Goal: Task Accomplishment & Management: Manage account settings

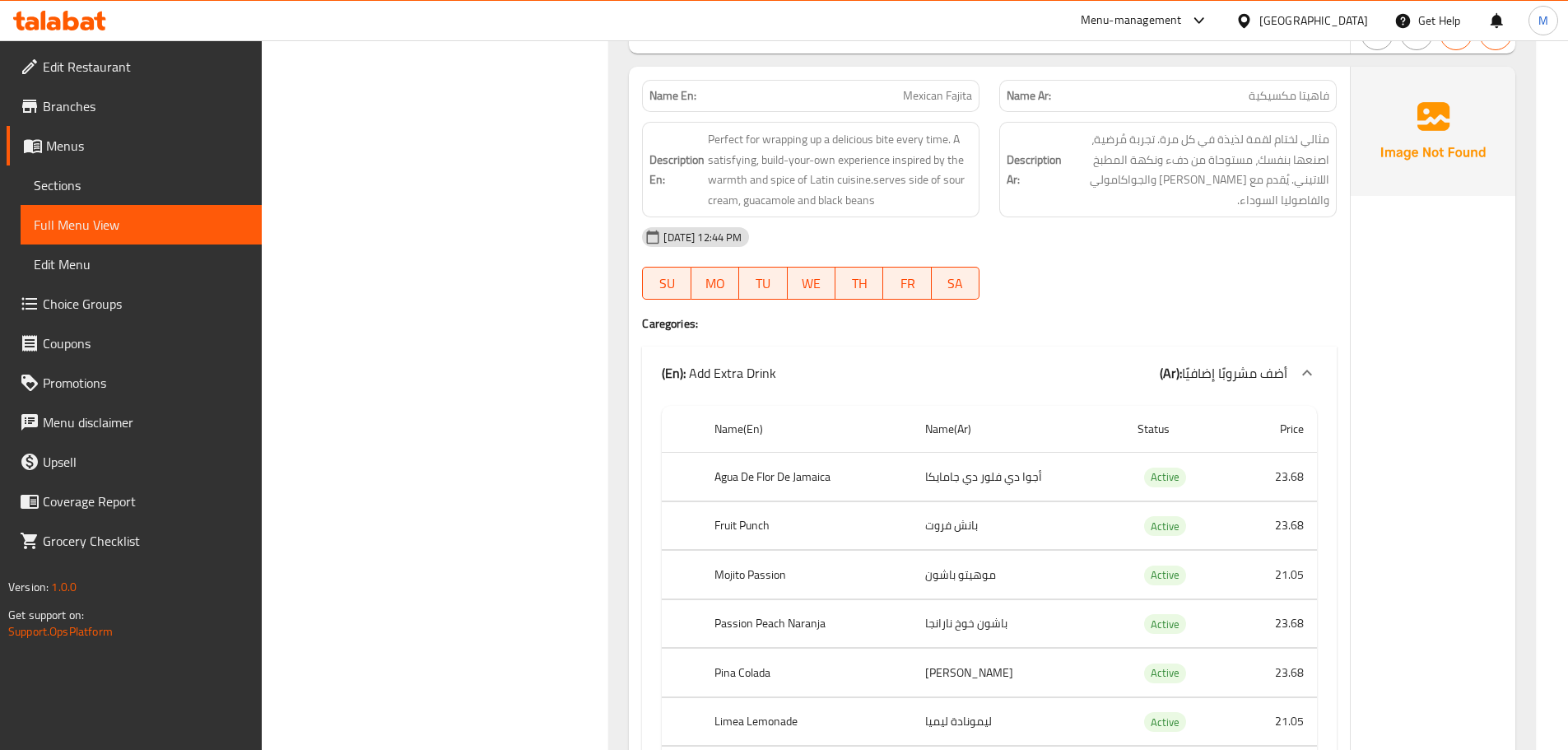
scroll to position [12841, 0]
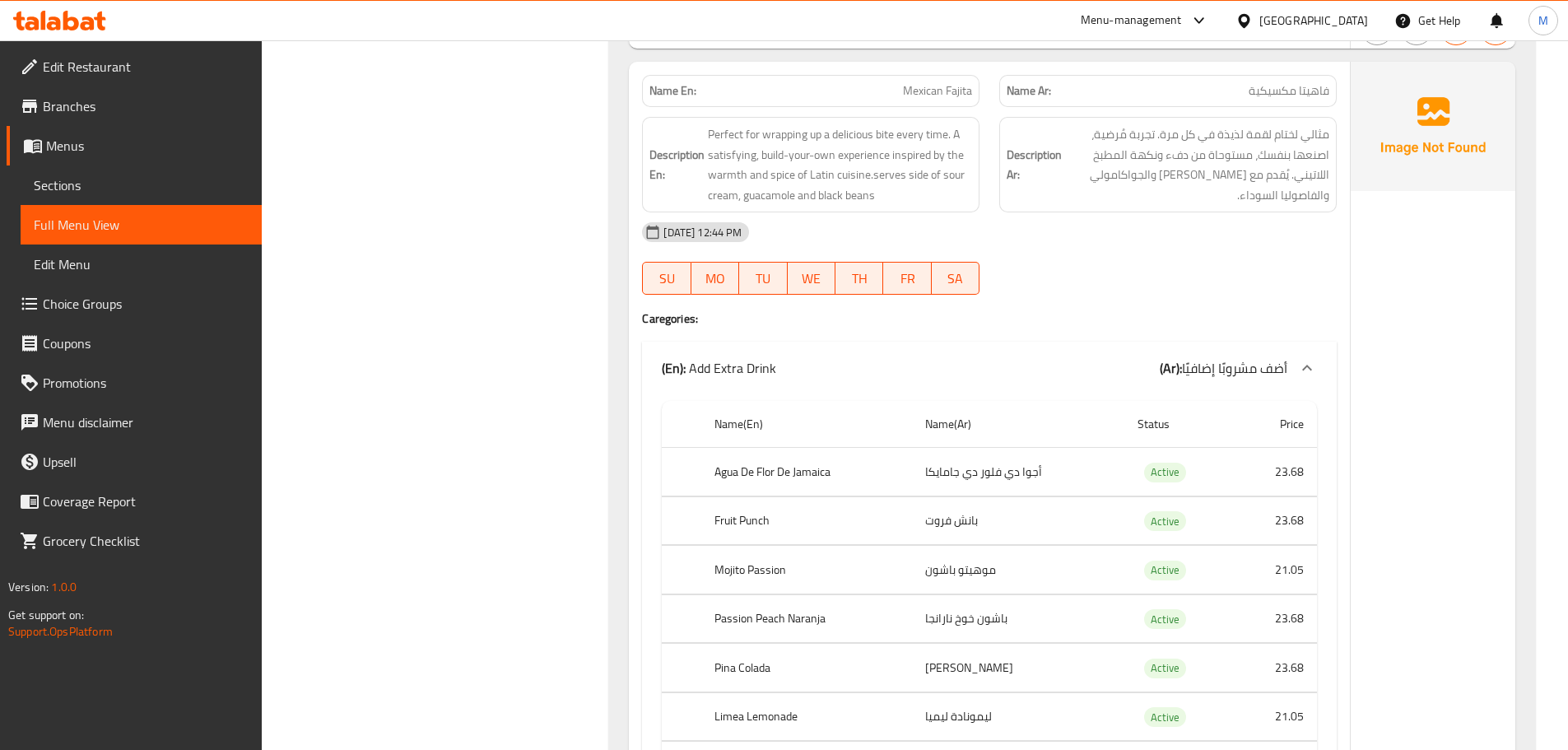
click at [1375, 613] on div "AED 71.84" at bounding box center [1433, 761] width 165 height 1398
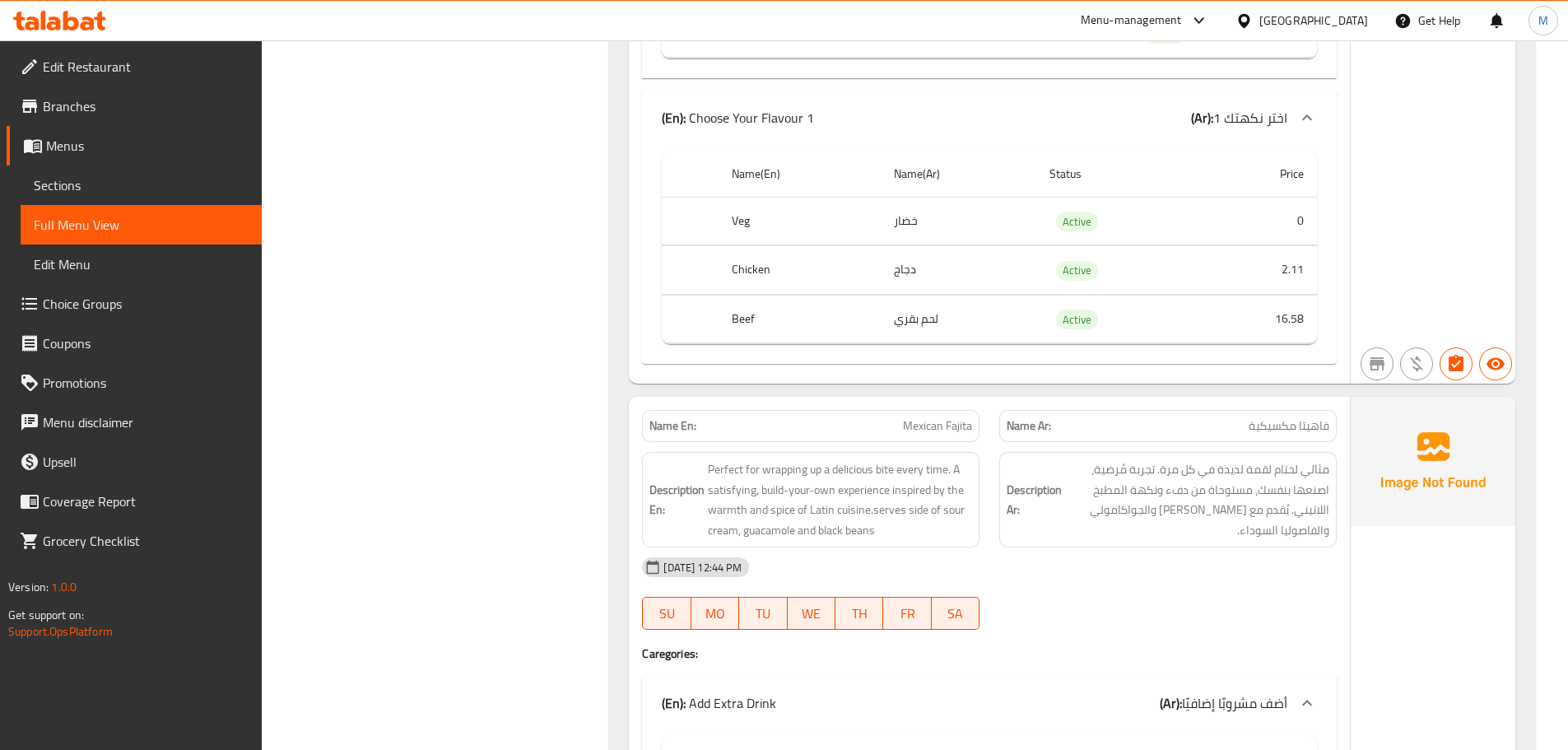
scroll to position [12594, 0]
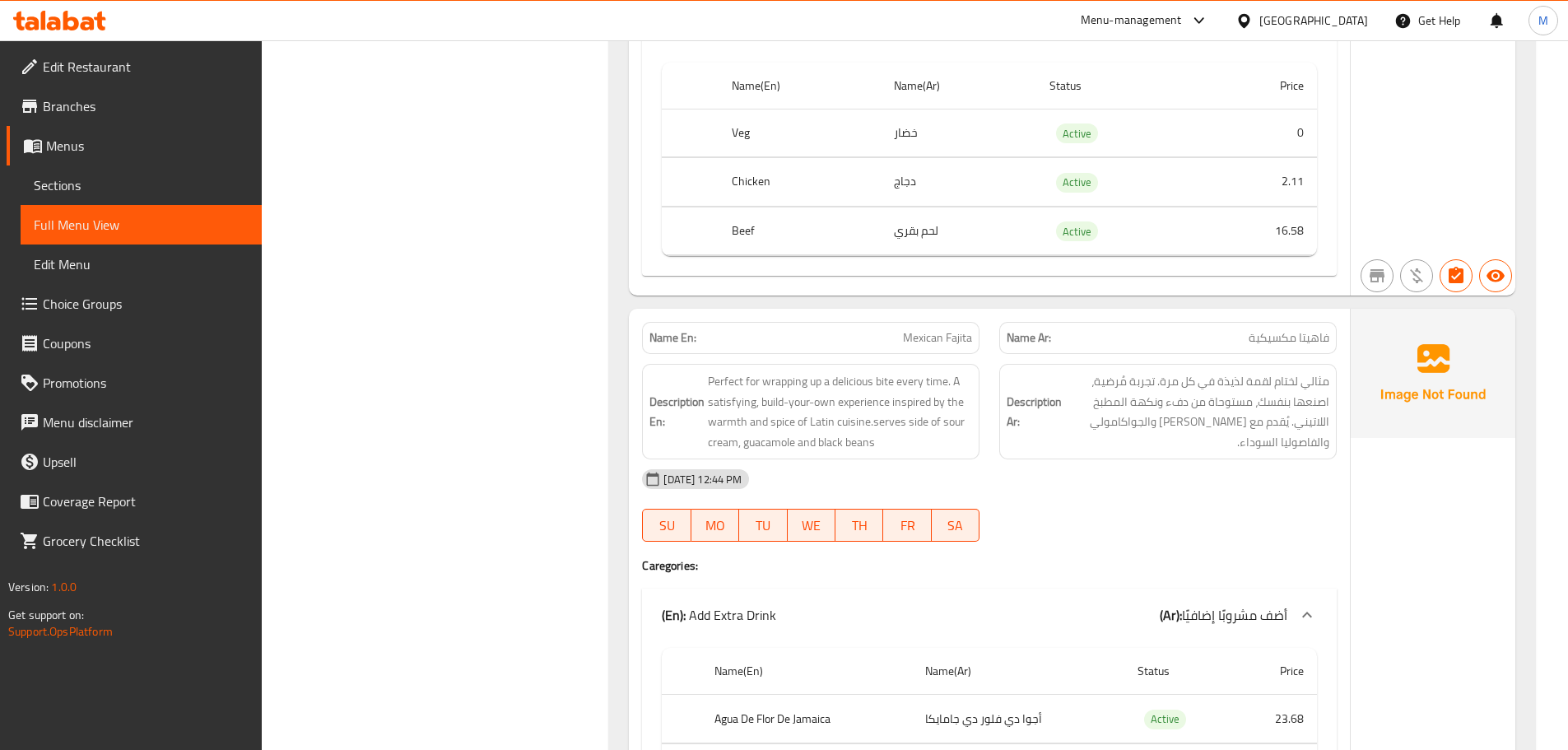
click at [931, 329] on span "Mexican Fajita" at bounding box center [938, 338] width 70 height 17
copy span "Mexican Fajita"
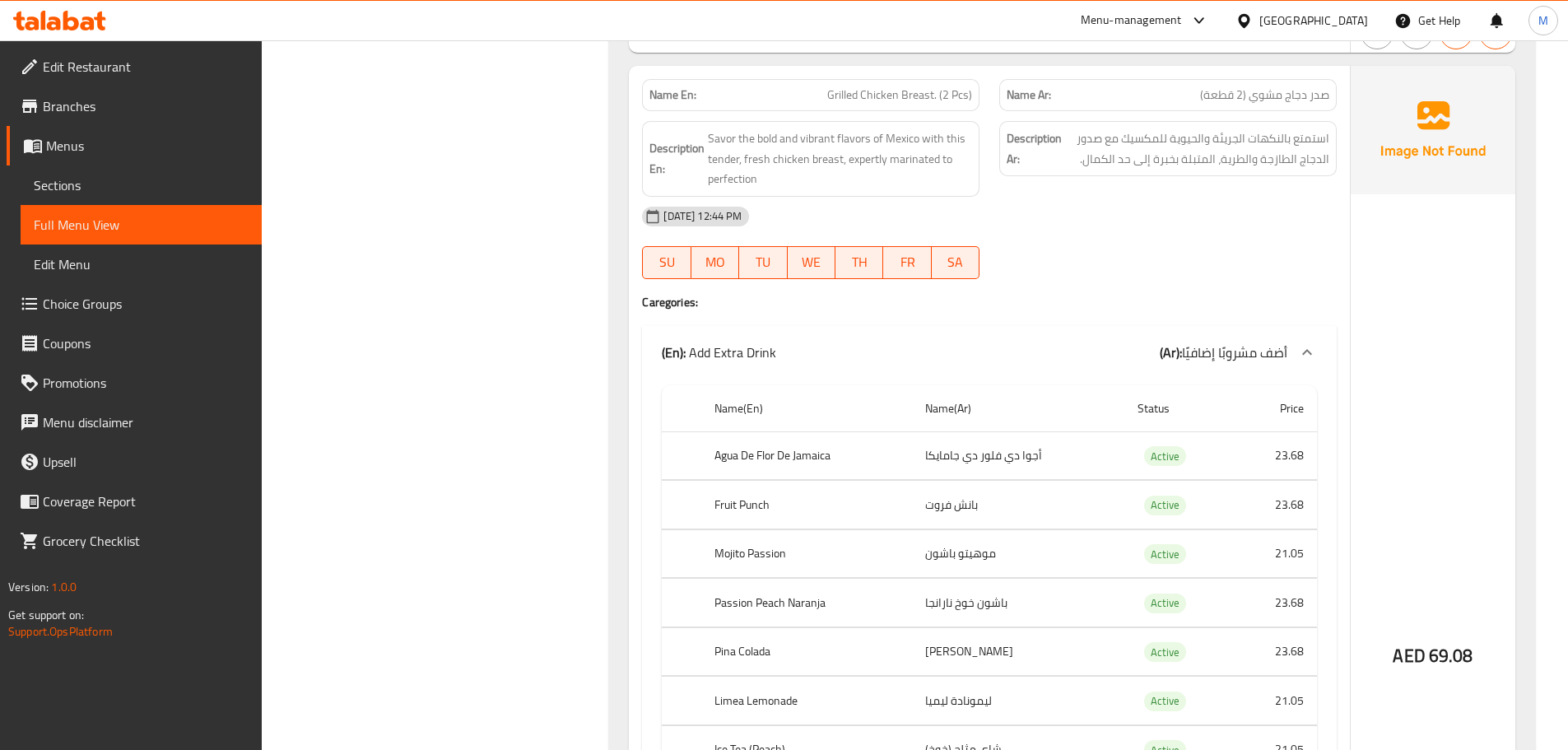
scroll to position [17913, 0]
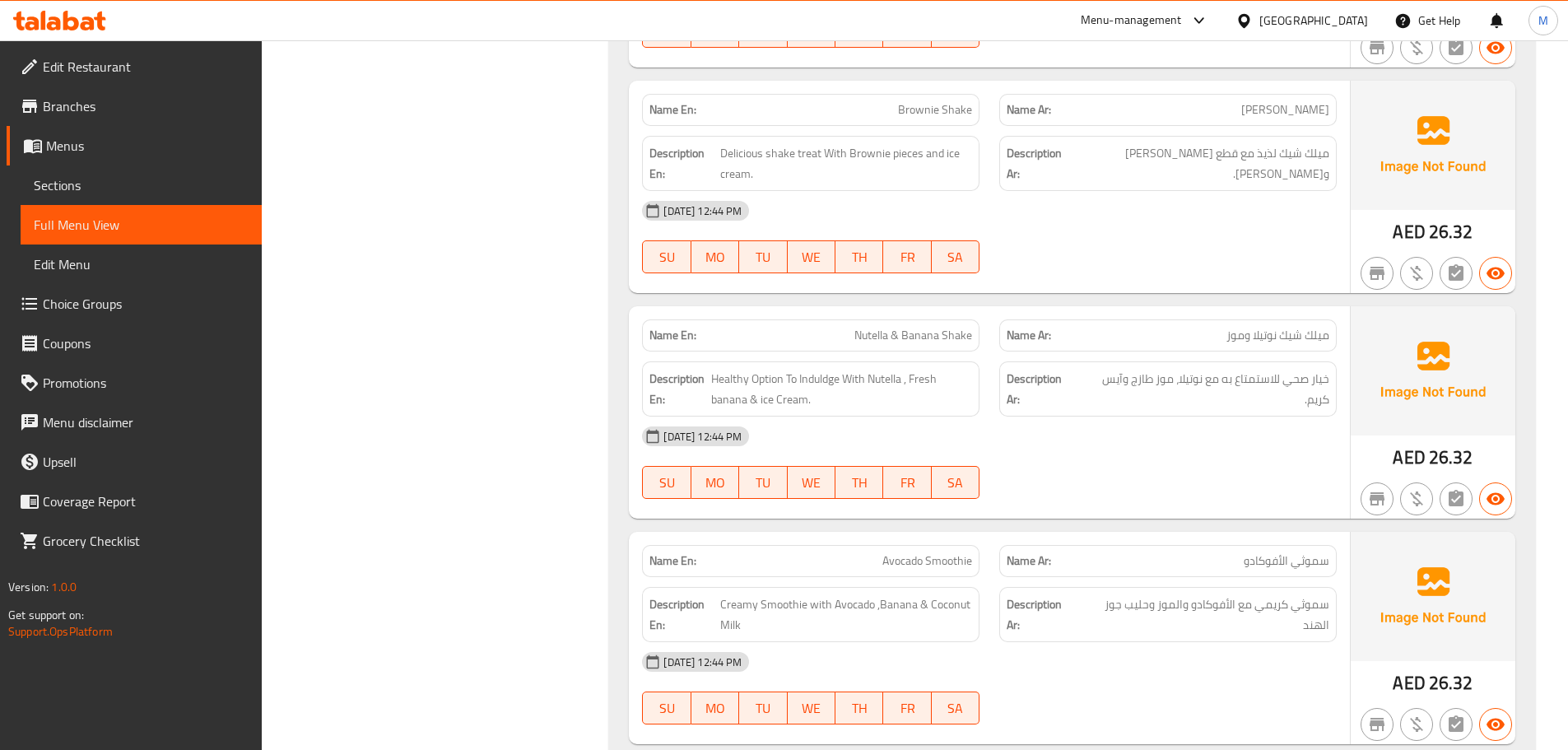
scroll to position [21455, 0]
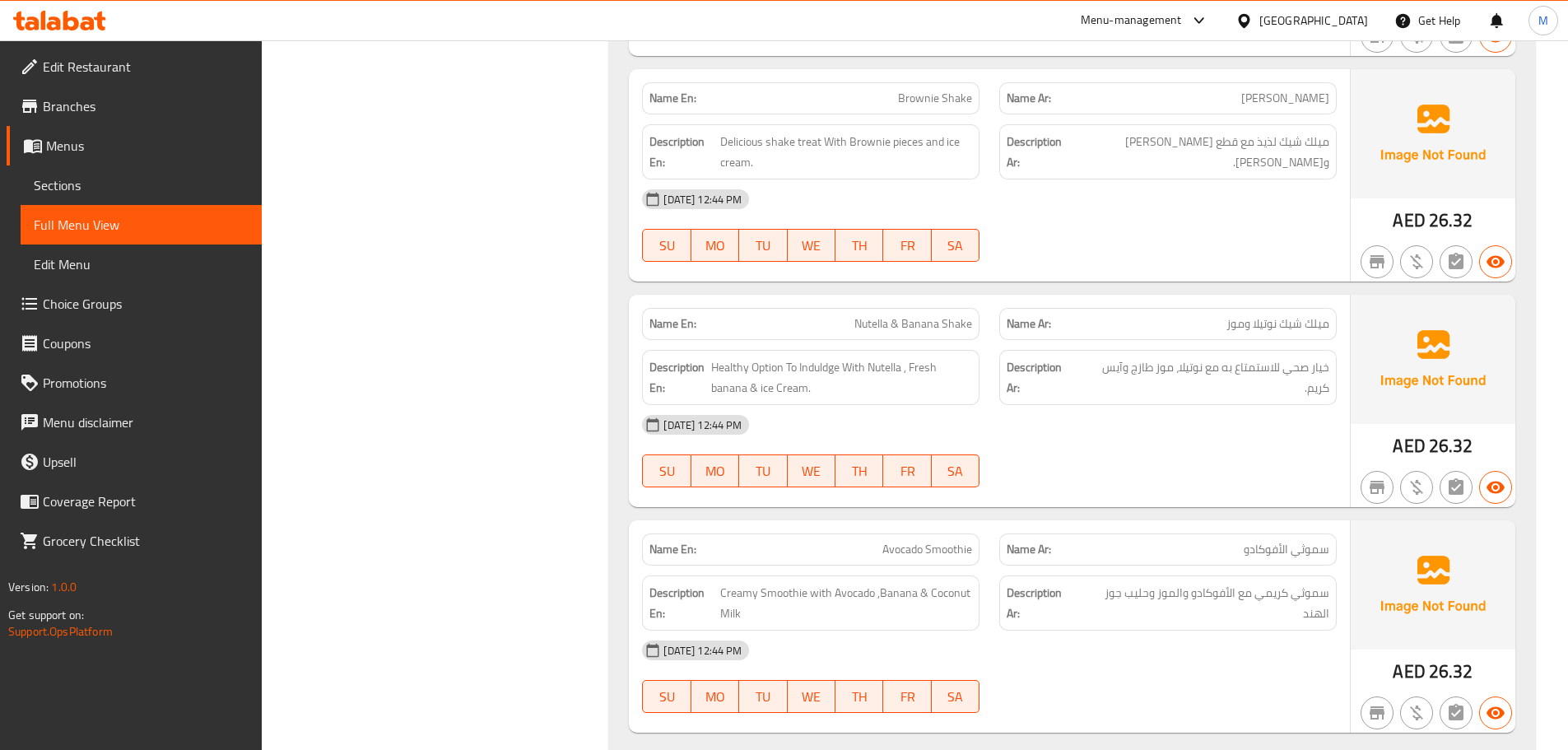
click at [940, 90] on span "Brownie Shake" at bounding box center [935, 98] width 74 height 17
copy span "Brownie Shake"
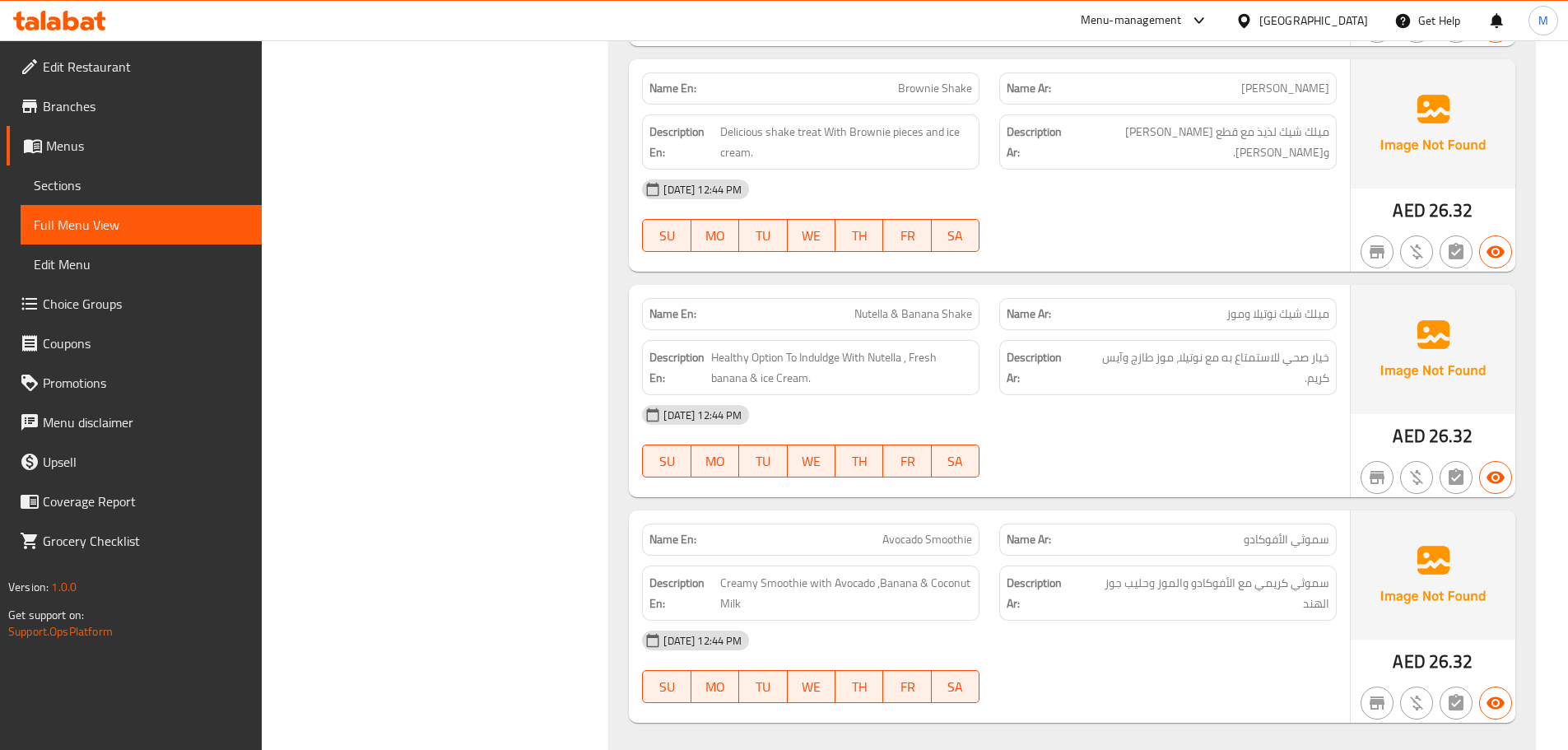
scroll to position [21290, 0]
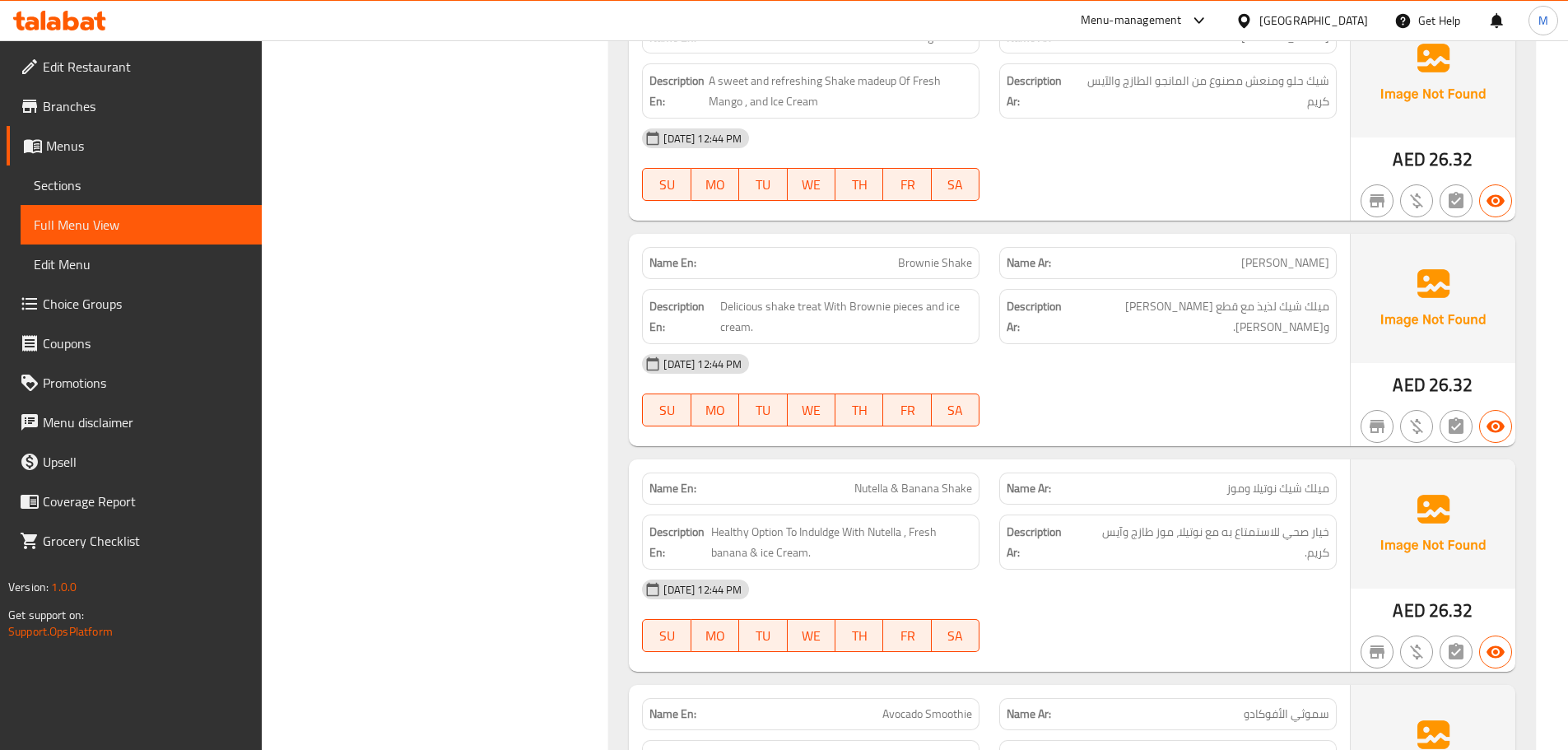
click at [951, 480] on span "Nutella & Banana Shake" at bounding box center [913, 489] width 118 height 17
copy span "Nutella & Banana Shake"
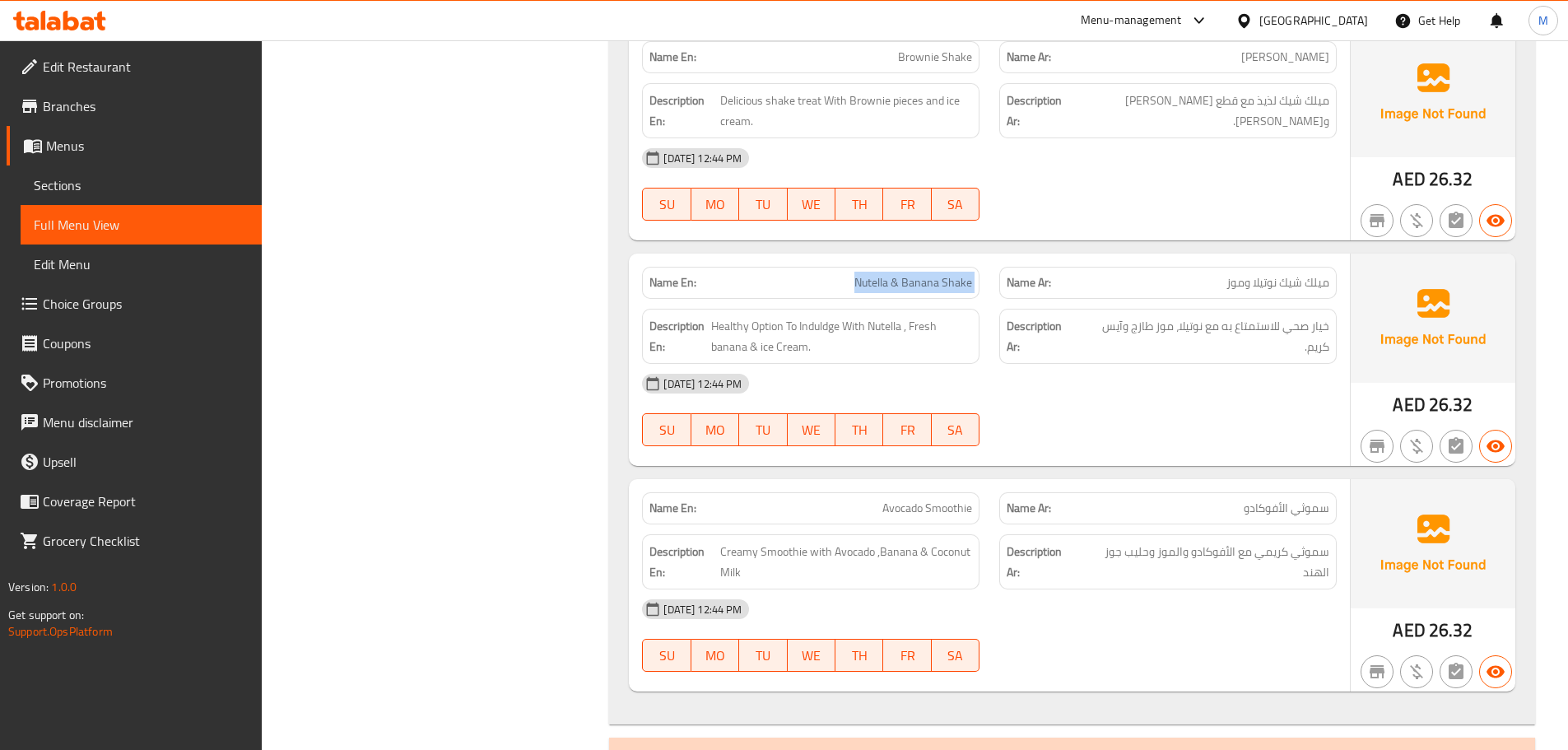
scroll to position [21537, 0]
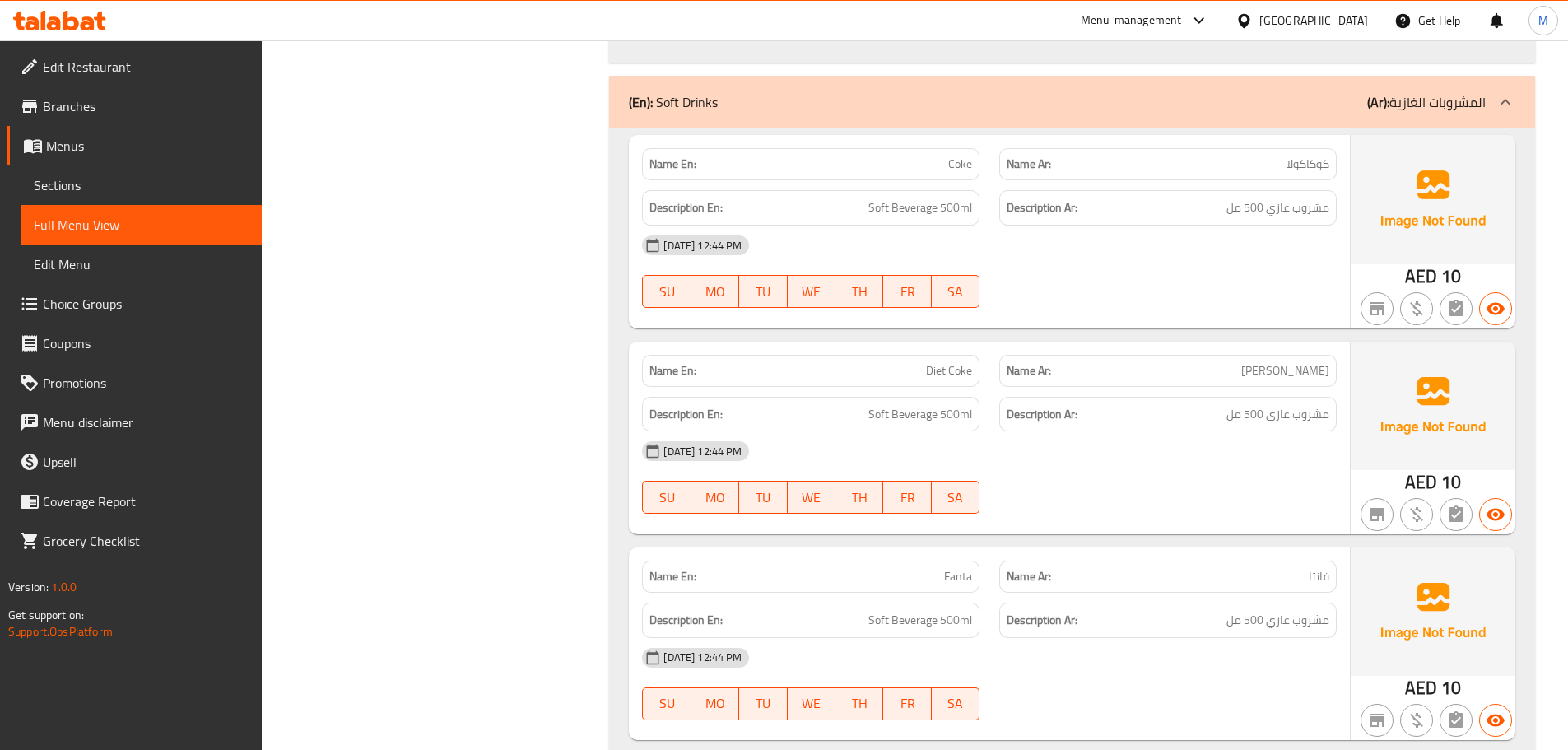
scroll to position [22196, 0]
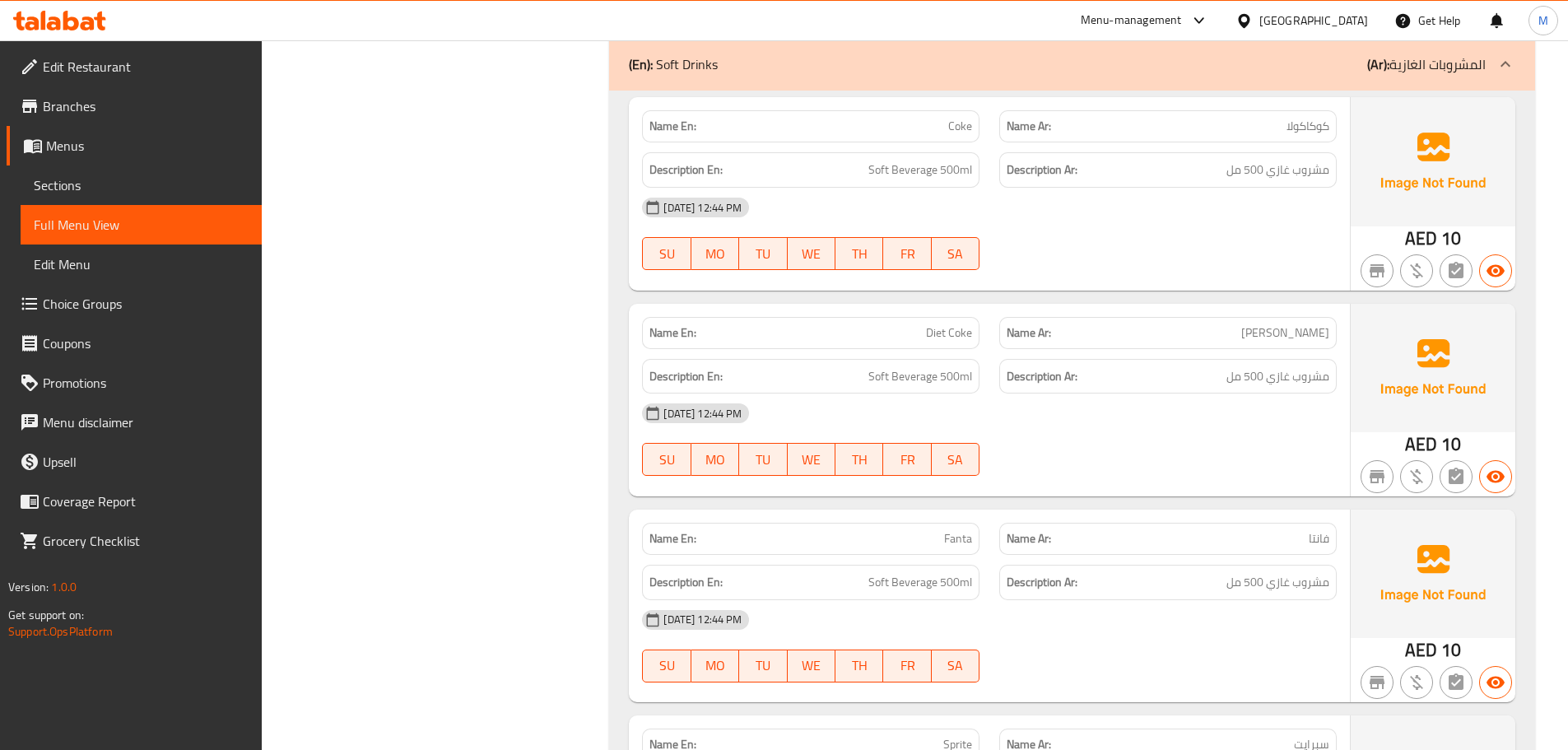
click at [966, 118] on span "Coke" at bounding box center [960, 126] width 24 height 17
copy span "Coke"
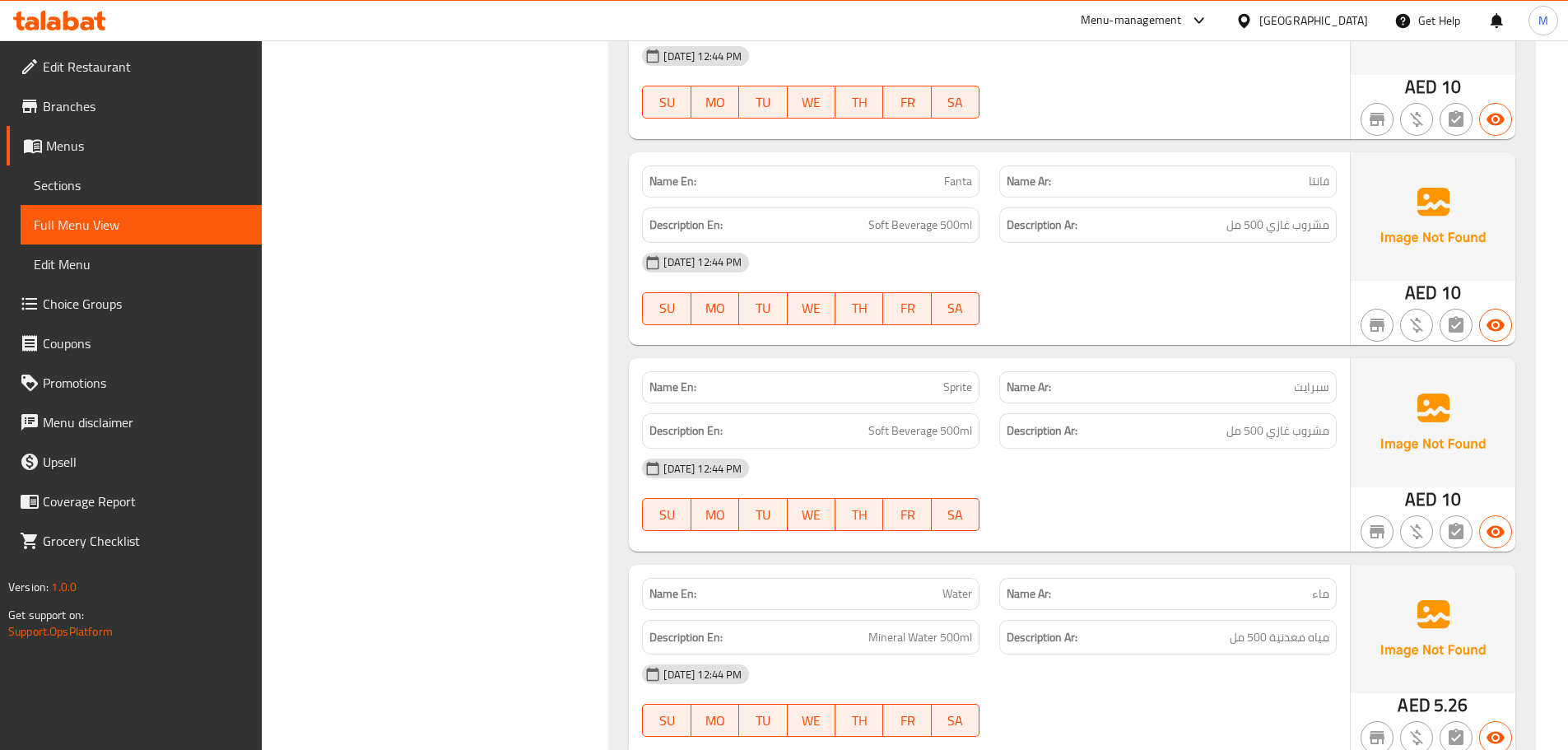
scroll to position [22525, 0]
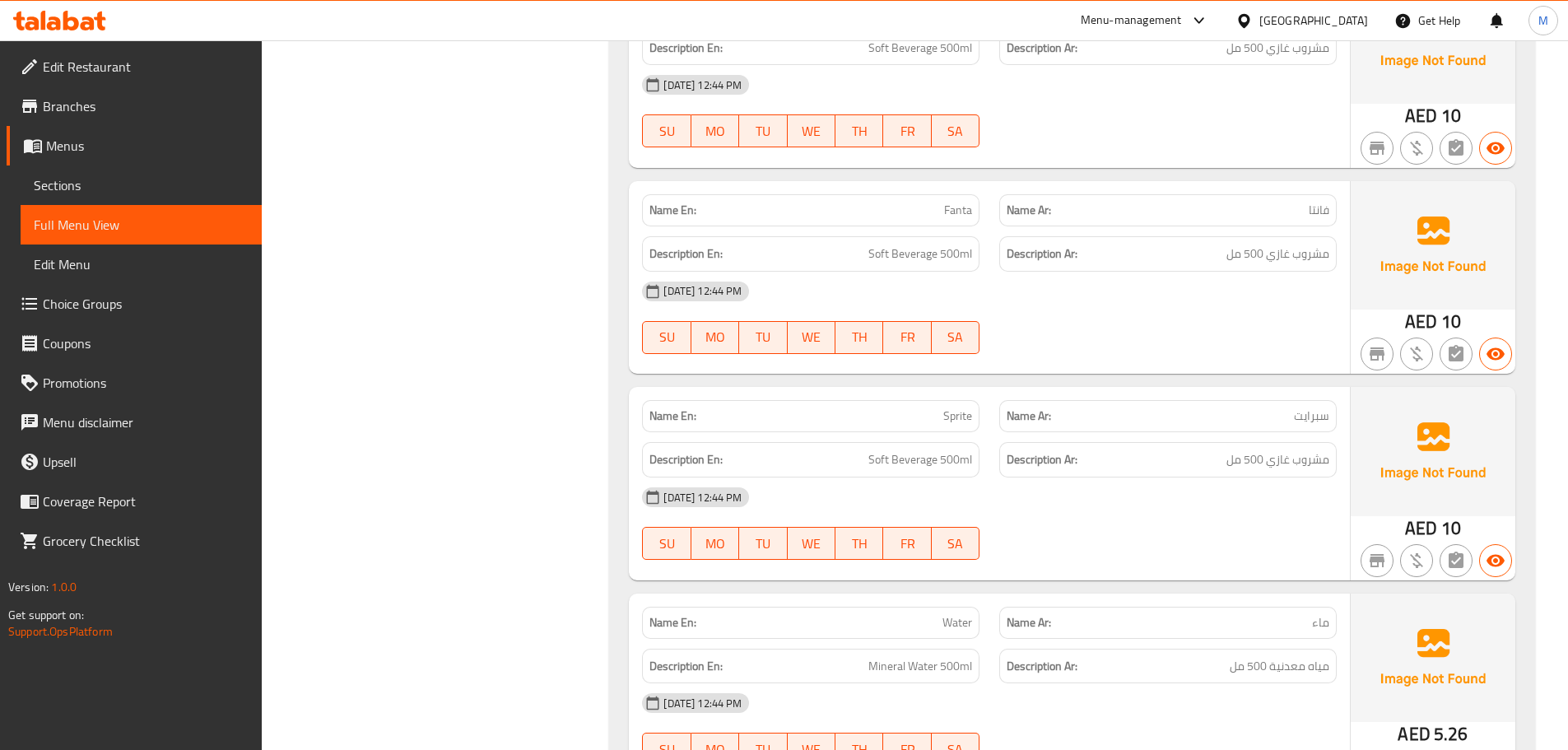
click at [103, 223] on span "Full Menu View" at bounding box center [141, 224] width 215 height 20
click at [78, 189] on span "Sections" at bounding box center [141, 185] width 215 height 20
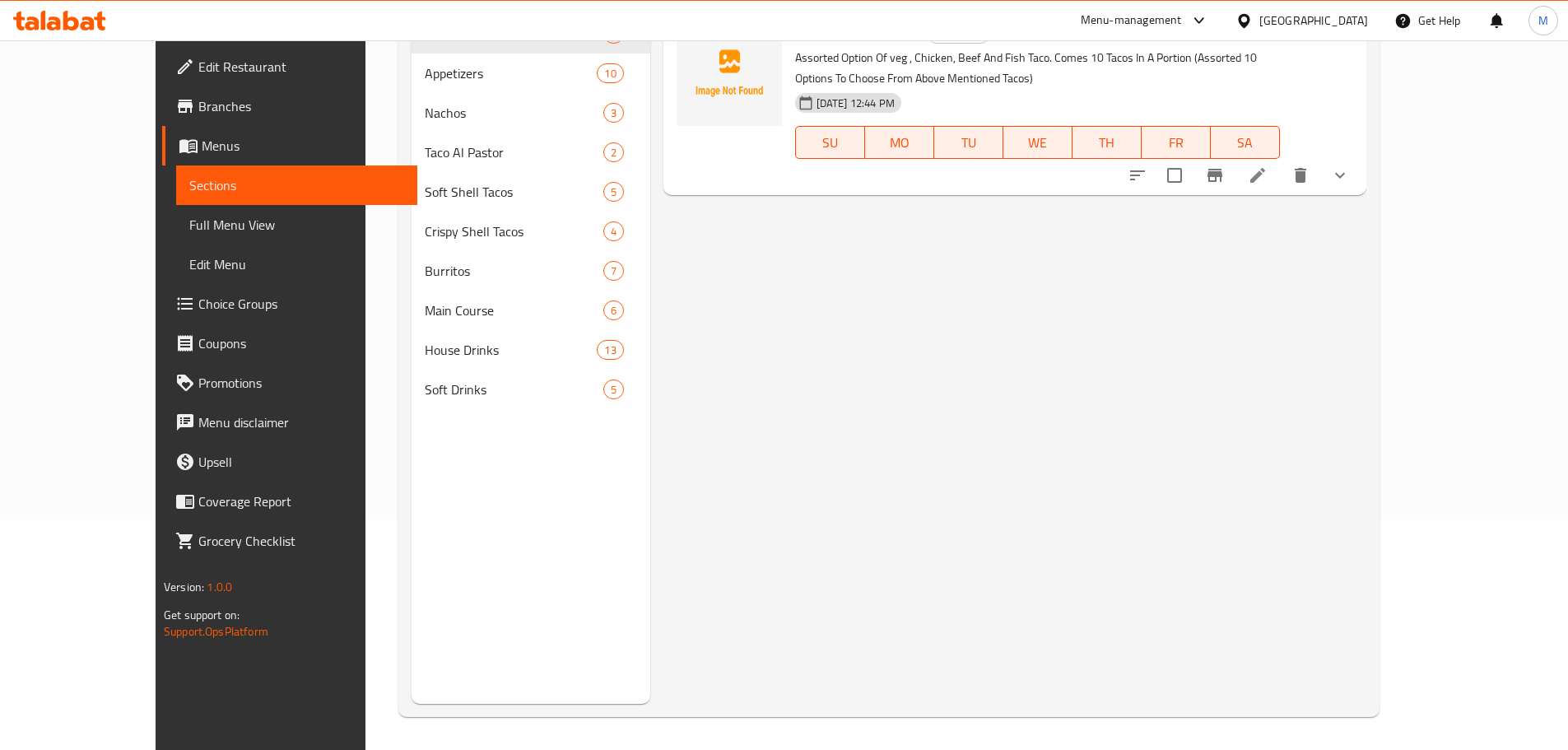
scroll to position [231, 0]
click at [189, 221] on span "Full Menu View" at bounding box center [296, 224] width 215 height 20
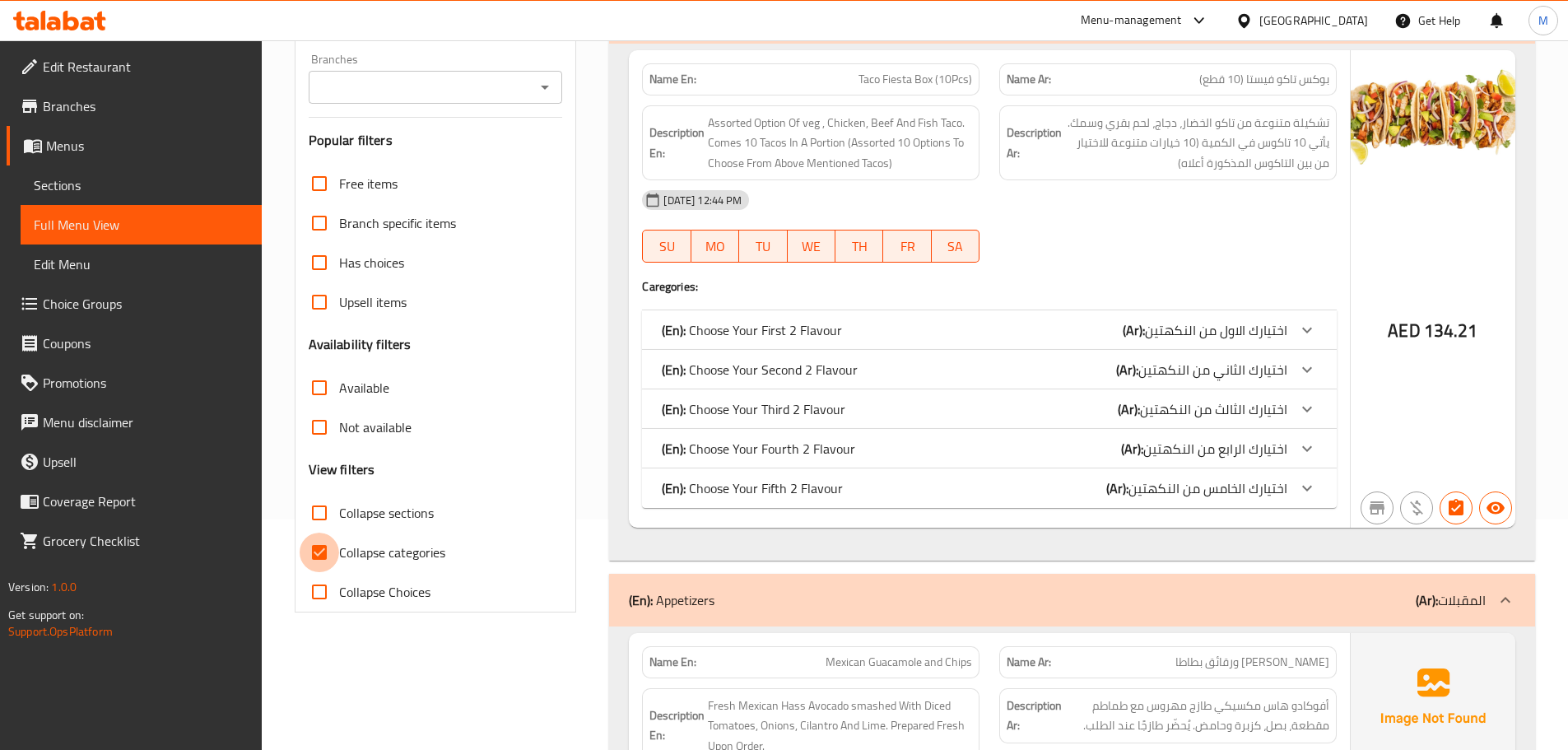
click at [327, 548] on input "Collapse categories" at bounding box center [319, 552] width 40 height 40
checkbox input "false"
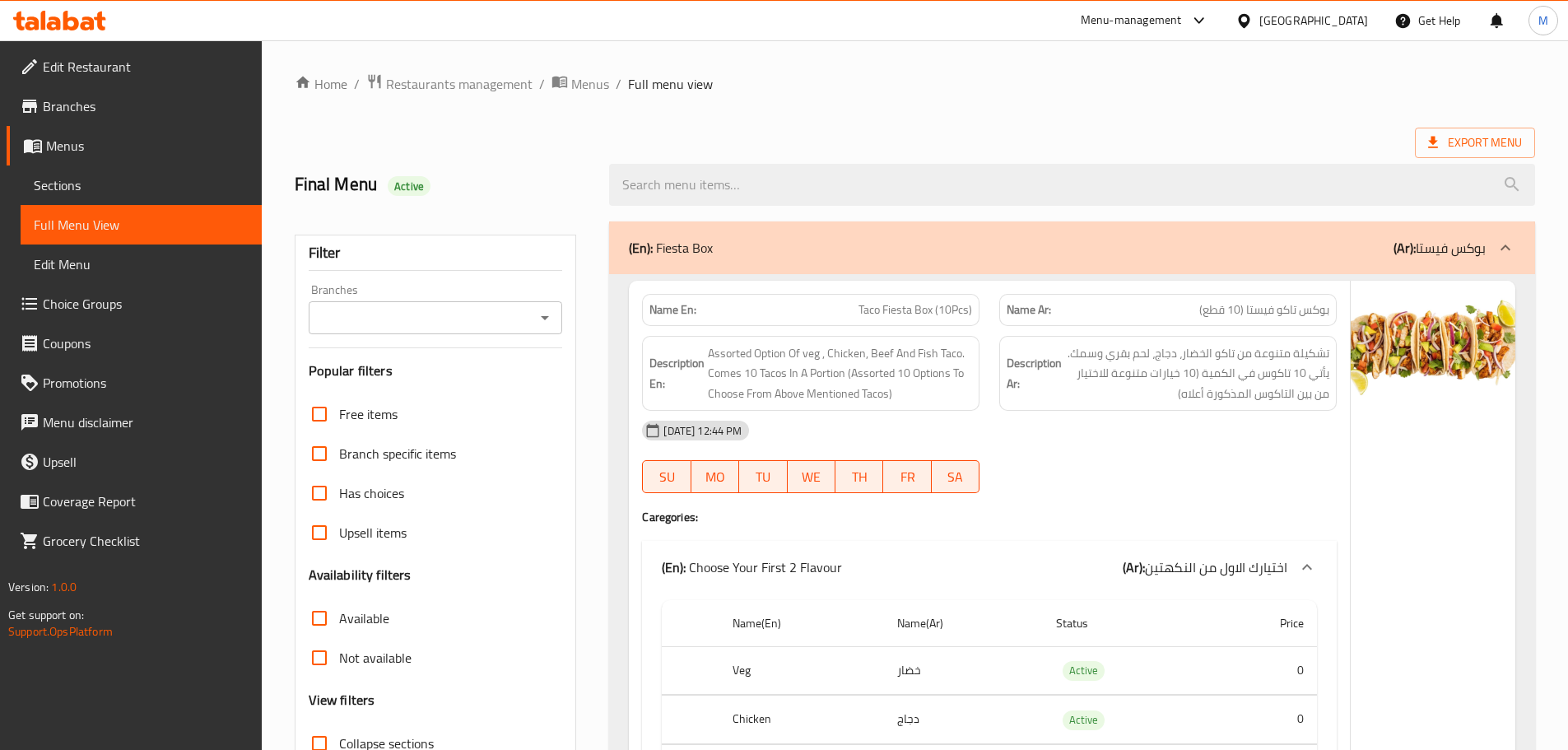
click at [592, 149] on div "Final Menu Active" at bounding box center [443, 185] width 315 height 73
click at [589, 165] on div "Final Menu Active" at bounding box center [443, 185] width 315 height 73
click at [798, 132] on div "Export Menu" at bounding box center [915, 143] width 1241 height 31
click at [636, 141] on div "Export Menu" at bounding box center [915, 143] width 1241 height 31
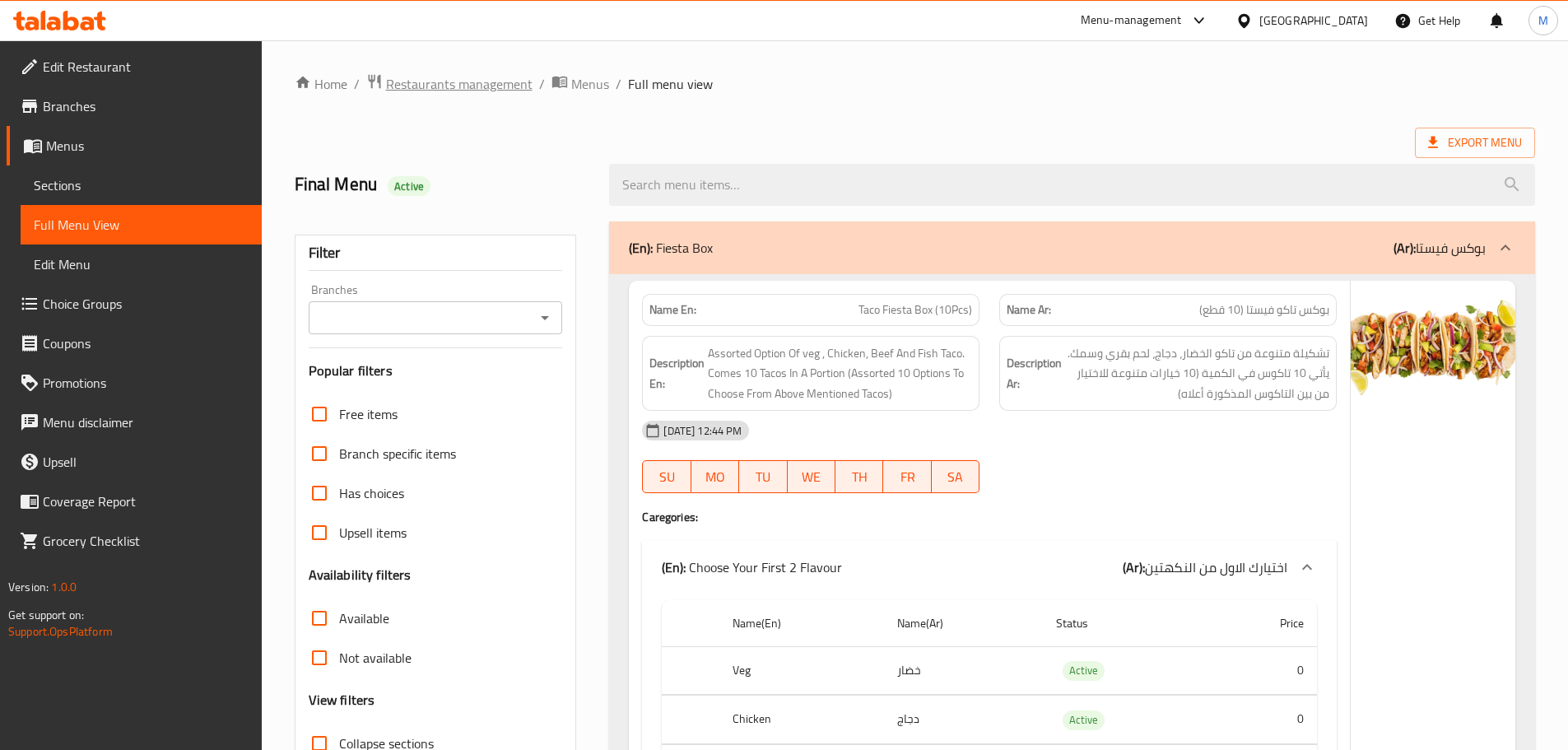
click at [484, 76] on span "Restaurants management" at bounding box center [459, 83] width 147 height 20
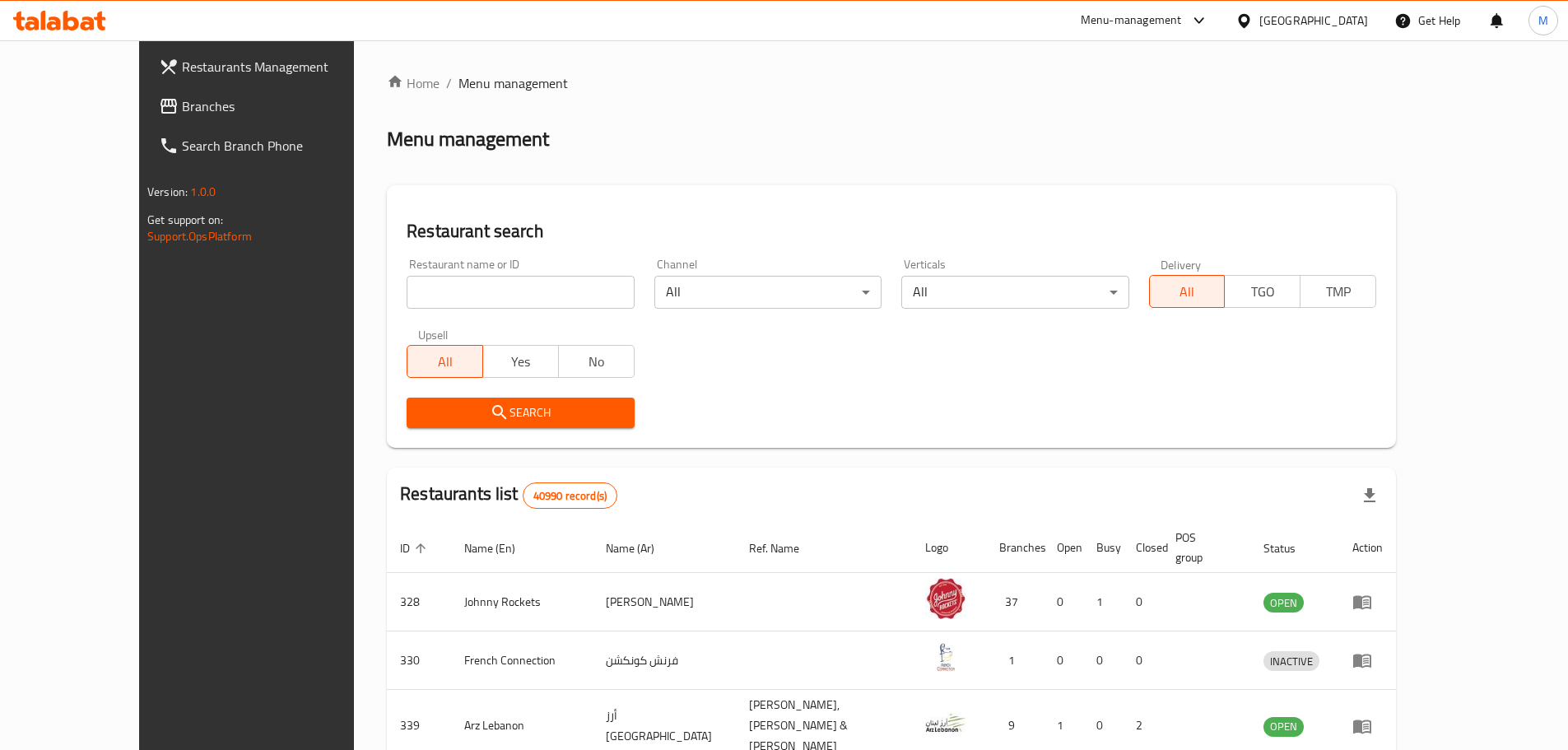
click at [182, 107] on span "Branches" at bounding box center [285, 106] width 206 height 20
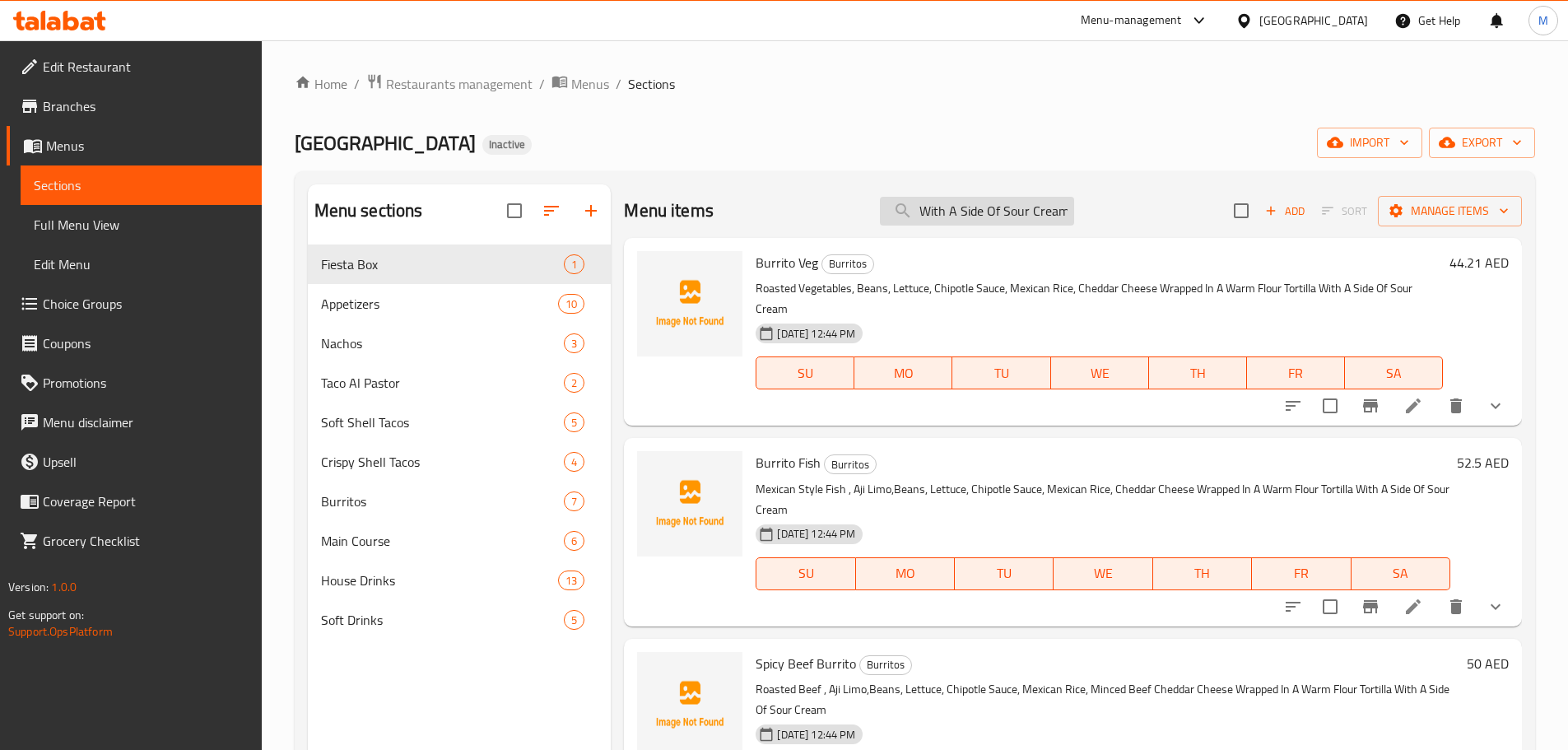
click at [990, 213] on input "With A Side Of Sour Cream" at bounding box center [977, 211] width 194 height 29
paste input "Mexican Fajita"
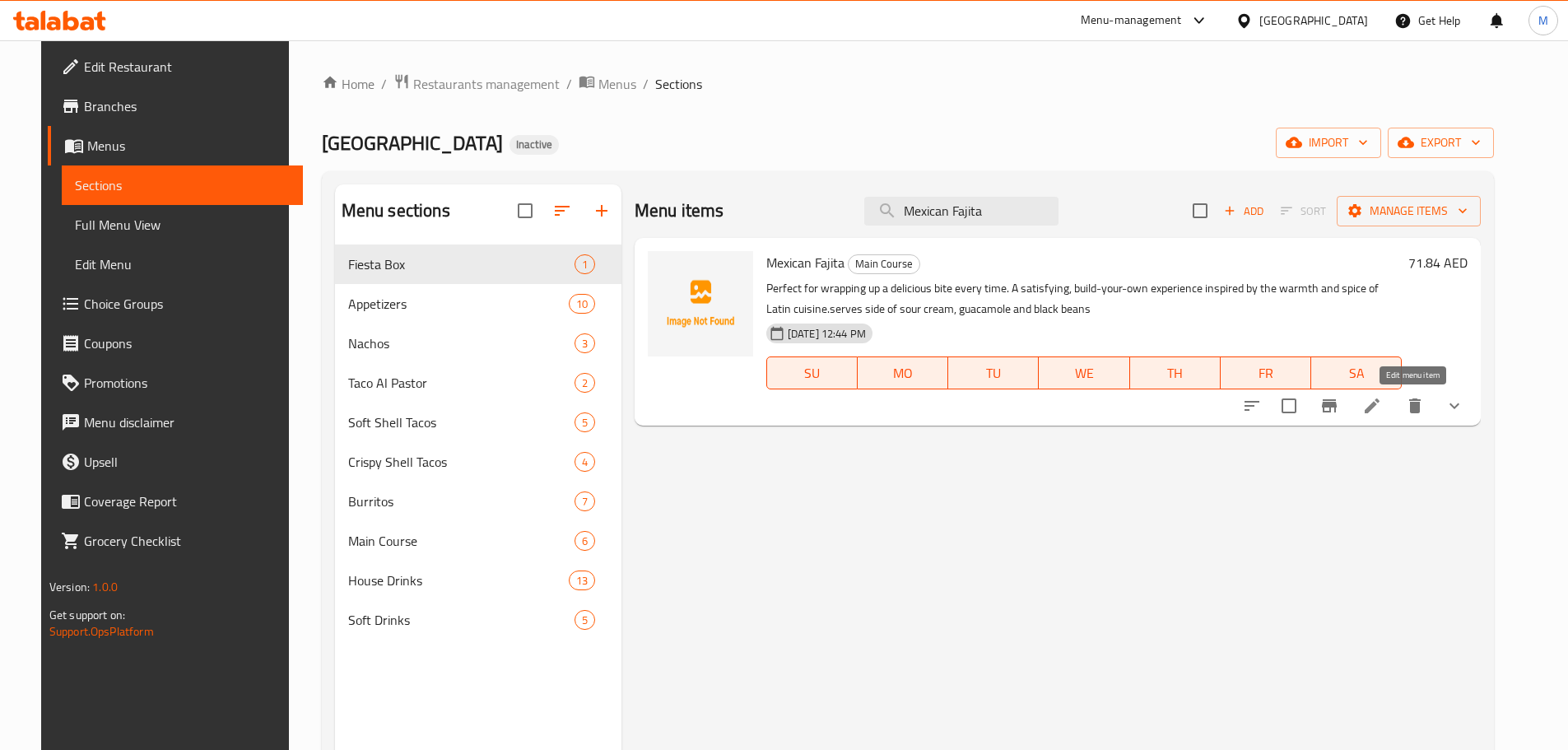
type input "Mexican Fajita"
click at [1380, 410] on icon at bounding box center [1371, 406] width 14 height 14
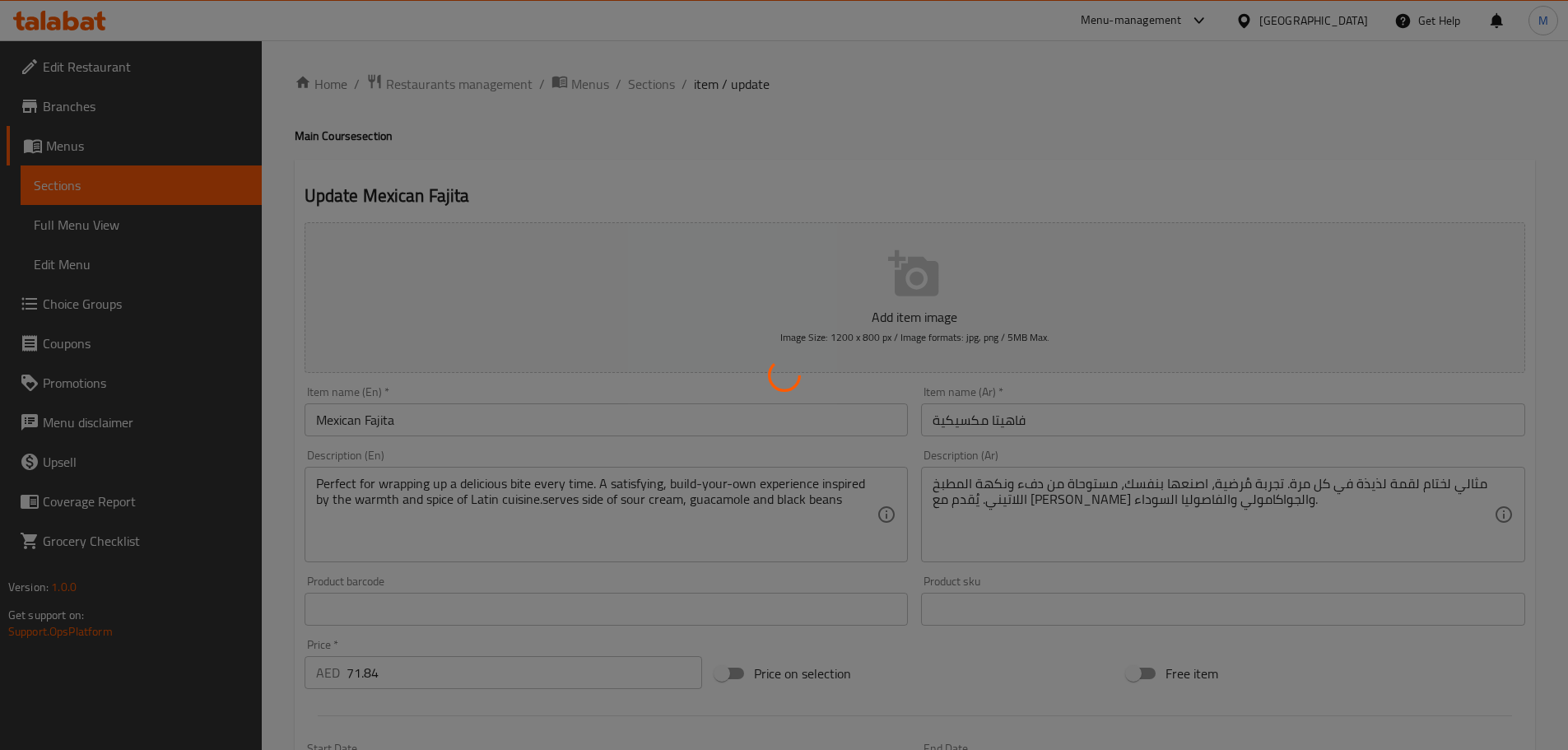
type input "أضف مشروبًا إضافيًا"
type input "0"
type input "اختر نكهتك 1"
type input "1"
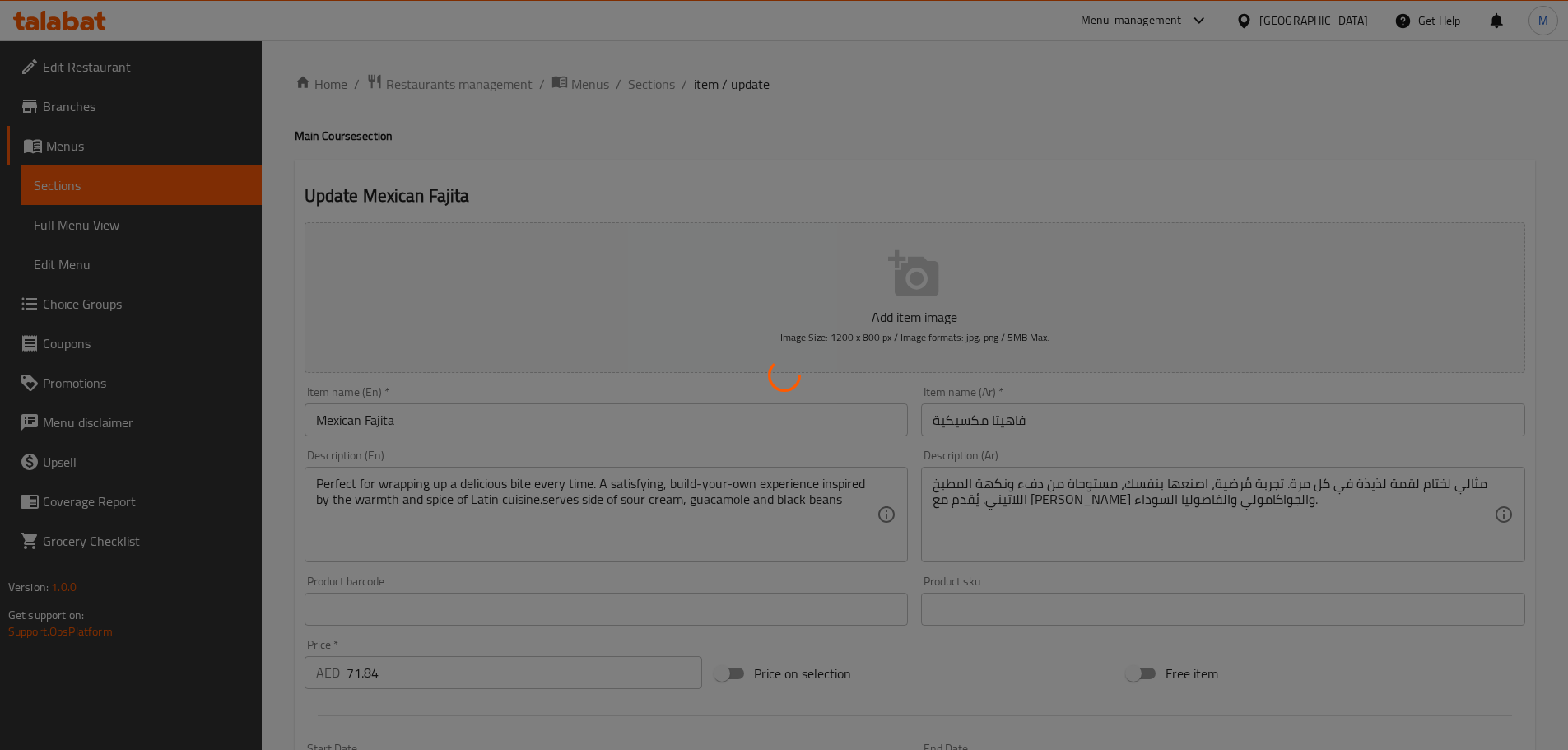
type input "1"
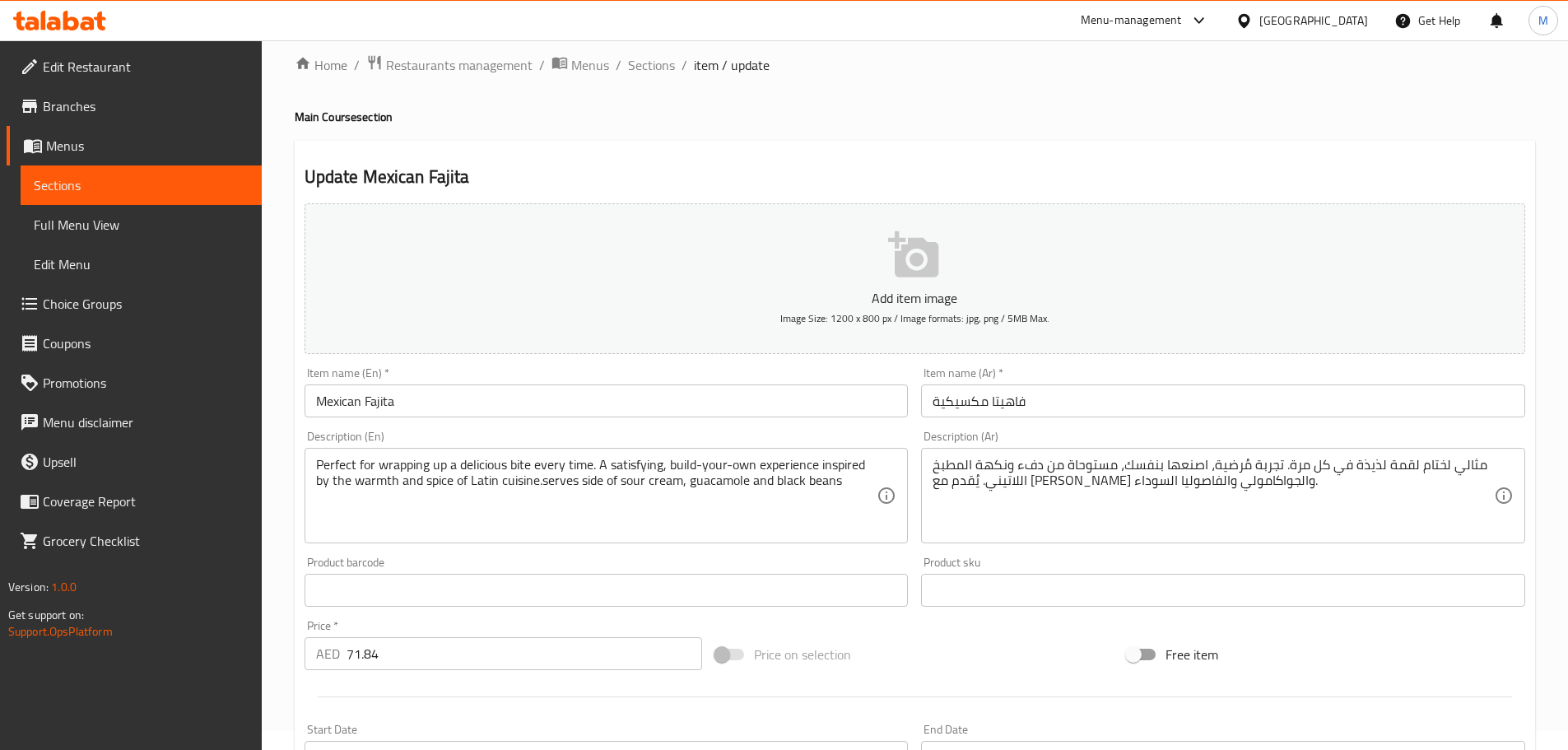
scroll to position [82, 0]
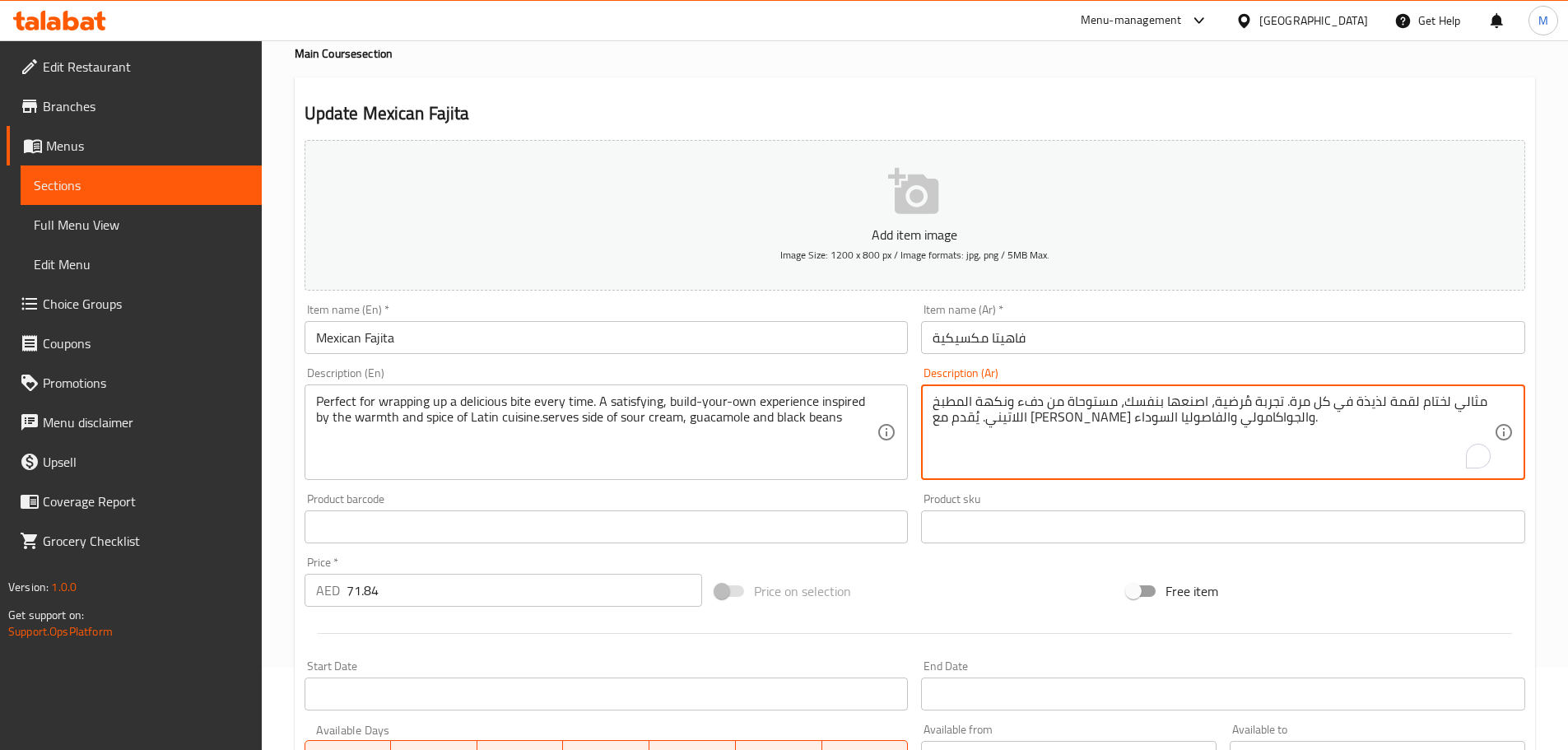
click at [1180, 423] on textarea "مثالي لختام لقمة لذيذة في كل مرة. تجربة مُرضية، اصنعها بنفسك، مستوحاة من دفء ون…" at bounding box center [1214, 433] width 561 height 78
paste textarea "Mexican Fajita"
click at [1182, 435] on textarea "مثالي لختام لقمة لذيذة في كل مرة. تجربة مُرضية، اصنعها بنفسك، مستوحاة من دفء ون…" at bounding box center [1214, 433] width 561 height 78
click at [1174, 425] on textarea "مثالي لختام لقمة لذيذة في كل مرة. تجربة مُرضية، اصنعها بنفسك، مستوحاة من دفء ون…" at bounding box center [1214, 433] width 561 height 78
drag, startPoint x: 1253, startPoint y: 418, endPoint x: 1176, endPoint y: 424, distance: 77.2
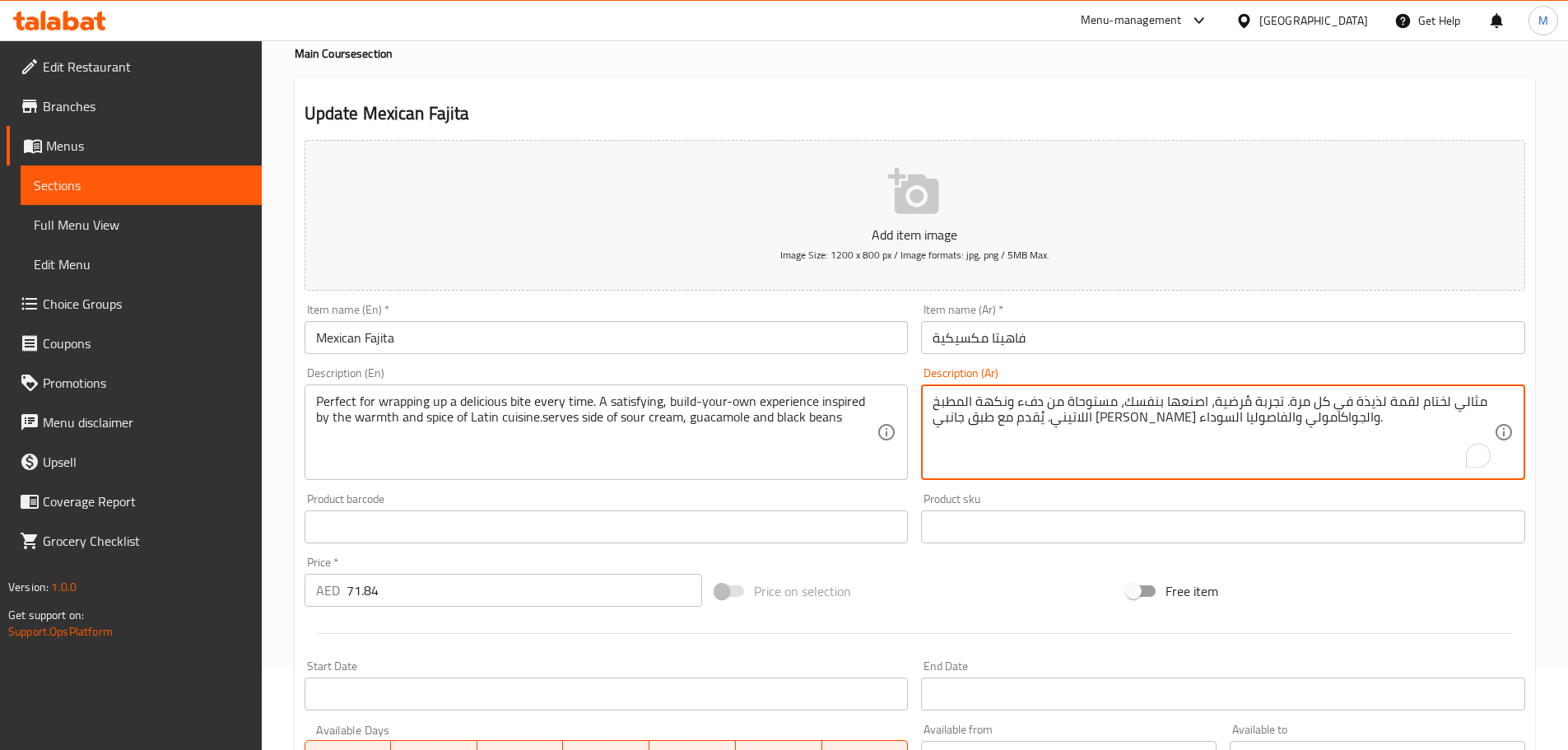
click at [1176, 424] on textarea "مثالي لختام لقمة لذيذة في كل مرة. تجربة مُرضية، اصنعها بنفسك، مستوحاة من دفء ون…" at bounding box center [1214, 433] width 561 height 78
type textarea "مثالي لختام لقمة لذيذة في كل مرة. تجربة مُرضية، اصنعها بنفسك، مستوحاة من دفء ون…"
click at [132, 179] on span "Sections" at bounding box center [141, 185] width 215 height 20
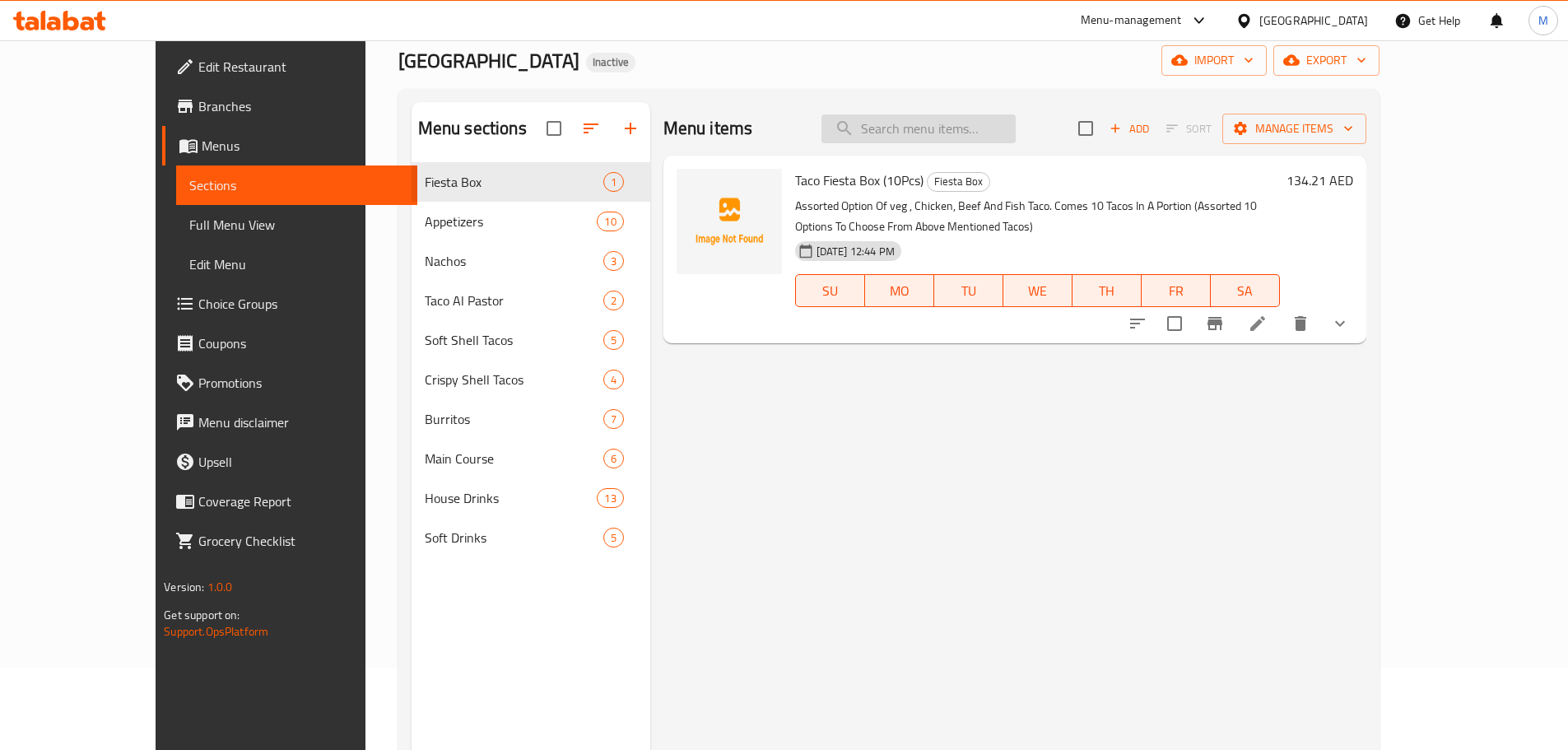
click at [948, 125] on input "search" at bounding box center [918, 129] width 194 height 29
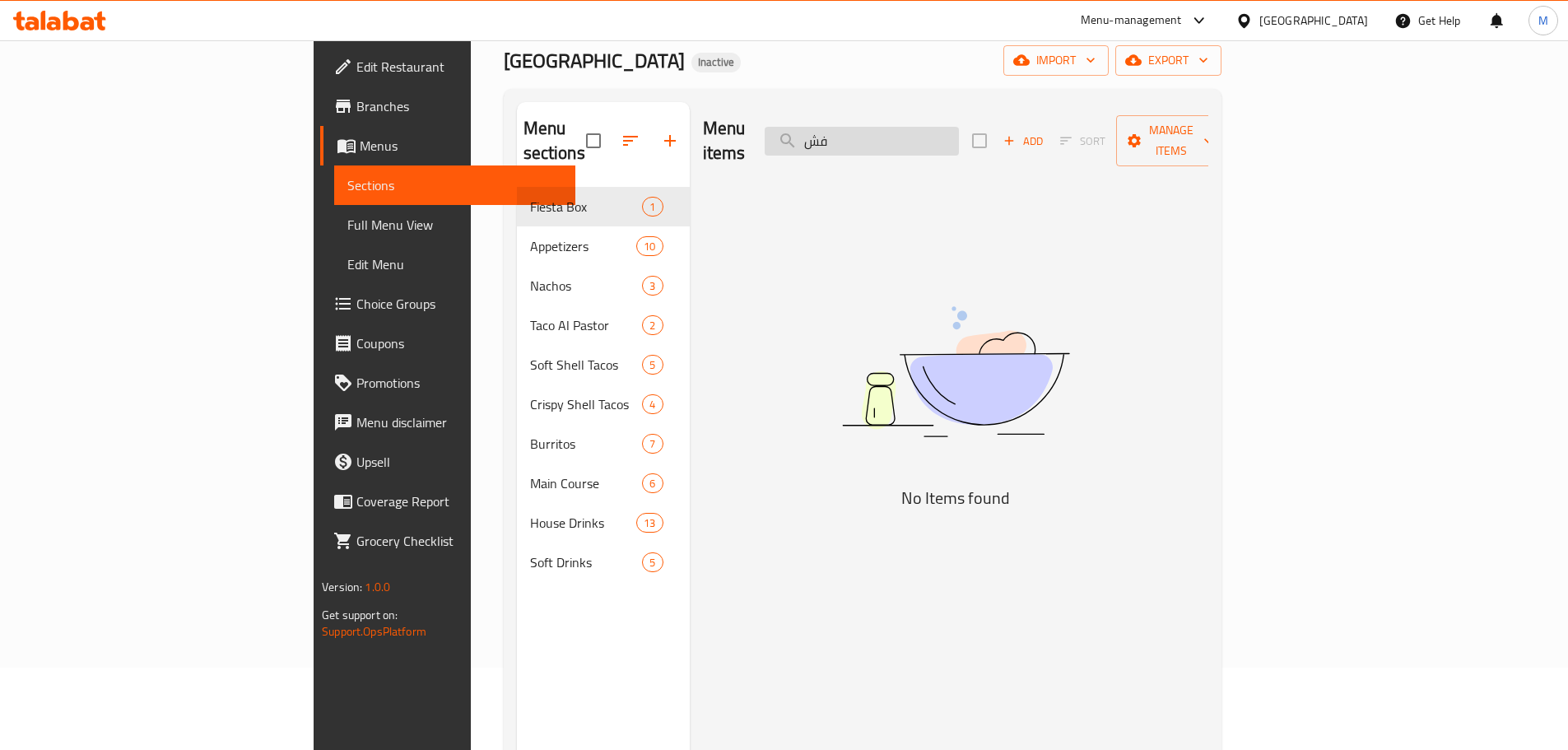
type input "ف"
type input "t"
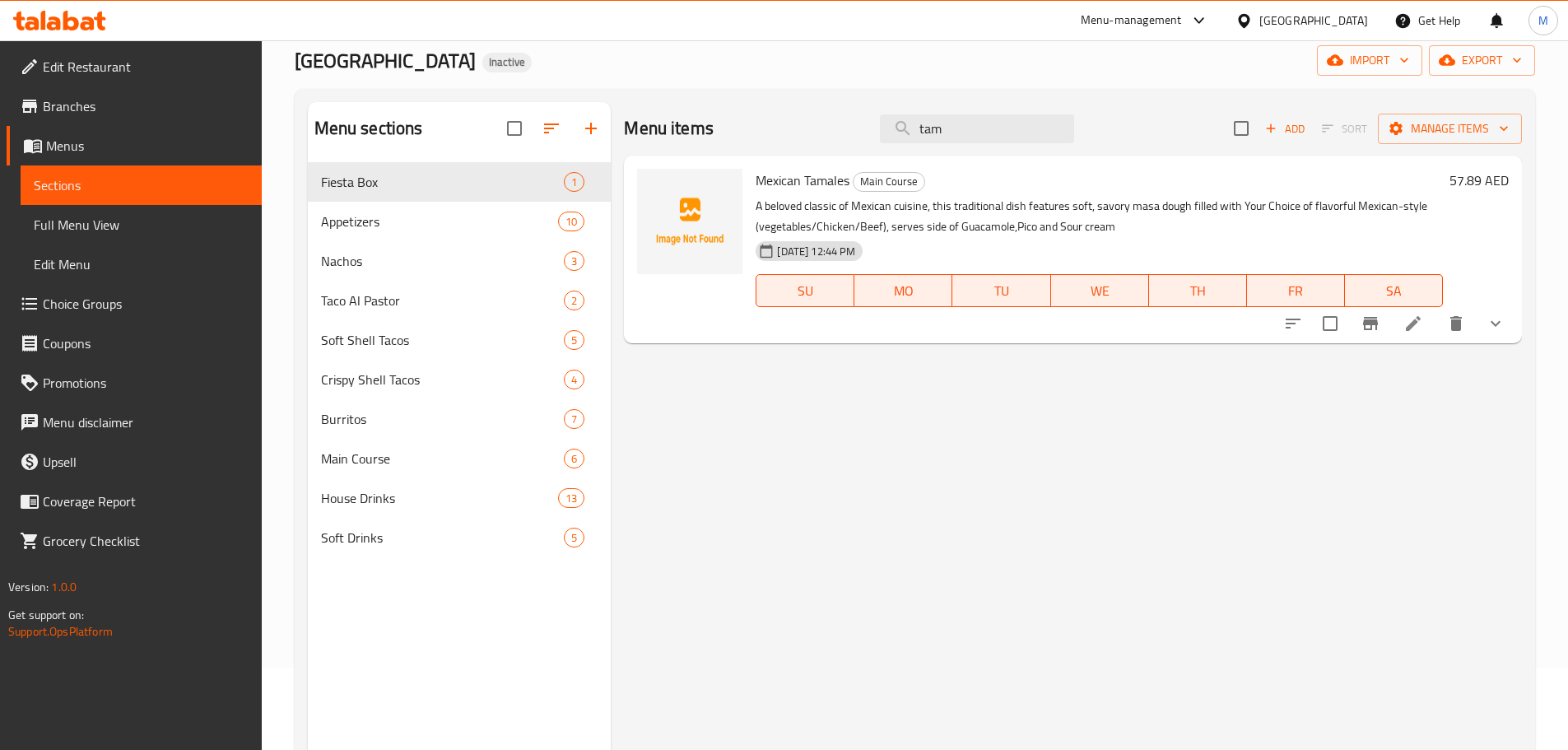
type input "tam"
click at [1408, 325] on icon at bounding box center [1413, 323] width 20 height 20
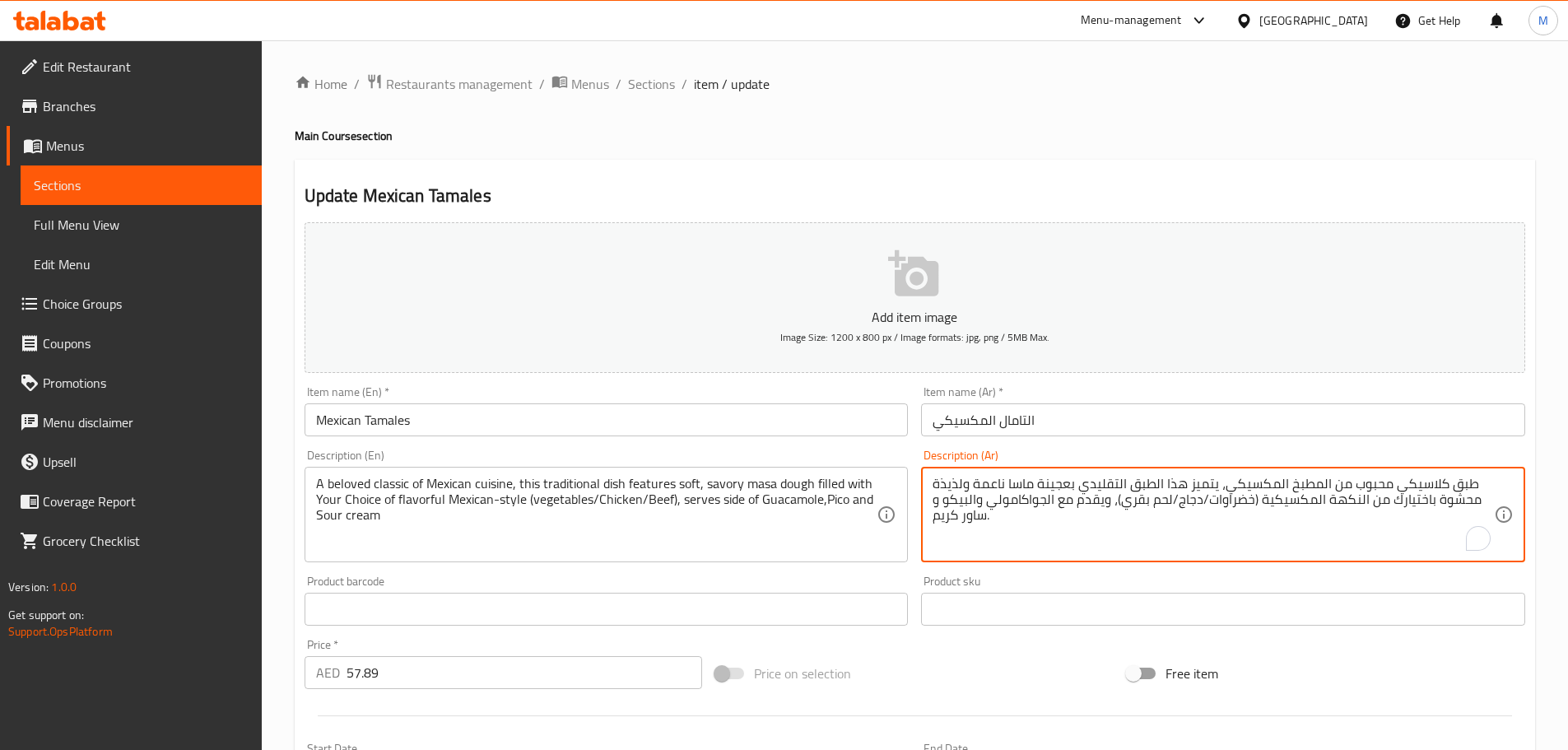
click at [1063, 501] on textarea "طبق كلاسيكي محبوب من المطبخ المكسيكي، يتميز هذا الطبق التقليدي بعجينة ماسا ناعم…" at bounding box center [1214, 515] width 561 height 78
paste textarea "بق جانبي"
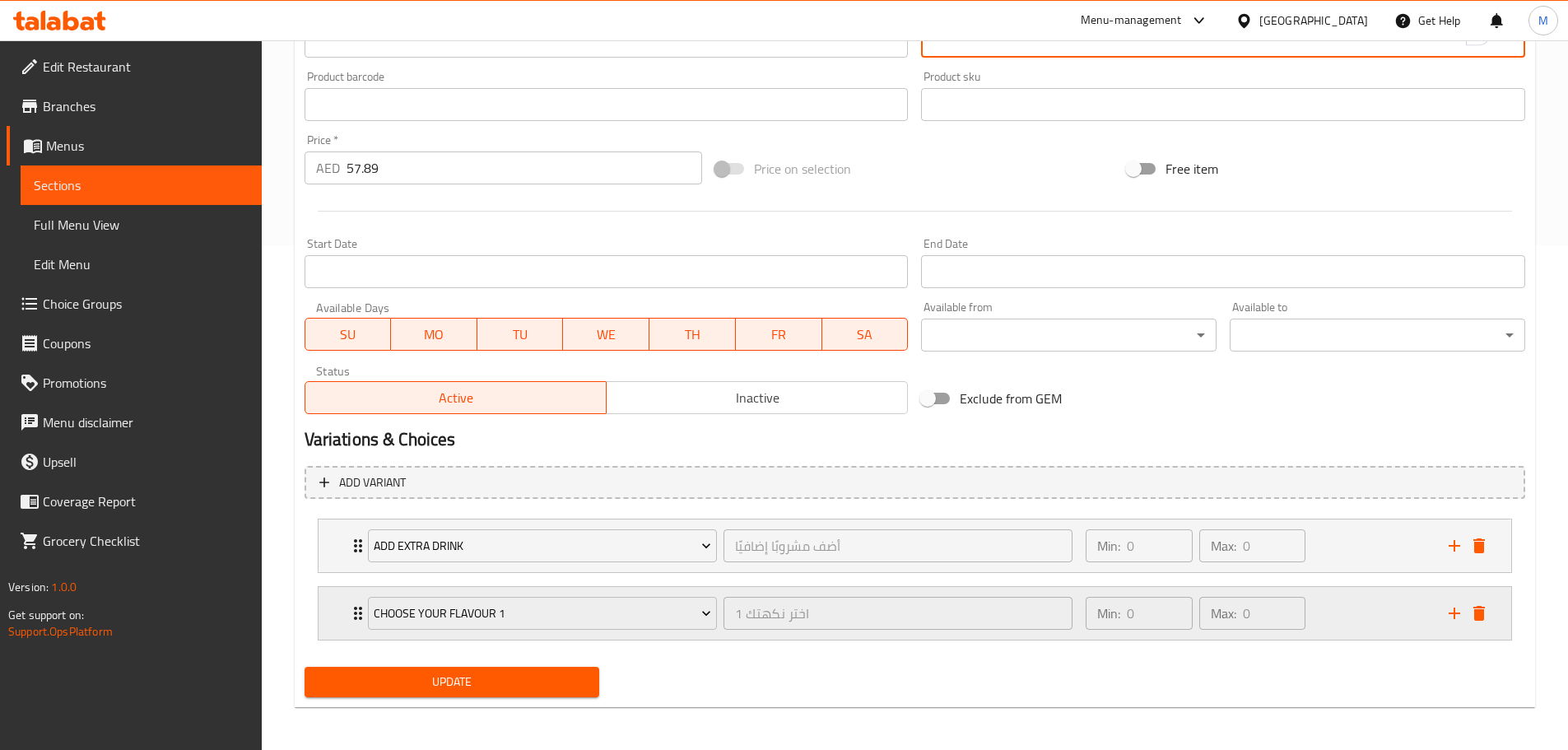
scroll to position [508, 0]
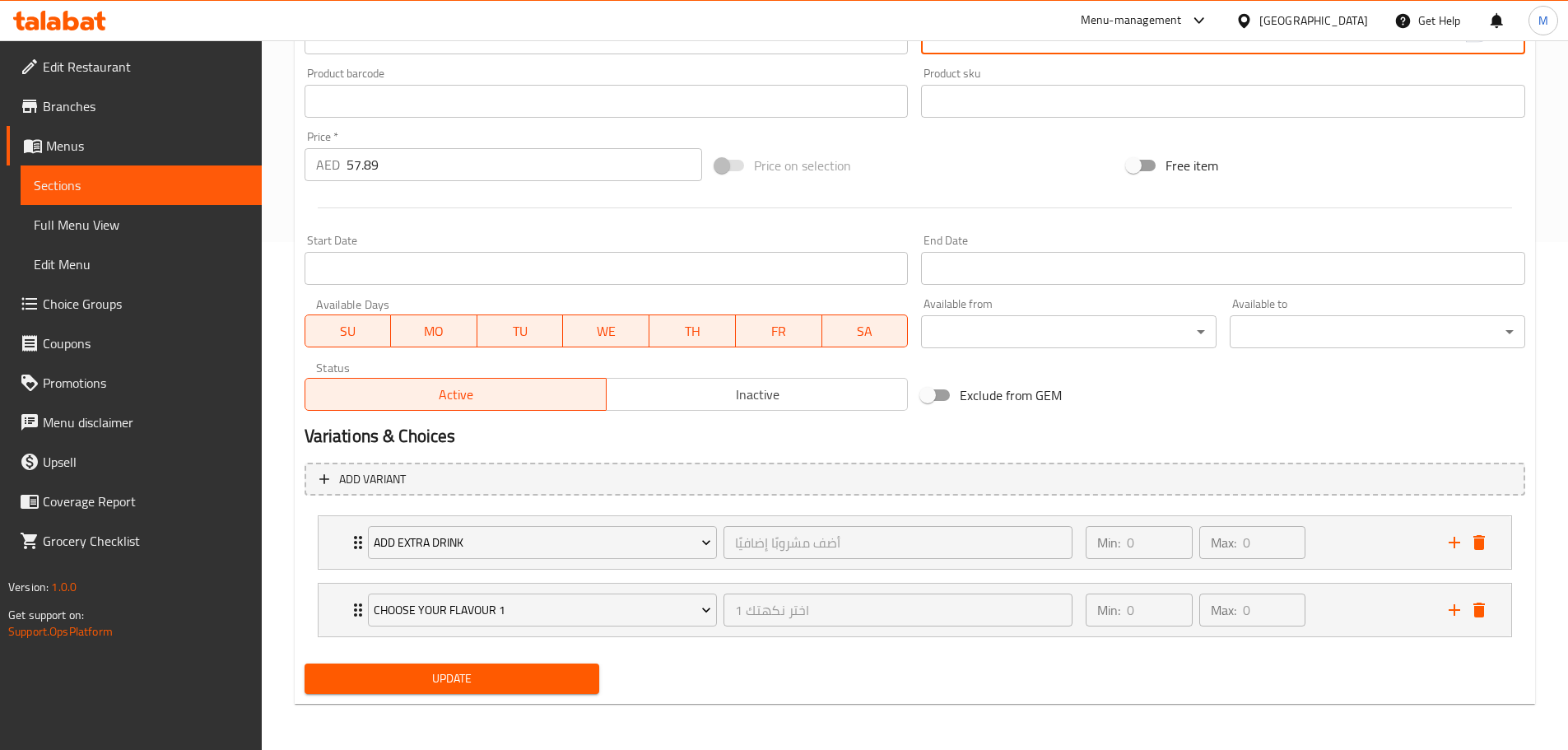
click at [495, 670] on div "Add item image Image Size: 1200 x 800 px / Image formats: jpg, png / 5MB Max. I…" at bounding box center [914, 204] width 1234 height 993
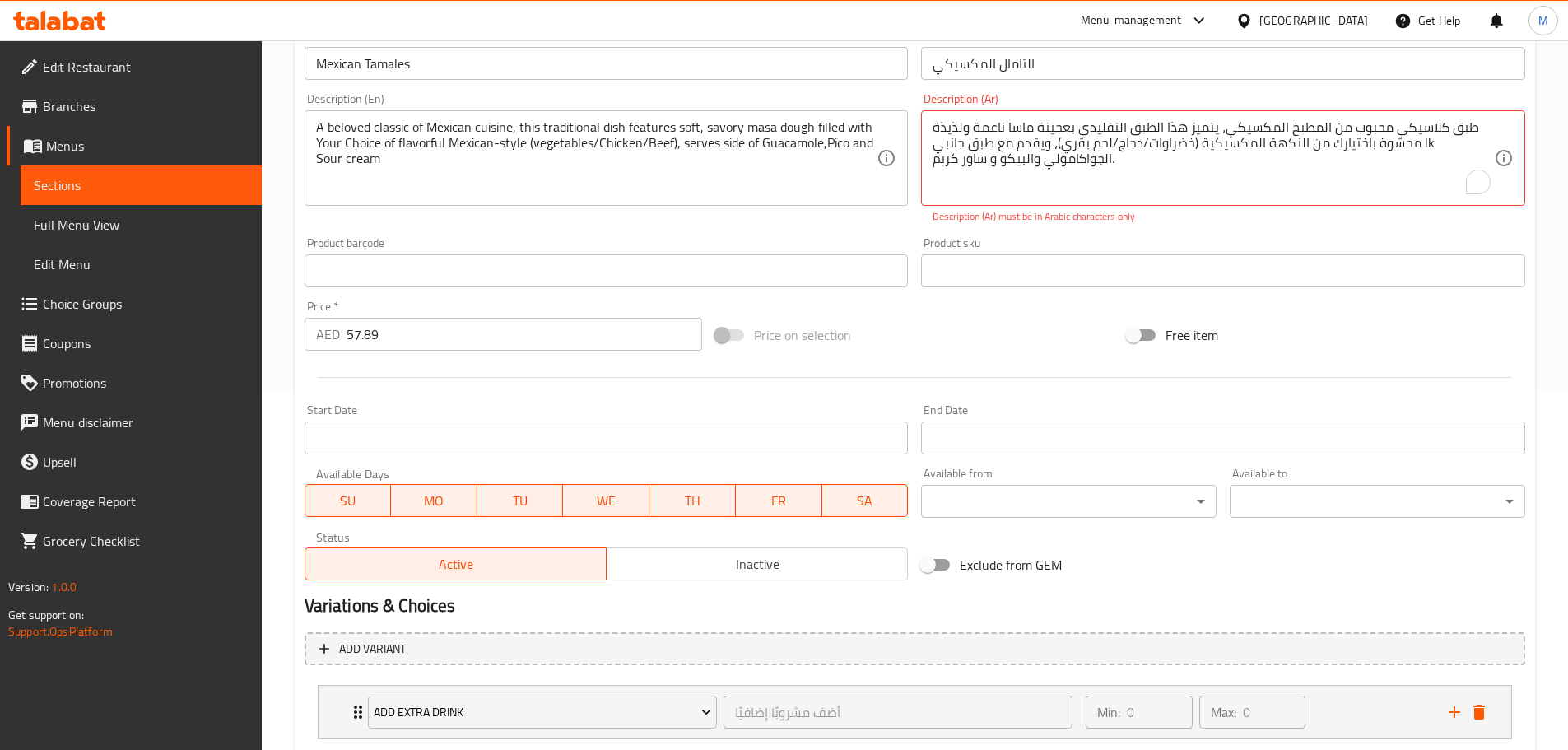
scroll to position [179, 0]
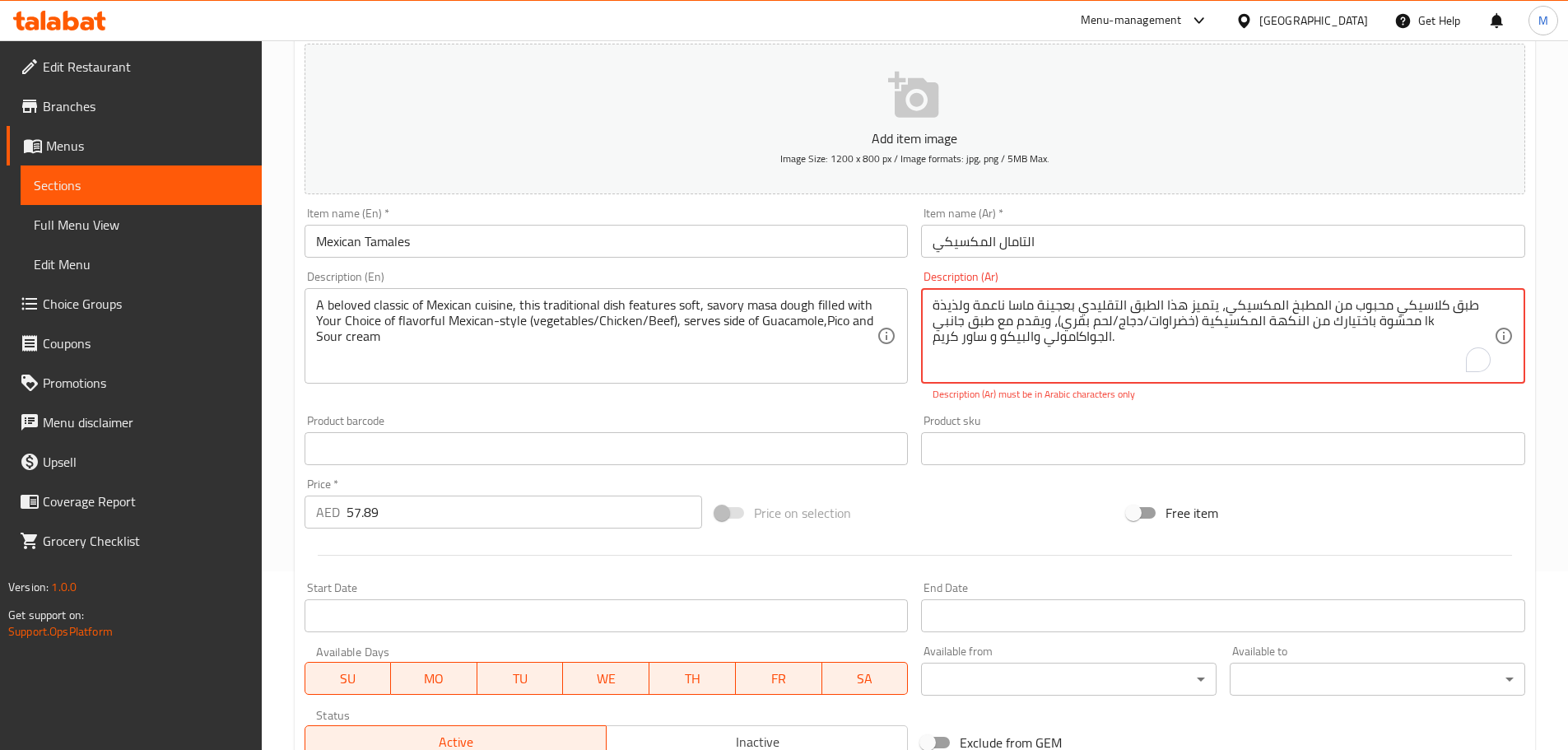
click at [1426, 321] on textarea "طبق كلاسيكي محبوب من المطبخ المكسيكي، يتميز هذا الطبق التقليدي بعجينة ماسا ناعم…" at bounding box center [1214, 336] width 561 height 78
click at [1421, 322] on textarea "طبق كلاسيكي محبوب من المطبخ المكسيكي، يتميز هذا الطبق التقليدي بعجينة ماسا ناعم…" at bounding box center [1214, 336] width 561 height 78
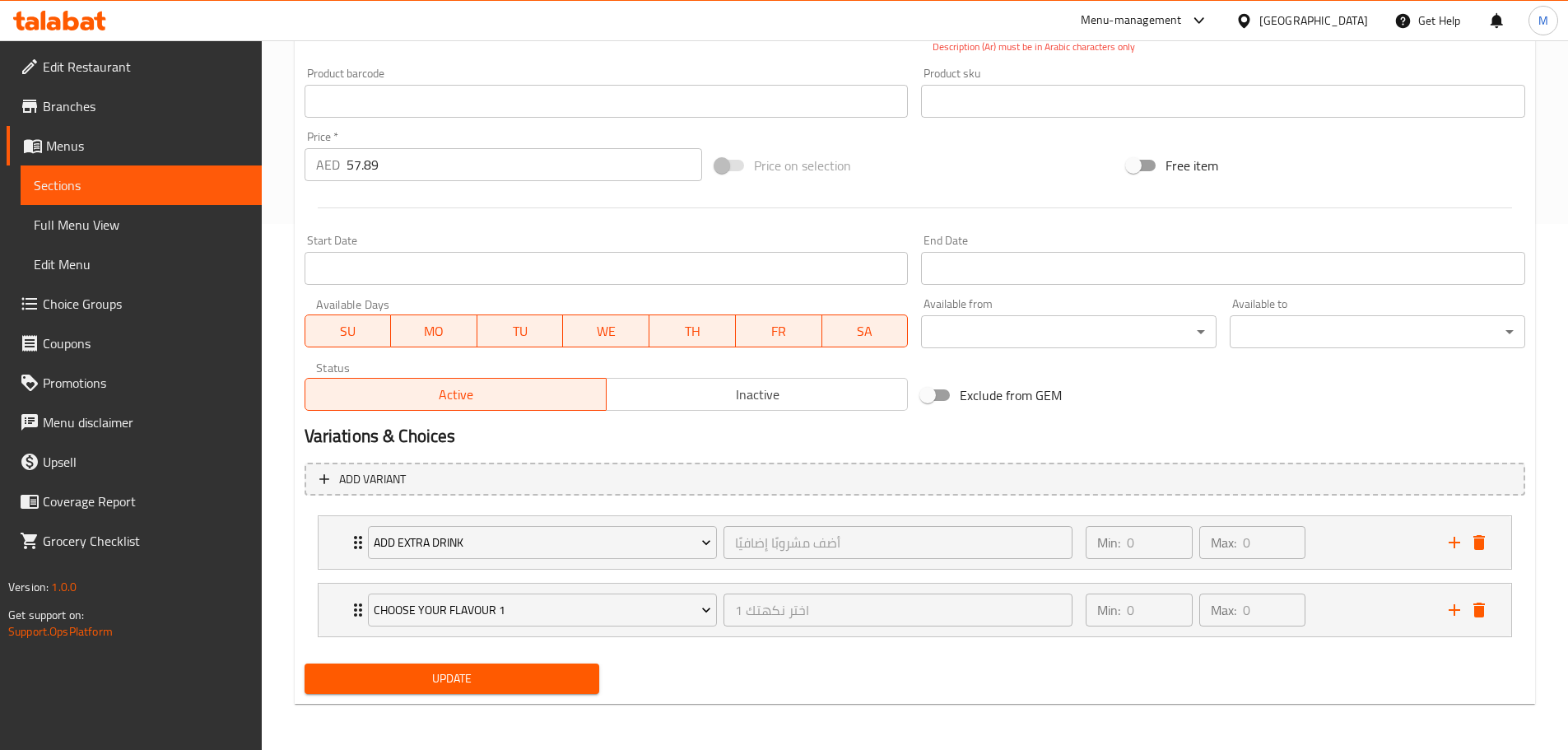
type textarea "طبق كلاسيكي محبوب من المطبخ المكسيكي، يتميز هذا الطبق التقليدي بعجينة ماسا ناعم…"
click at [573, 673] on span "Update" at bounding box center [452, 679] width 269 height 20
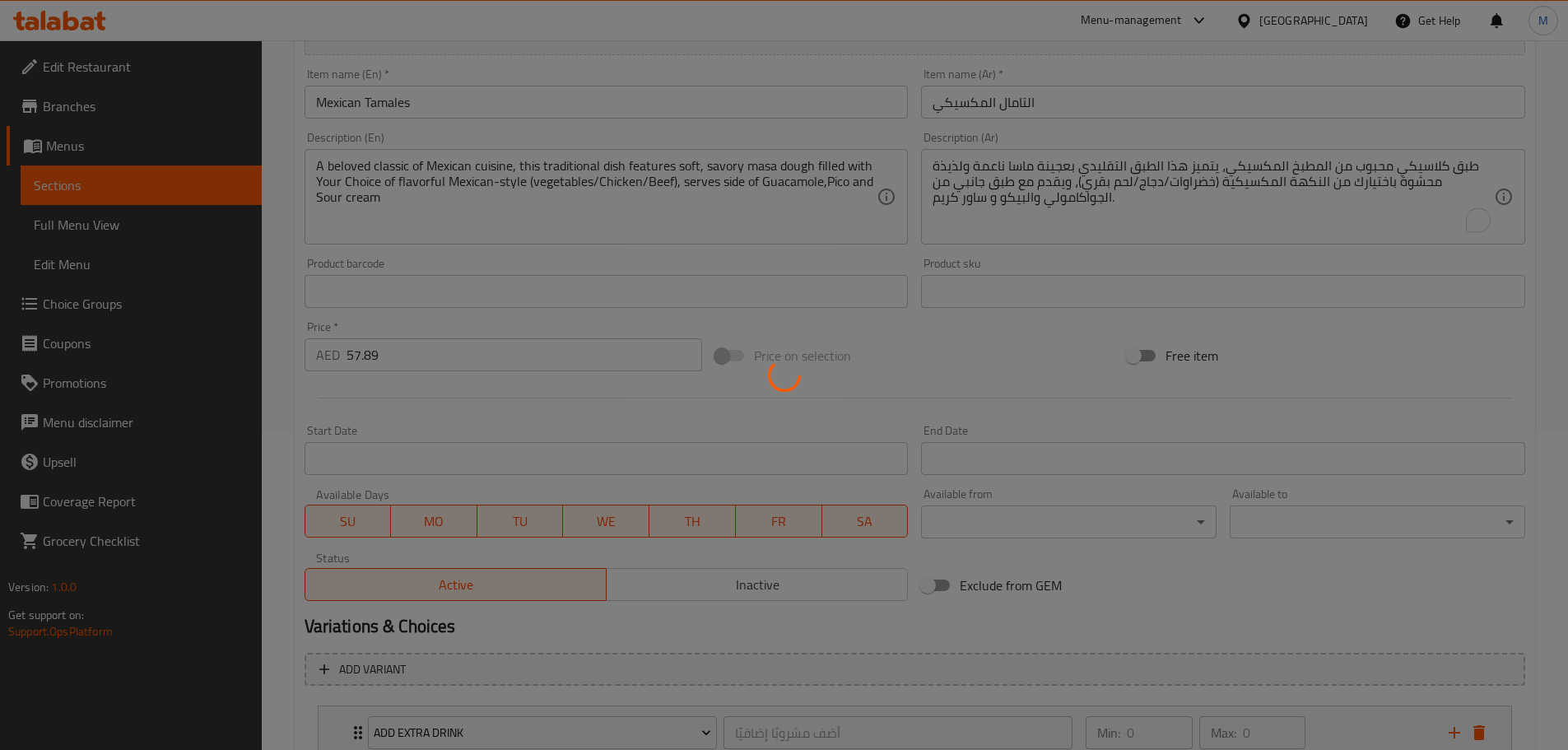
scroll to position [97, 0]
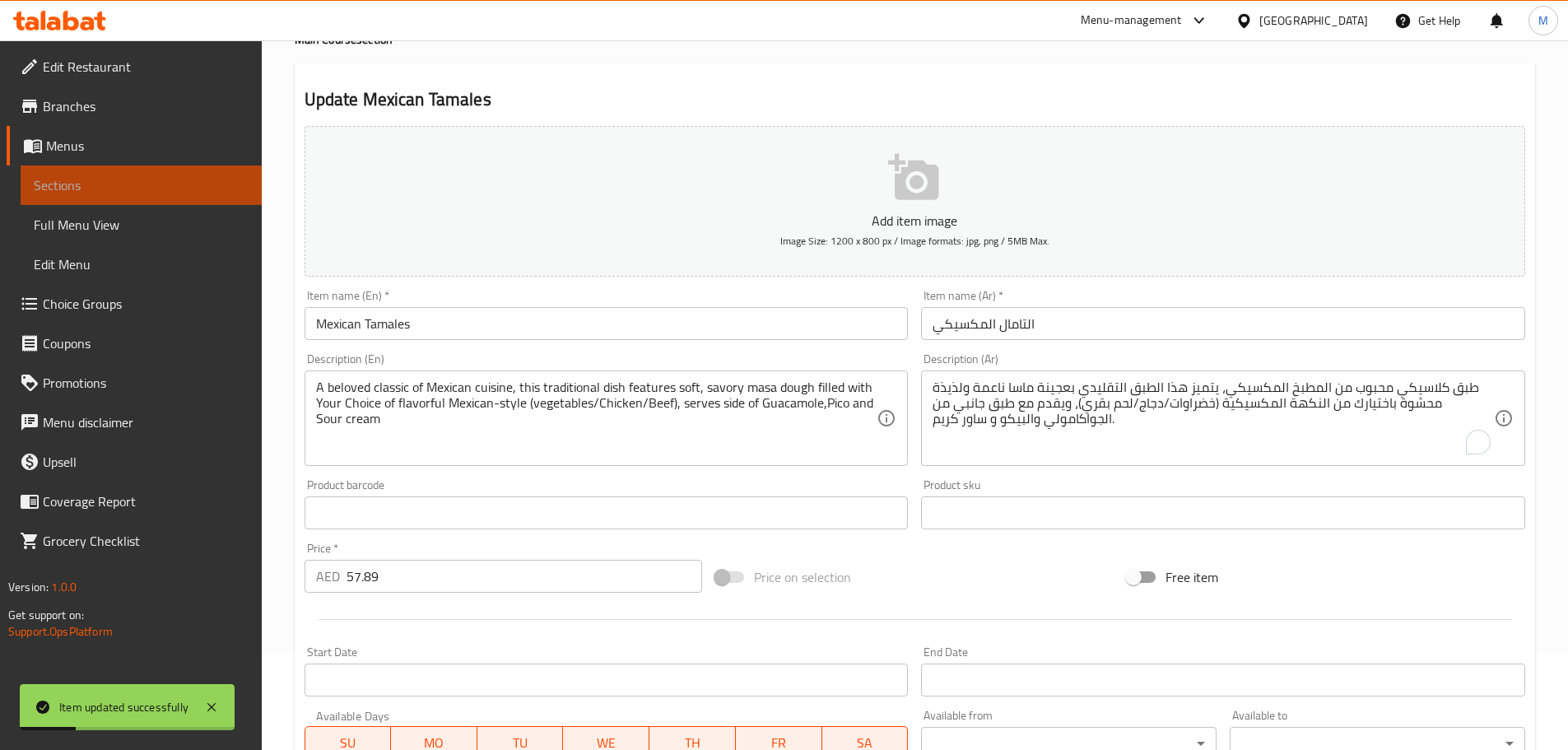
drag, startPoint x: 153, startPoint y: 192, endPoint x: 142, endPoint y: 172, distance: 22.8
click at [153, 192] on span "Sections" at bounding box center [141, 185] width 215 height 20
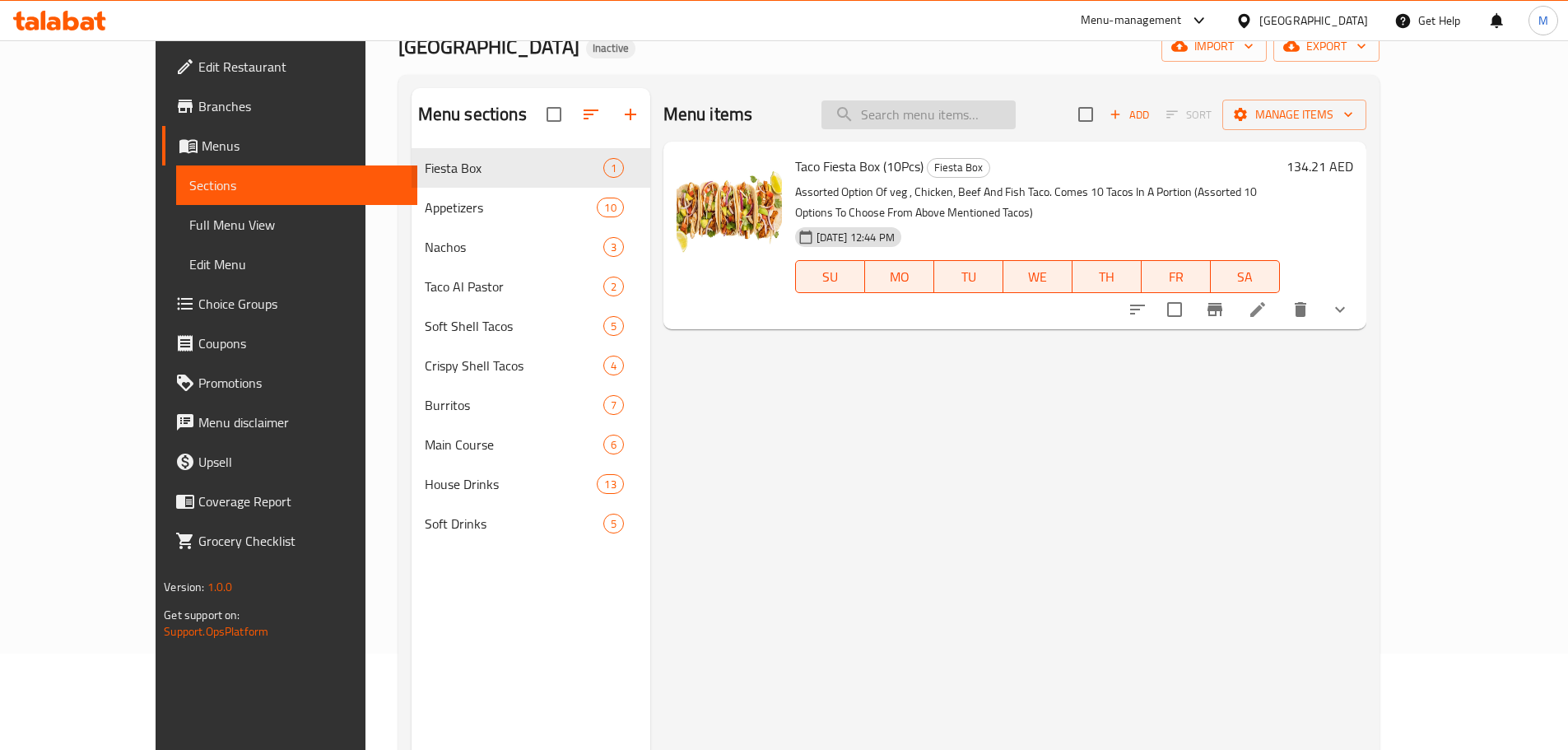
click at [924, 110] on input "search" at bounding box center [918, 115] width 194 height 29
paste input "Brownie Shake"
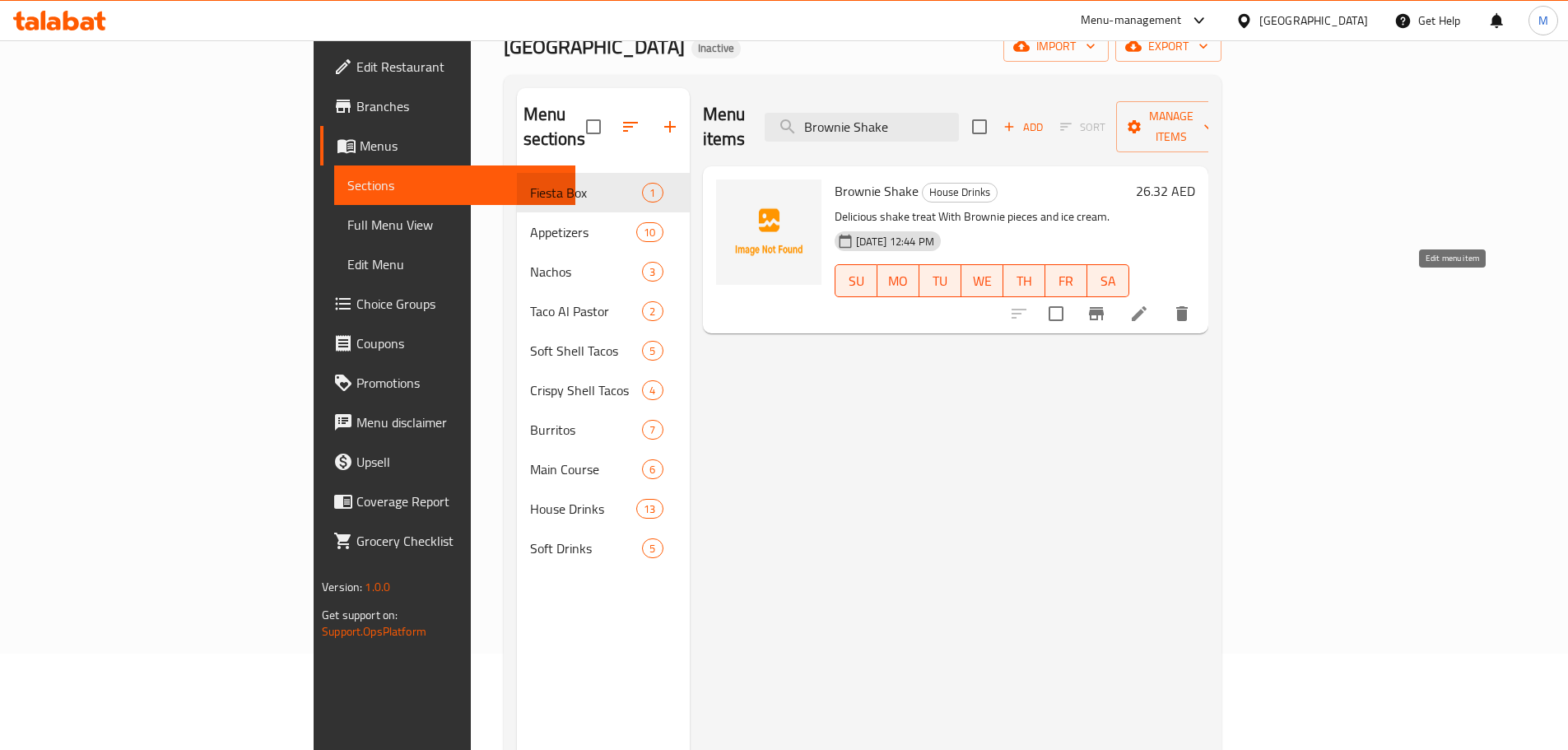
type input "Brownie Shake"
click at [1147, 306] on icon at bounding box center [1139, 313] width 14 height 14
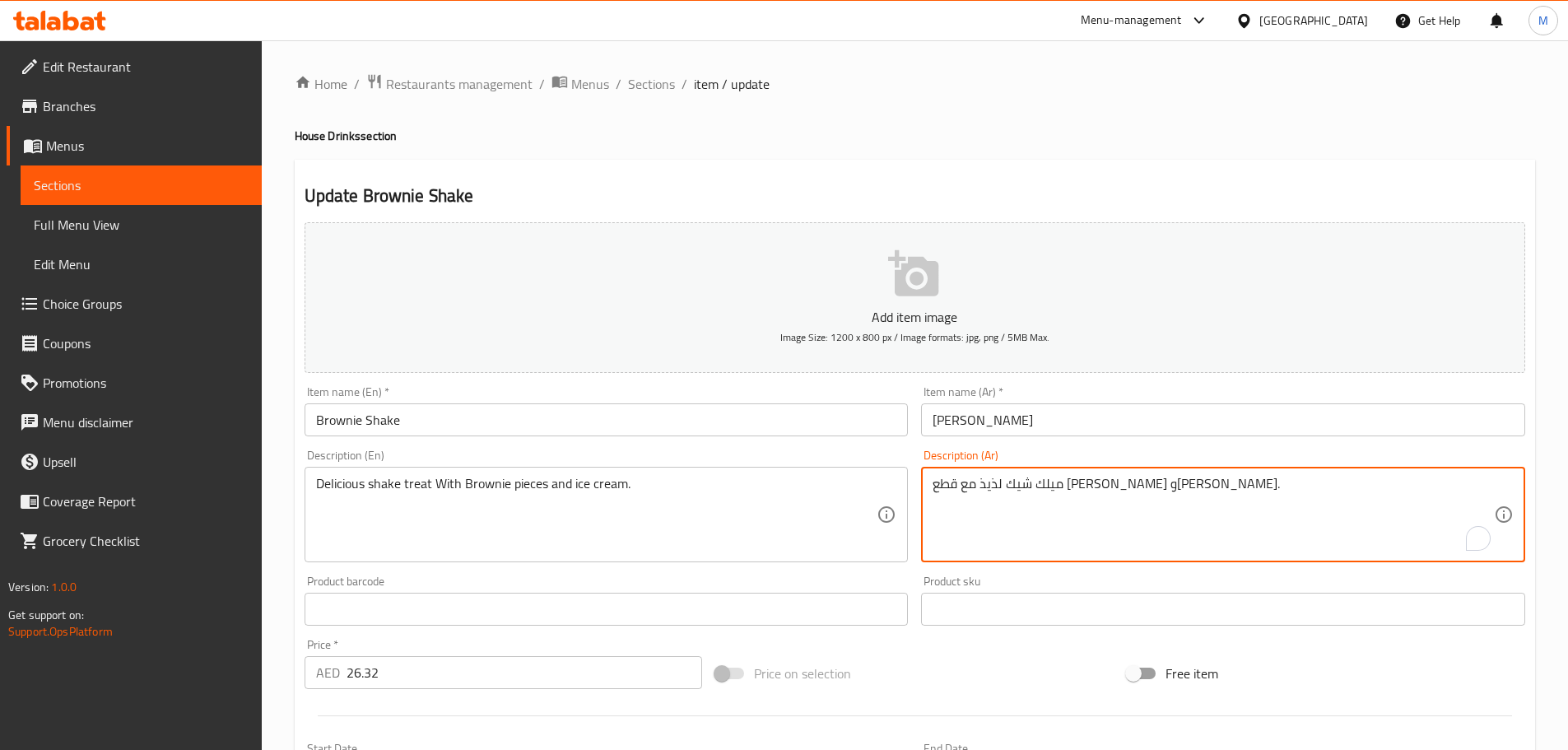
click at [1147, 488] on textarea "ميلك شيك لذيذ مع قطع [PERSON_NAME] و[PERSON_NAME]." at bounding box center [1214, 515] width 561 height 78
click at [1130, 488] on textarea "شيك لذيذ مع قطع [PERSON_NAME] و[PERSON_NAME]." at bounding box center [1214, 515] width 561 height 78
click at [1104, 490] on textarea "شيك لذيذ مع قطع [PERSON_NAME] و[PERSON_NAME]." at bounding box center [1214, 515] width 561 height 78
click at [1121, 490] on textarea "شيك تربت لذيذ مع قطع [PERSON_NAME] و[PERSON_NAME]." at bounding box center [1214, 515] width 561 height 78
click at [1060, 523] on textarea "شيك تريت لذيذ مع قطع [PERSON_NAME] و[PERSON_NAME]." at bounding box center [1214, 515] width 561 height 78
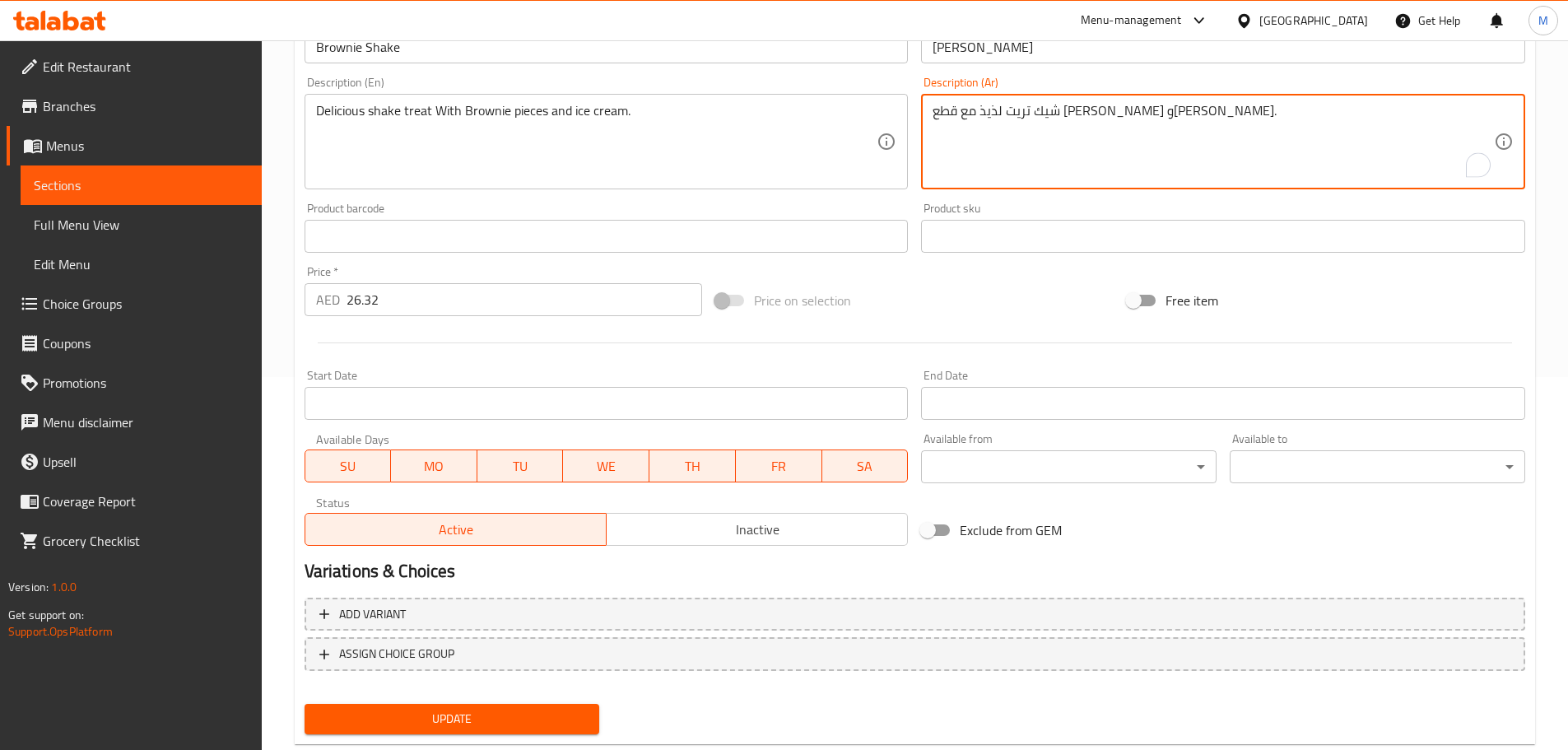
scroll to position [413, 0]
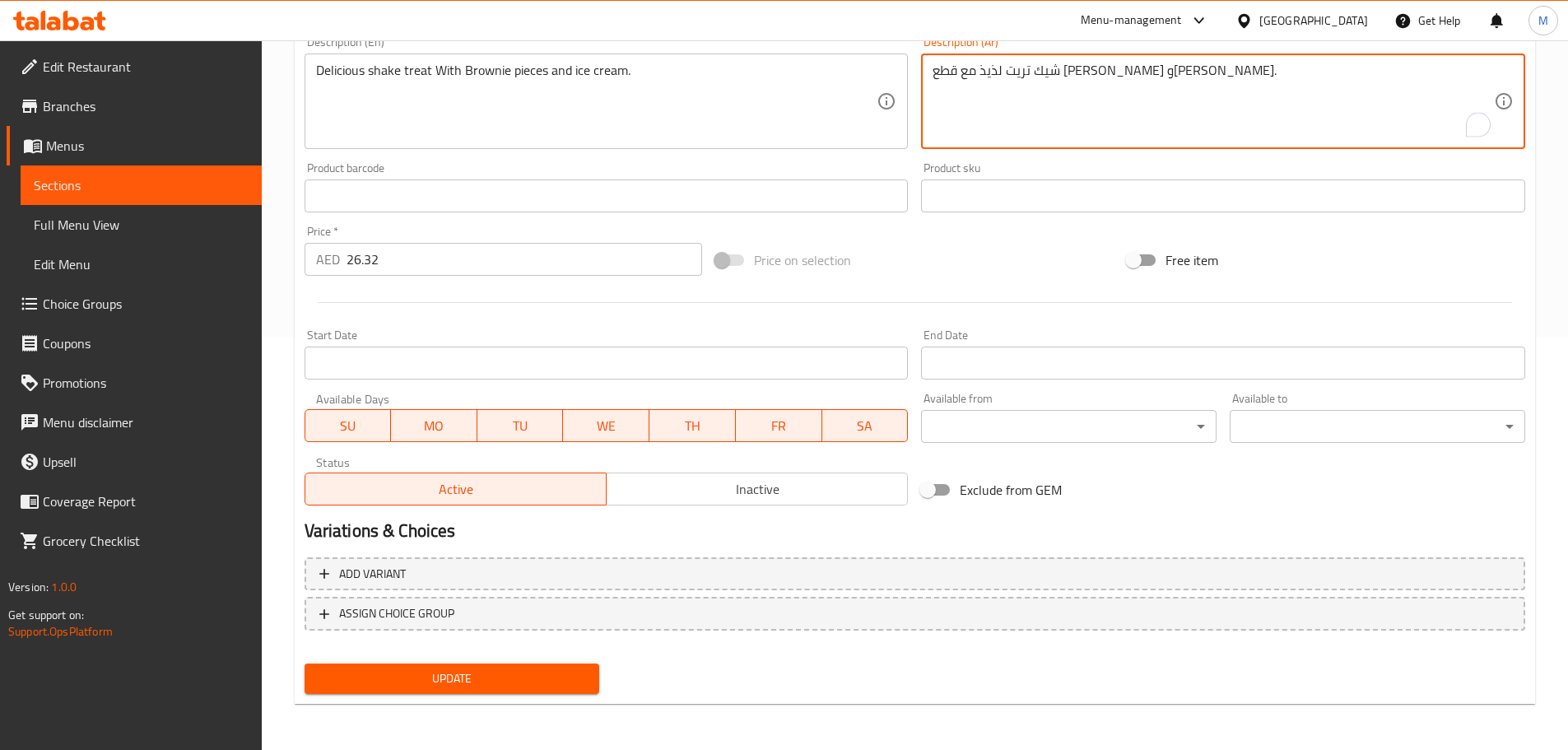
type textarea "شيك تريت لذيذ مع قطع [PERSON_NAME] و[PERSON_NAME]."
click at [520, 678] on span "Update" at bounding box center [452, 679] width 269 height 20
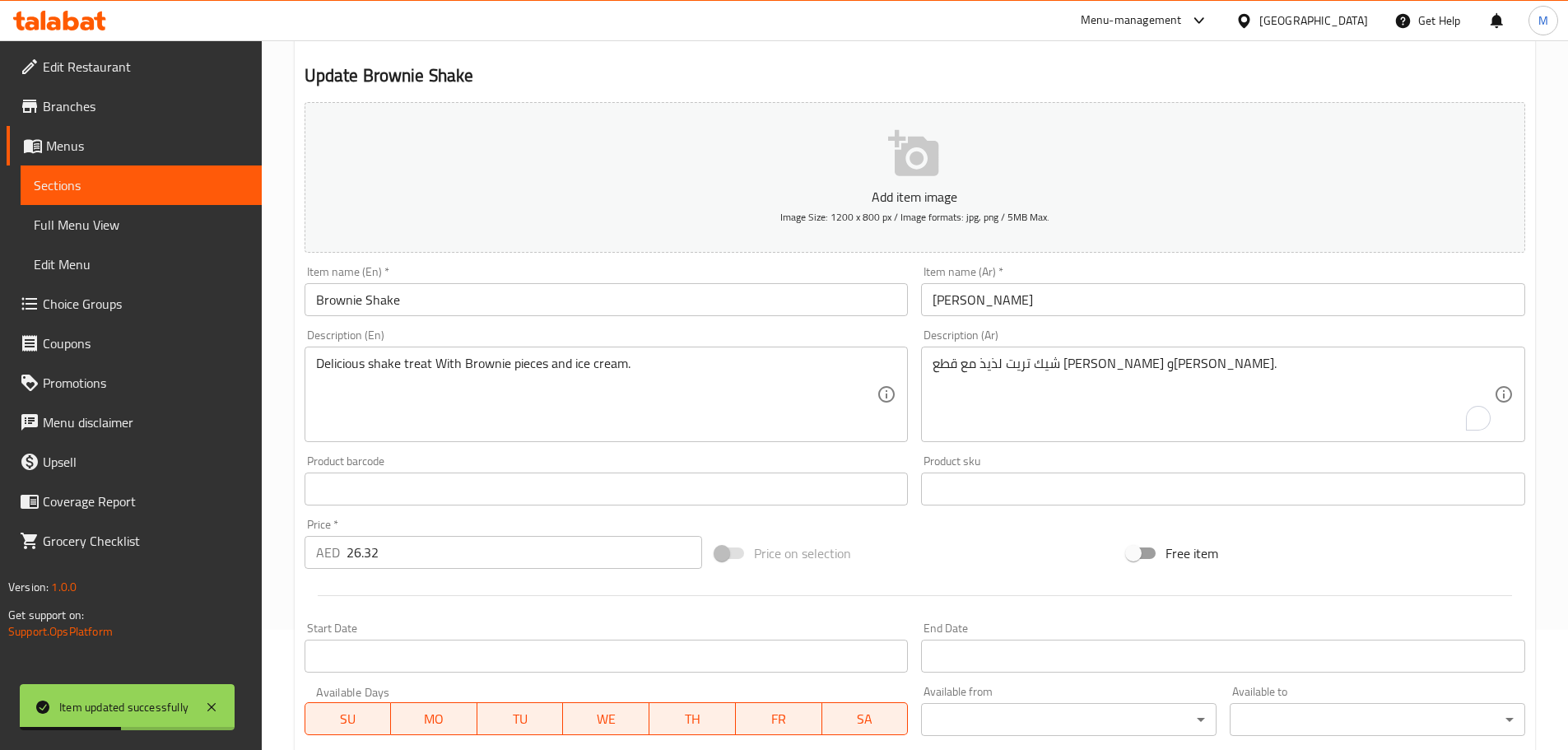
scroll to position [0, 0]
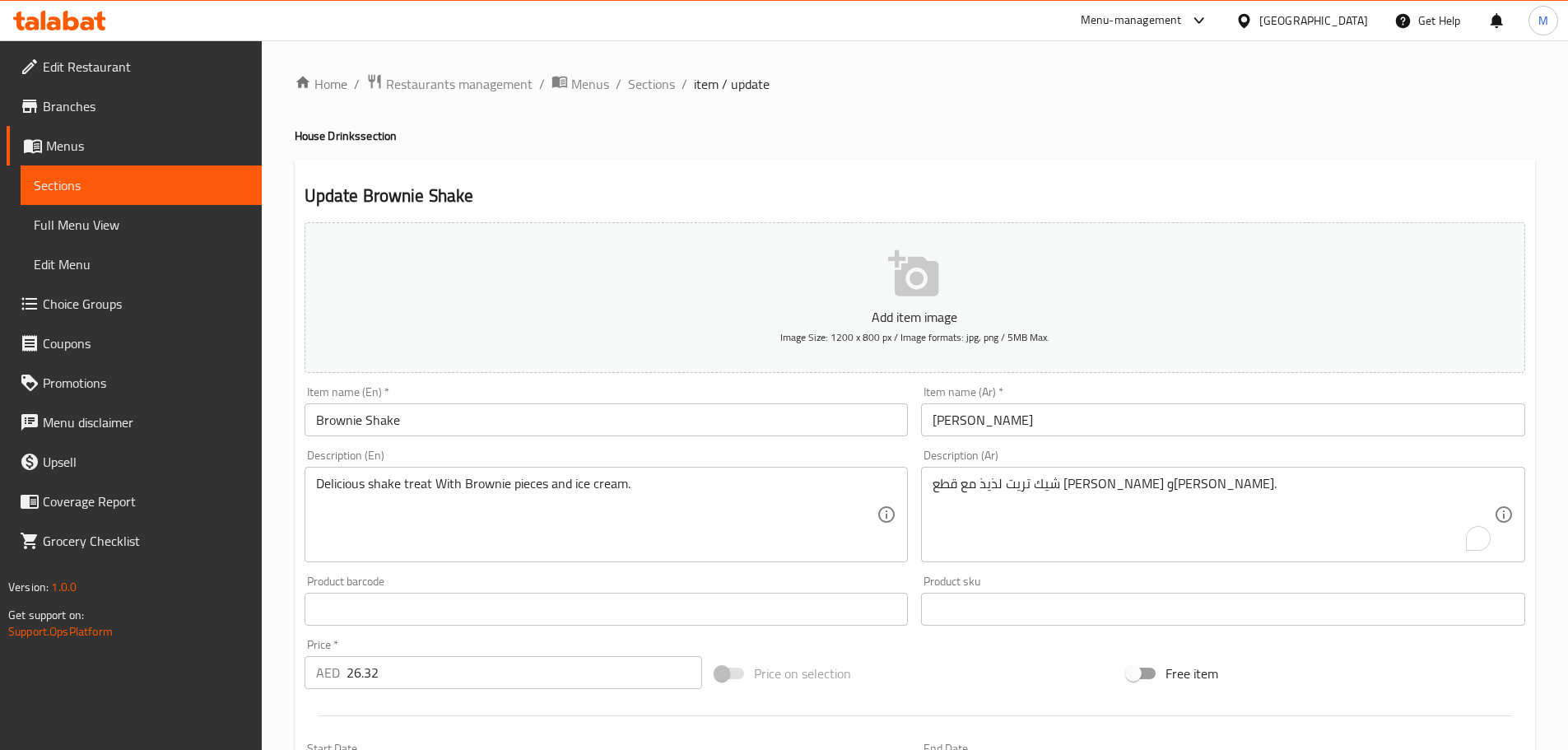
drag, startPoint x: 639, startPoint y: 91, endPoint x: 469, endPoint y: 34, distance: 179.3
click at [639, 91] on span "Sections" at bounding box center [651, 83] width 47 height 20
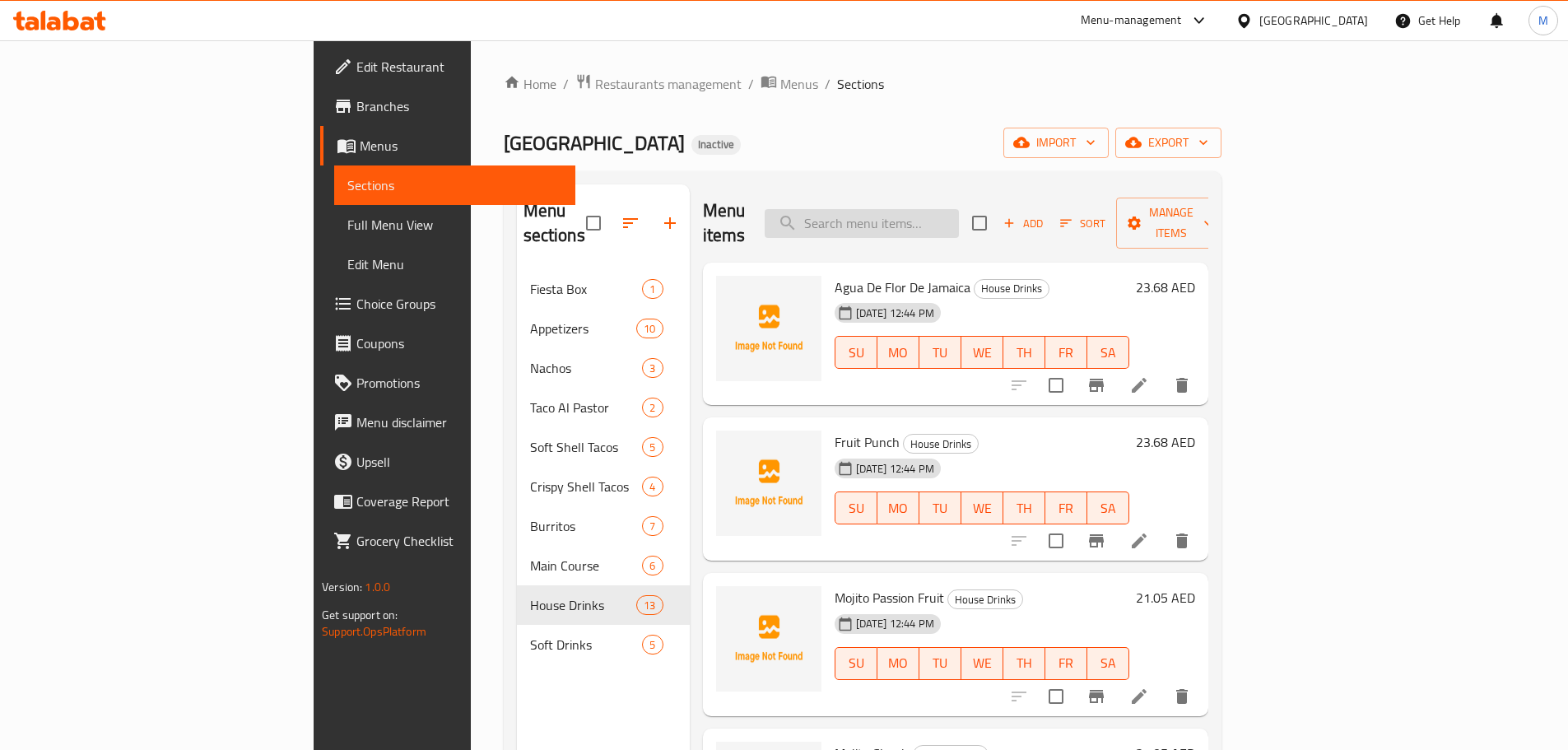
click at [930, 210] on input "search" at bounding box center [862, 224] width 194 height 29
paste input "Nutella & Banana Shake"
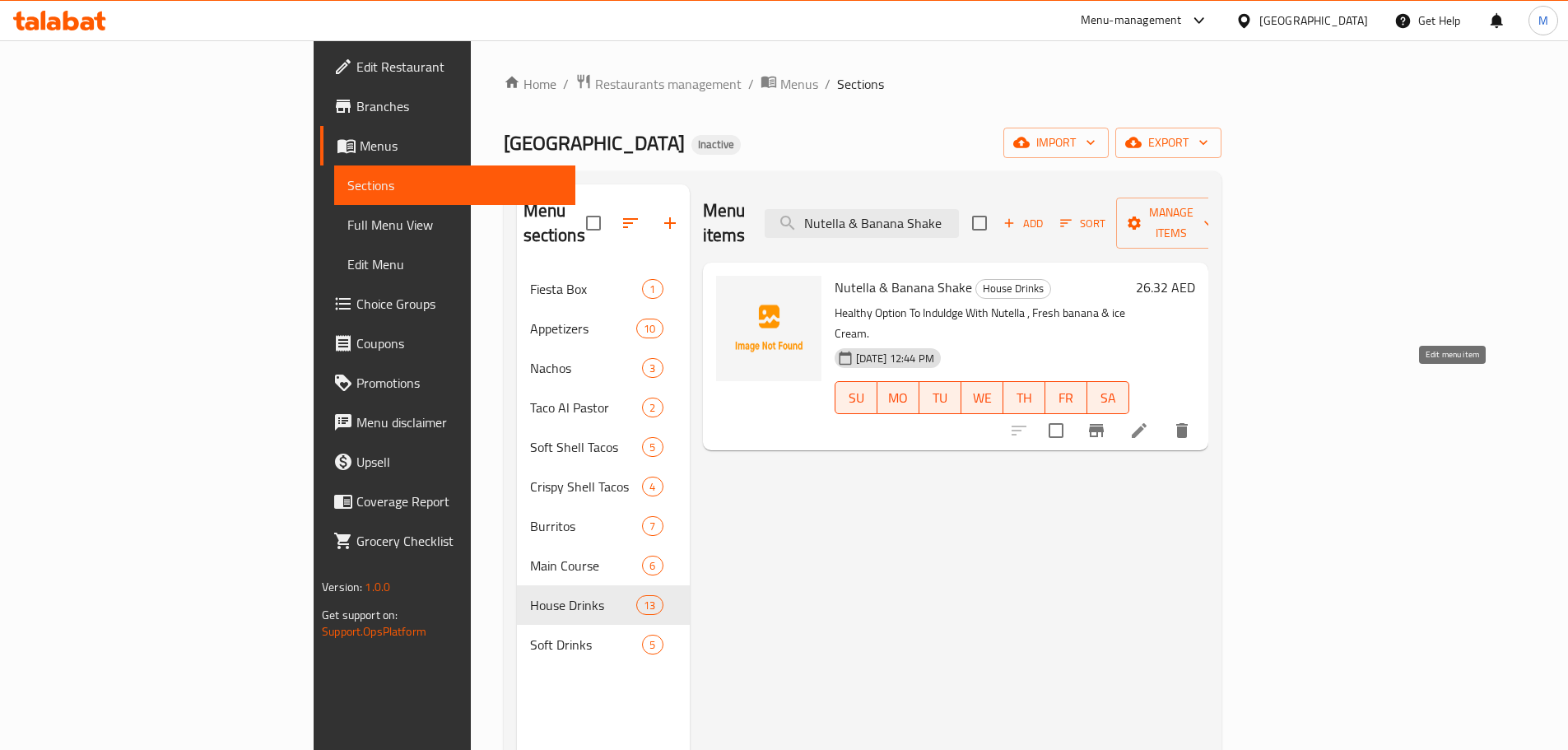
type input "Nutella & Banana Shake"
click at [1147, 423] on icon at bounding box center [1139, 430] width 14 height 14
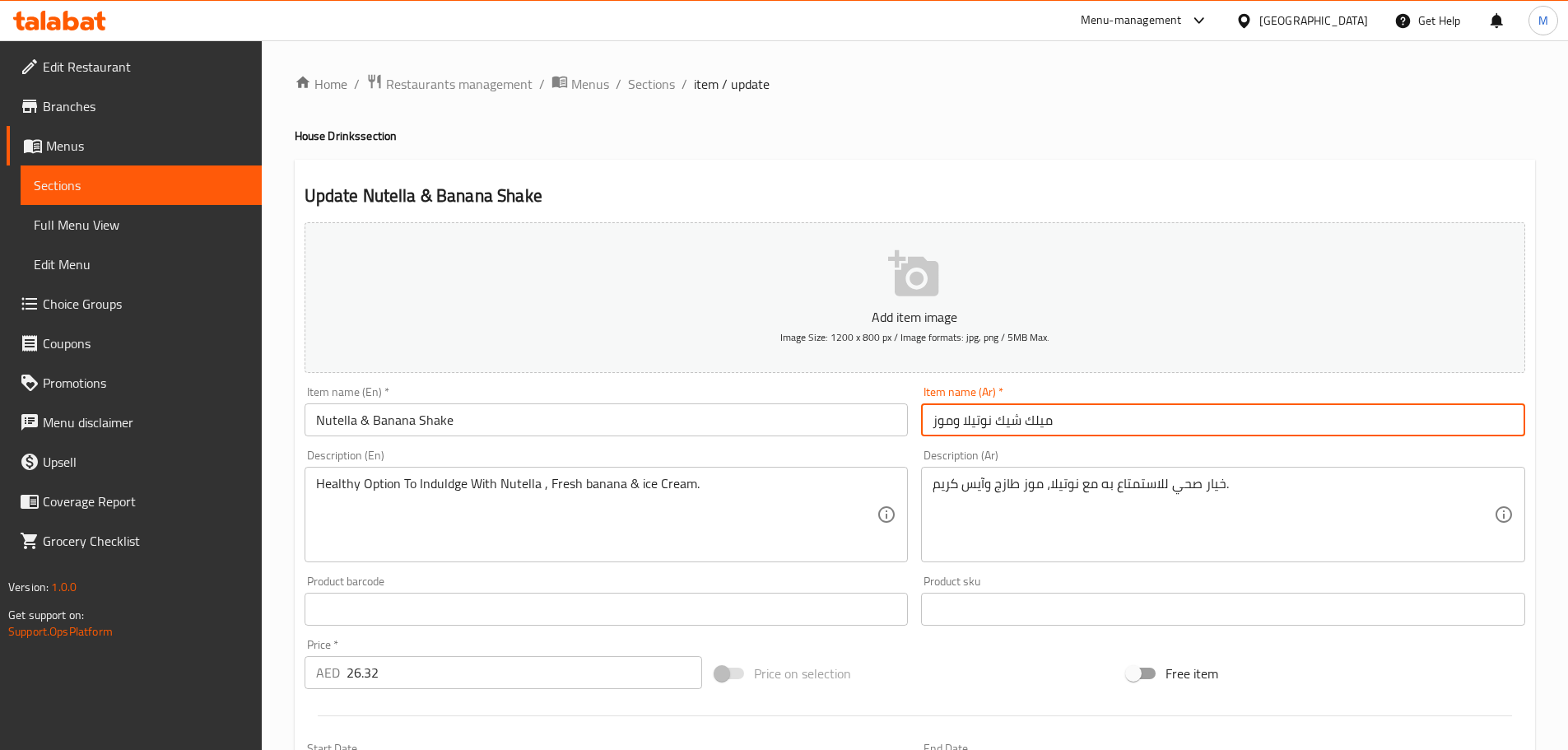
click at [1046, 427] on input "ميلك شيك نوتيلا وموز" at bounding box center [1223, 420] width 604 height 33
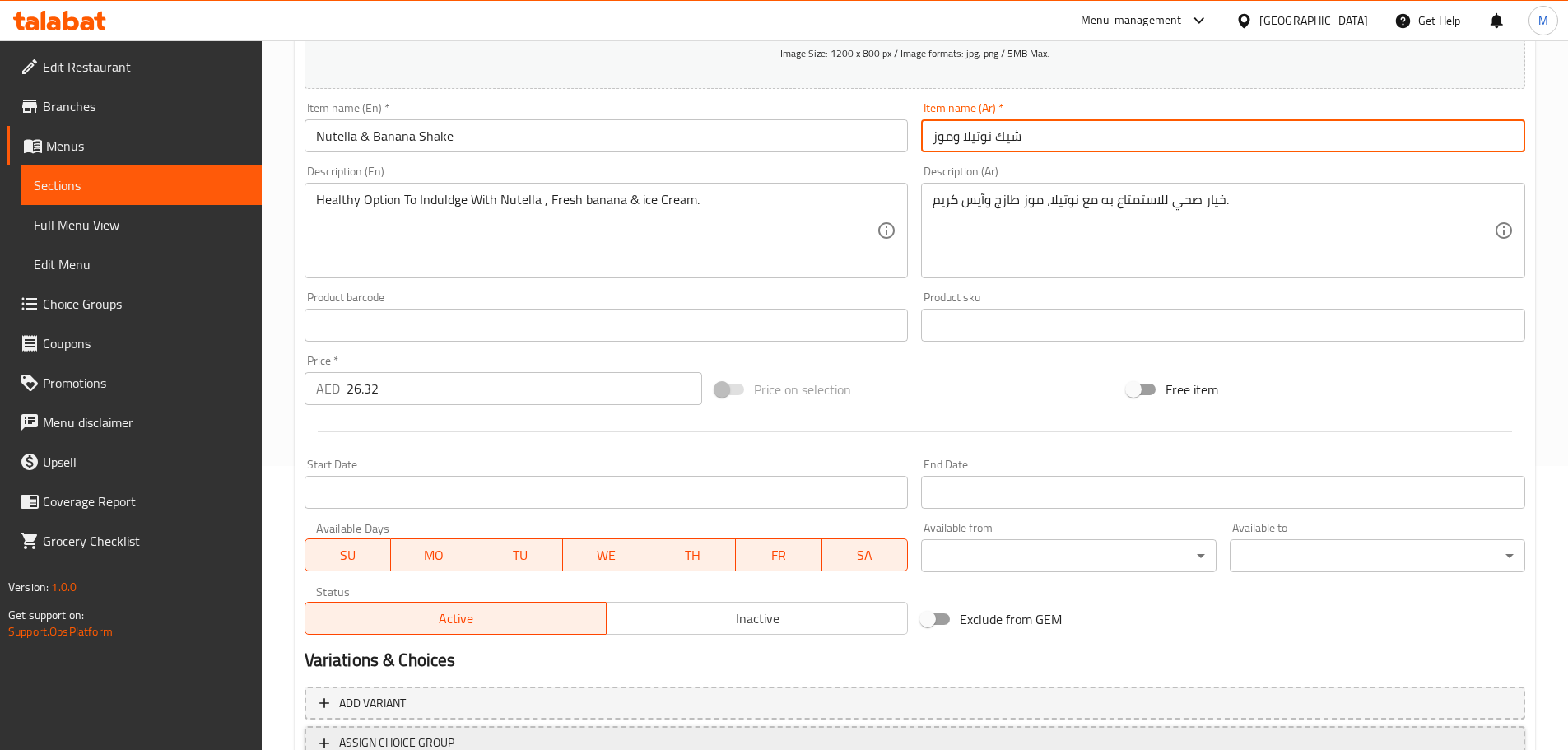
scroll to position [411, 0]
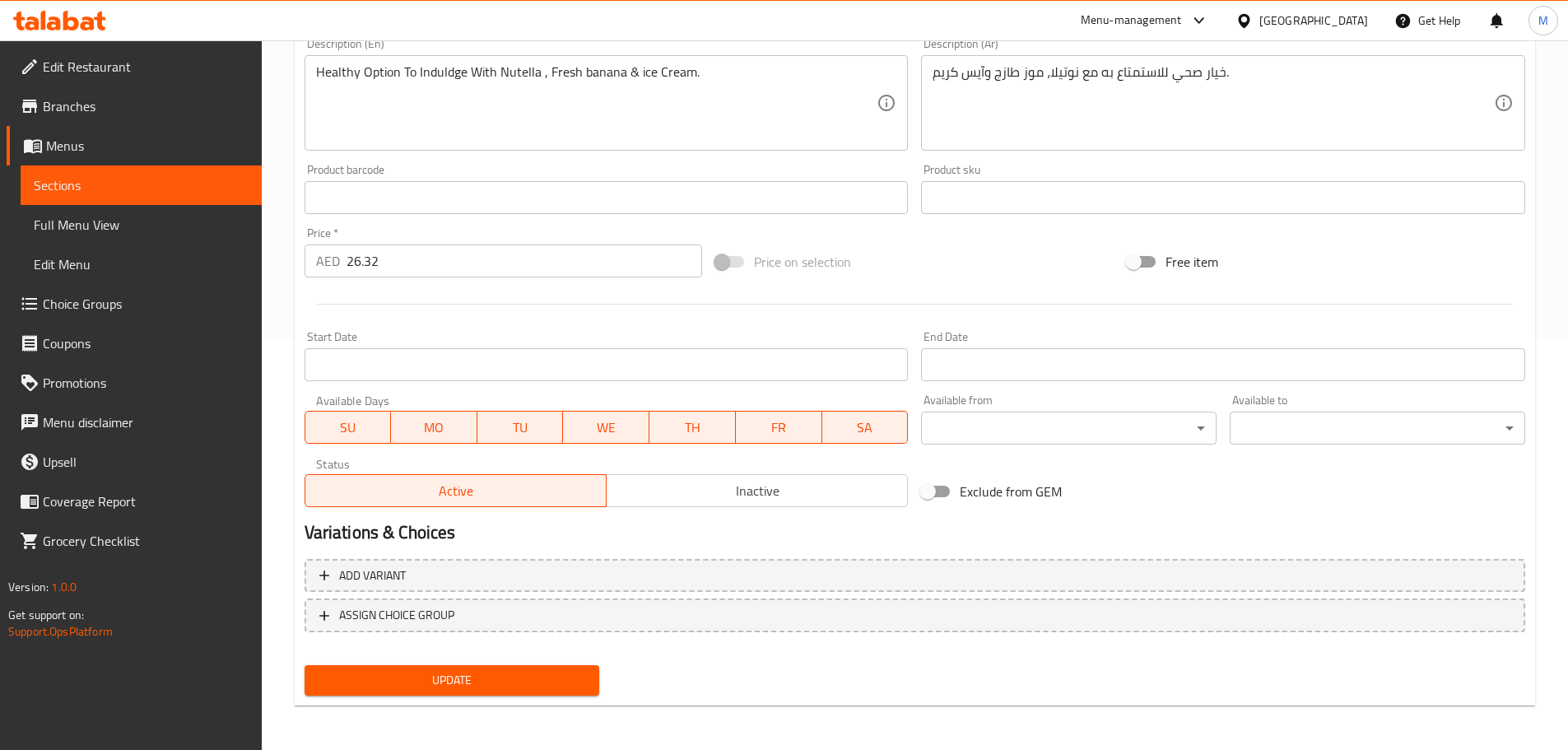
type input "شيك نوتيلا وموز"
click at [458, 675] on span "Update" at bounding box center [452, 680] width 269 height 20
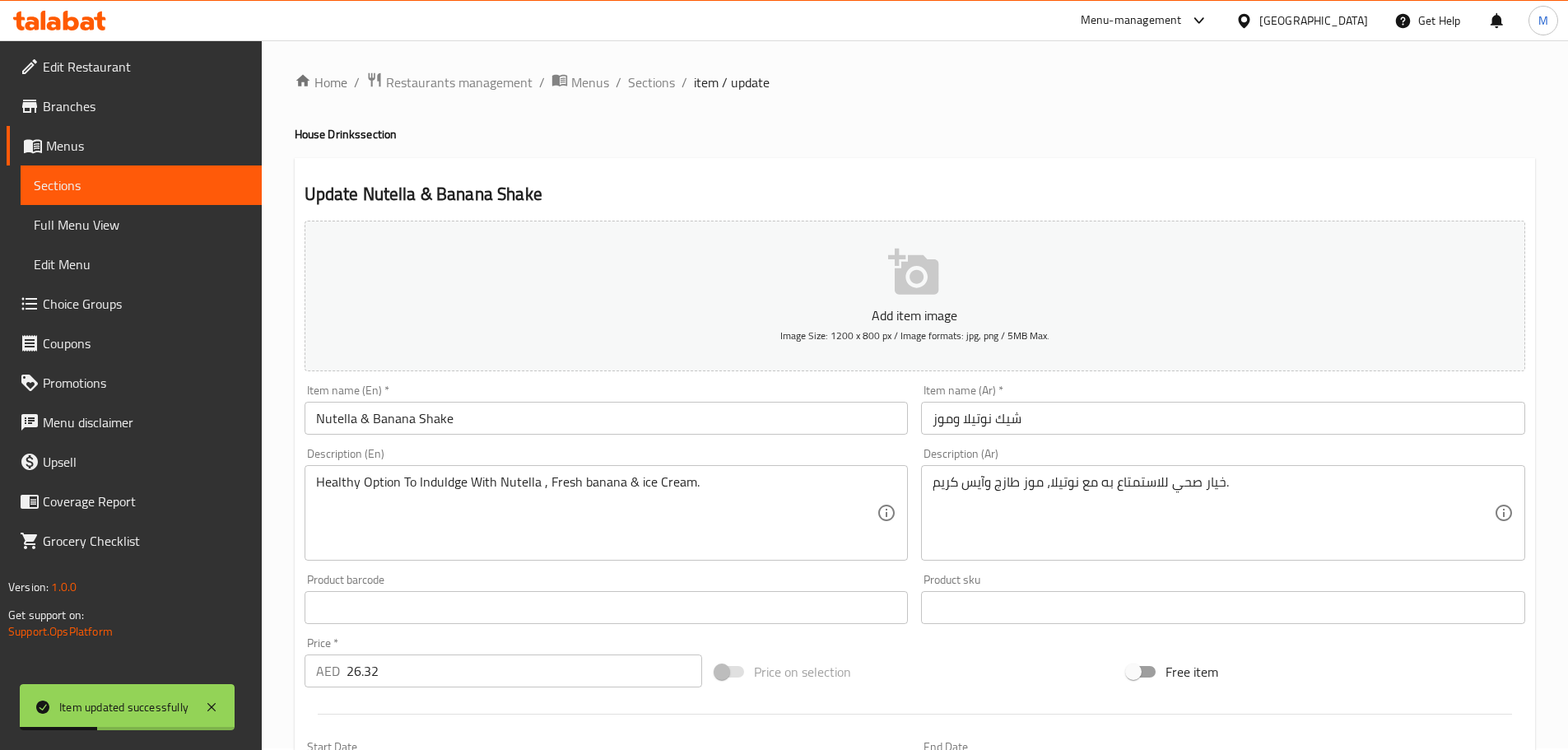
scroll to position [0, 0]
click at [668, 94] on span "Sections" at bounding box center [651, 83] width 47 height 20
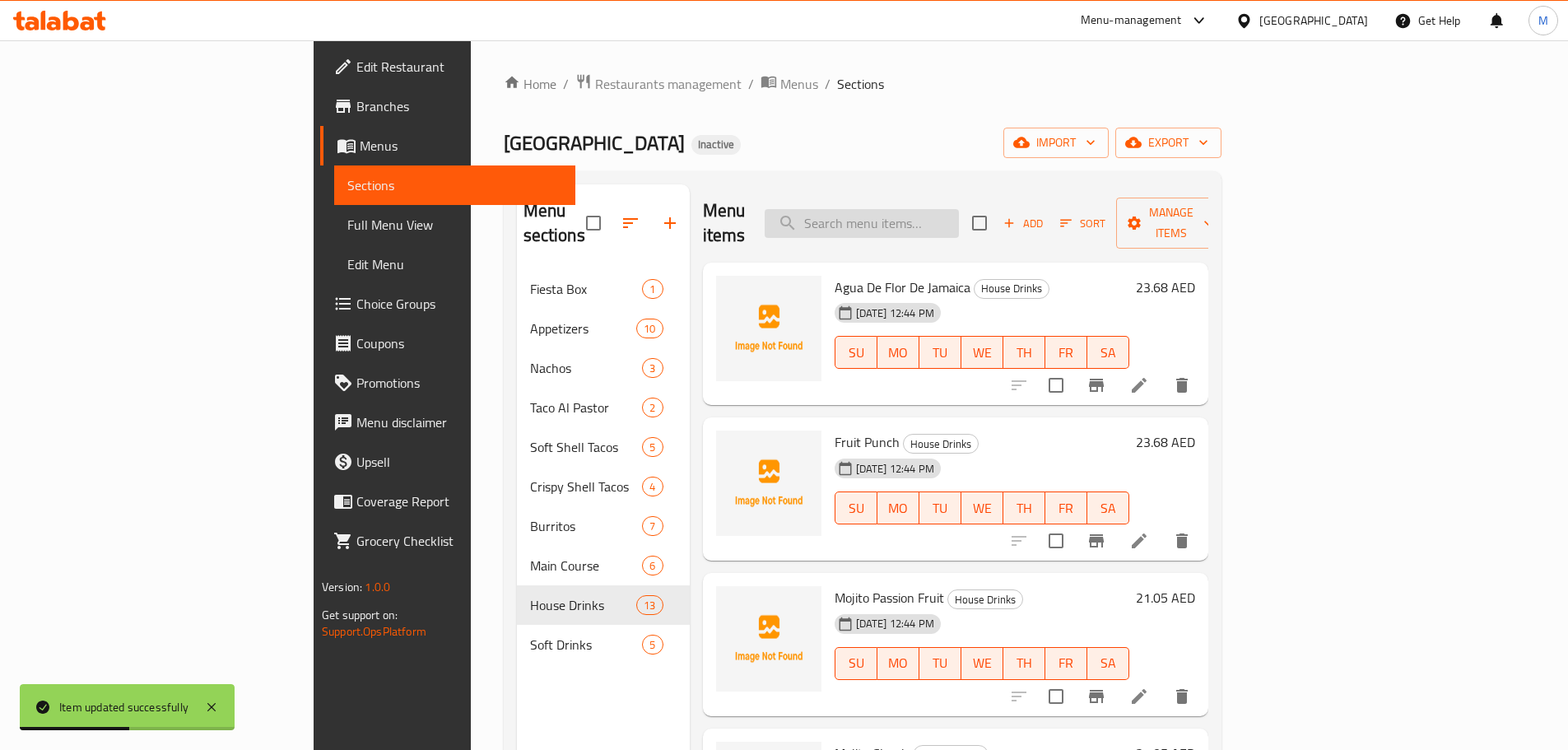
click at [959, 210] on input "search" at bounding box center [862, 224] width 194 height 29
paste input "Coke"
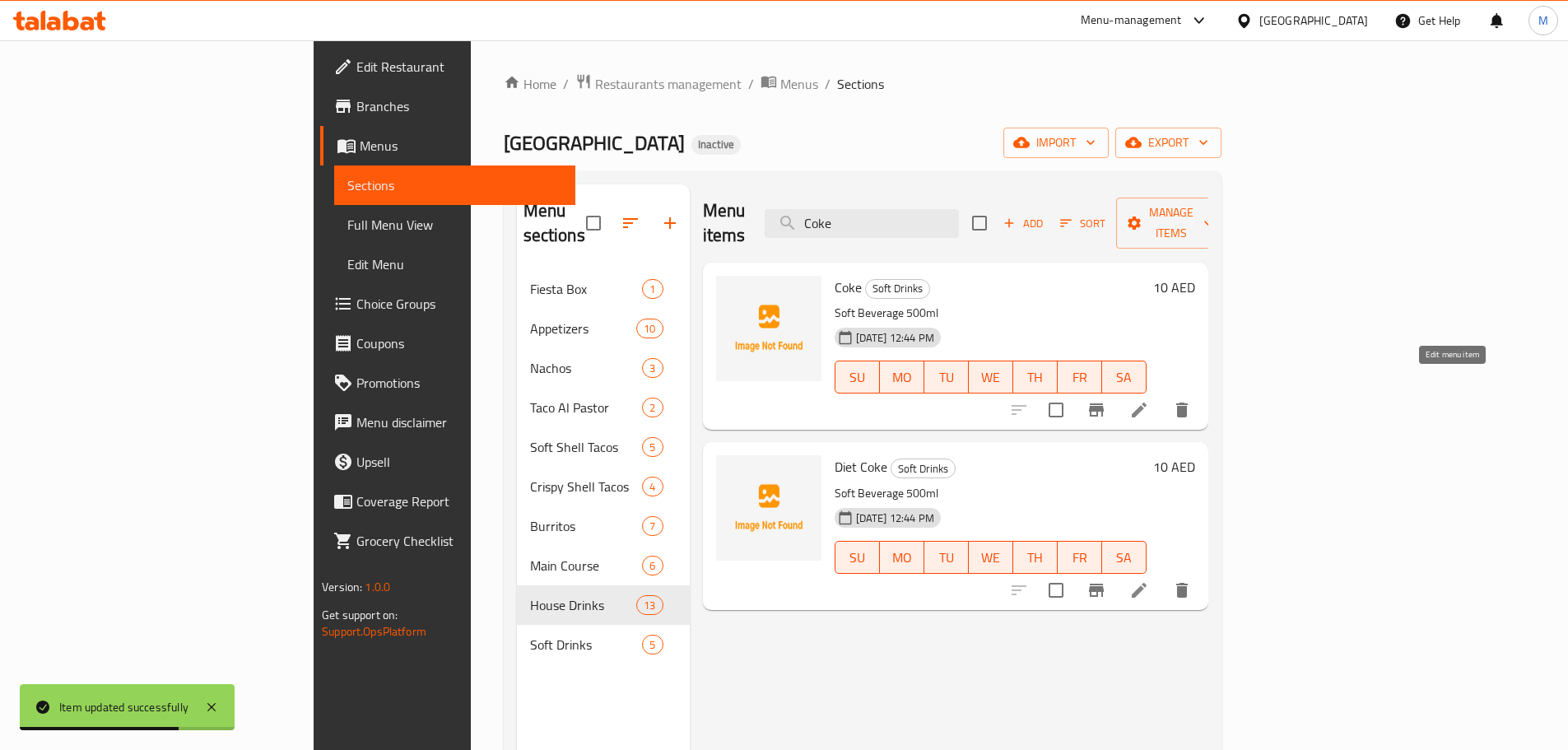
type input "Coke"
click at [1149, 400] on icon at bounding box center [1139, 410] width 20 height 20
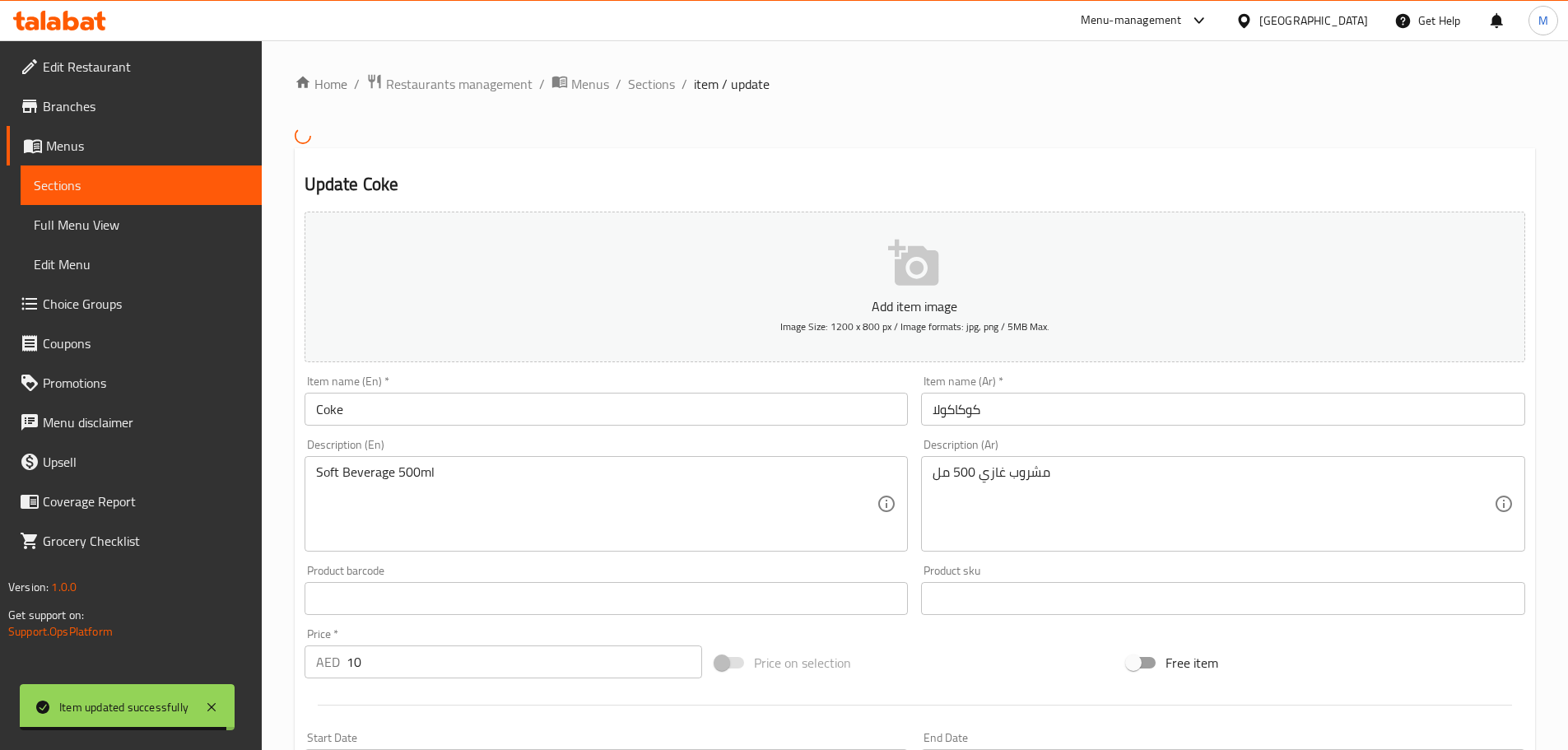
click at [966, 412] on input "كوكاكولا" at bounding box center [1223, 409] width 604 height 33
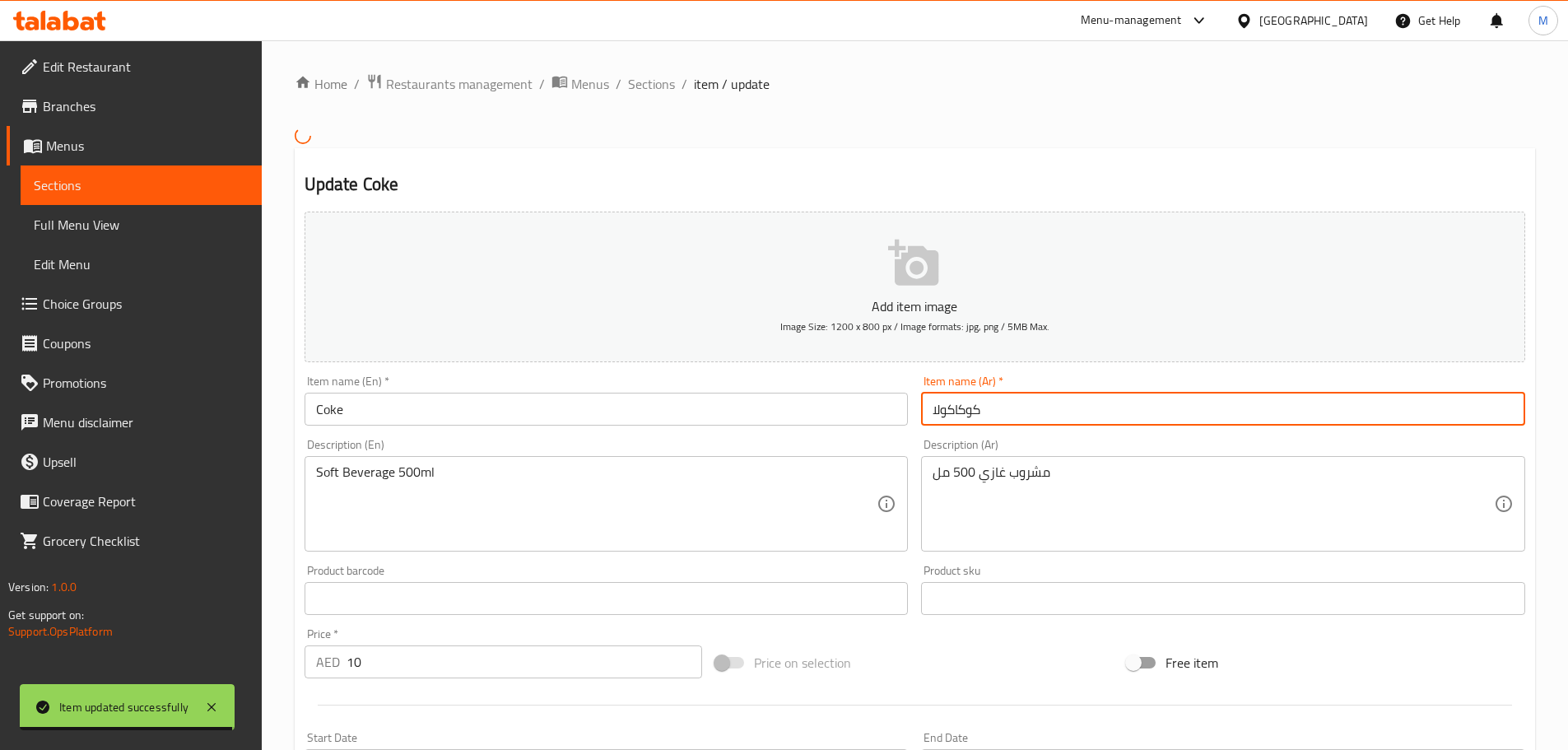
click at [966, 412] on input "كوكاكولا" at bounding box center [1223, 409] width 604 height 33
type input "كوك"
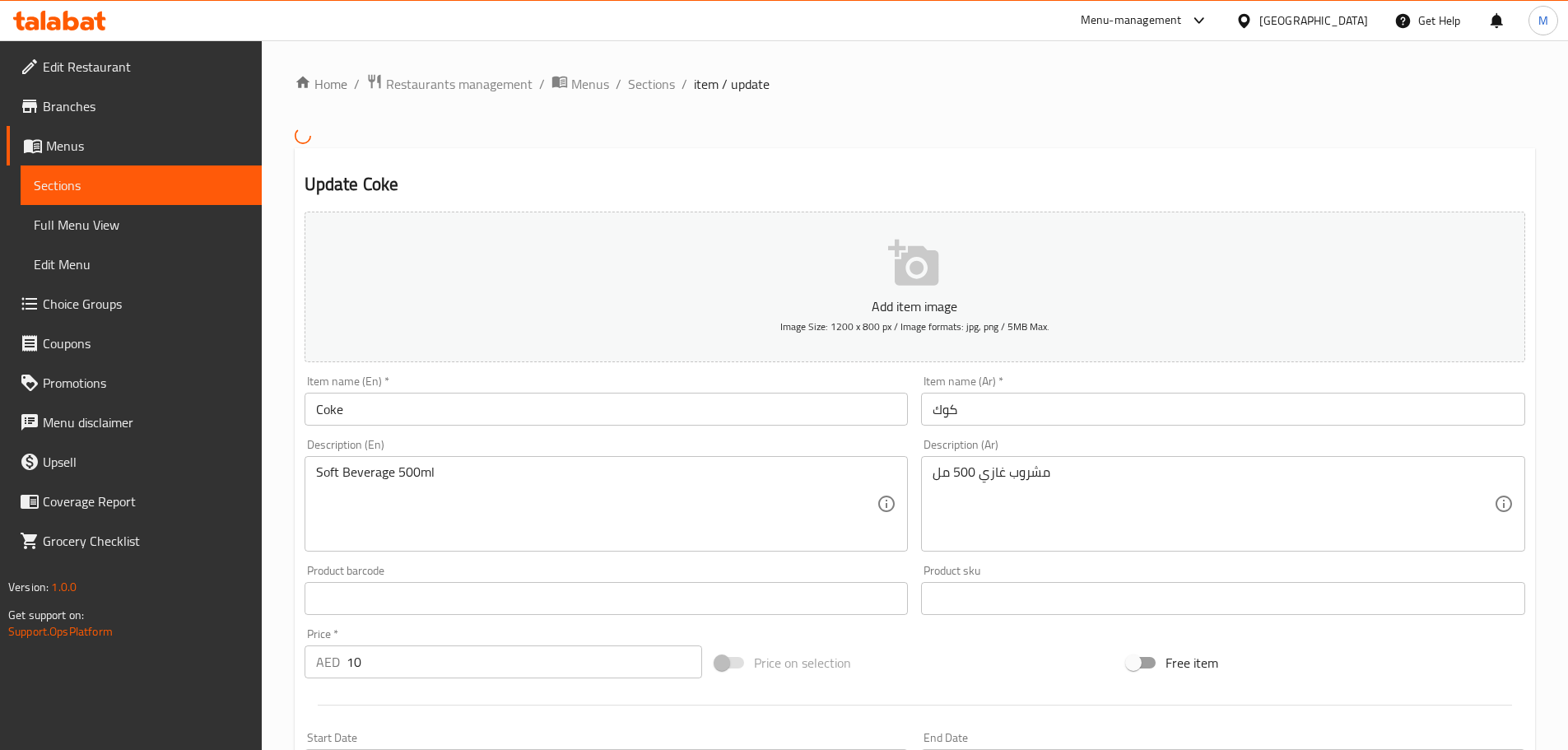
click at [917, 436] on div "Description (Ar) مشروب غازي 500 مل Description (Ar)" at bounding box center [1223, 495] width 617 height 126
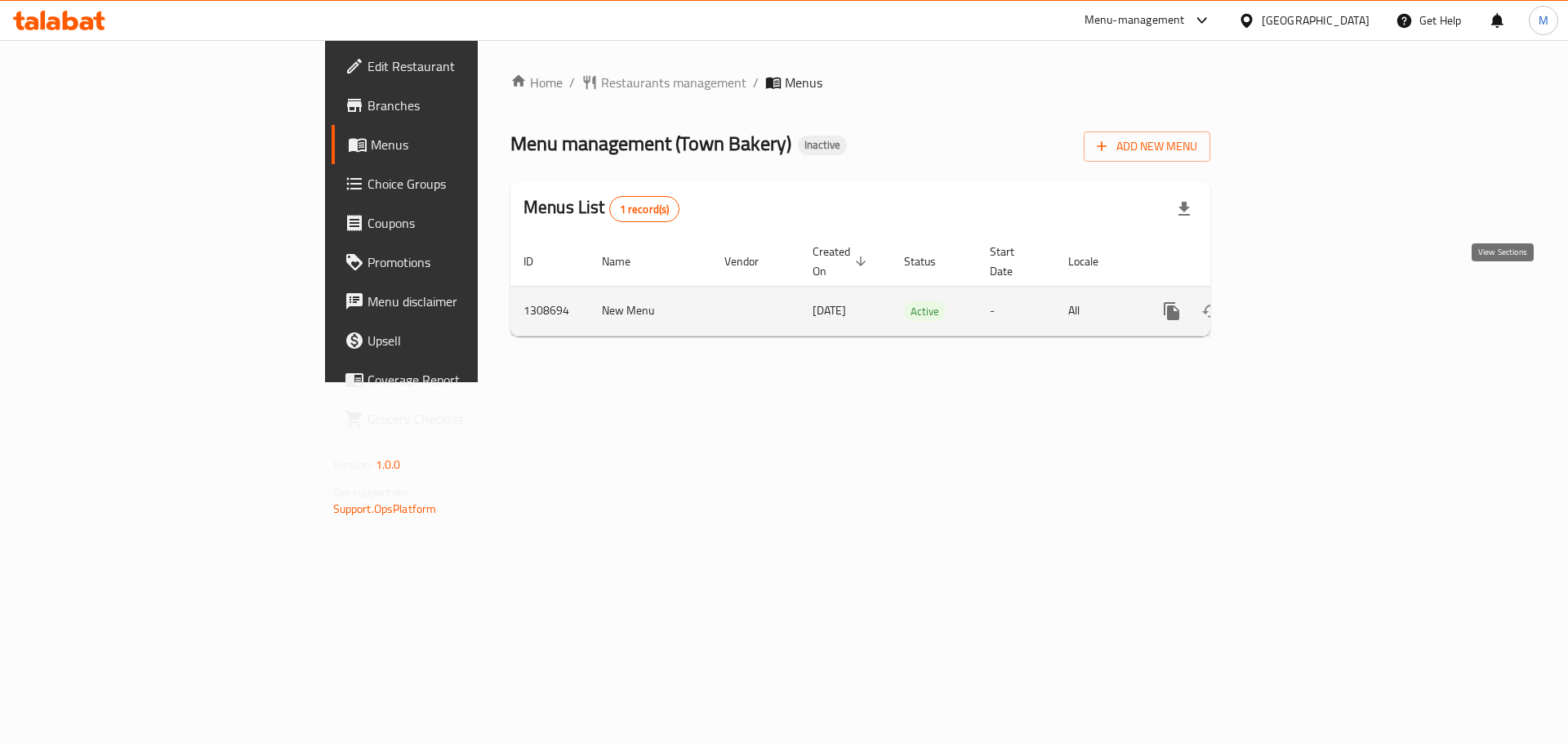
click at [1299, 301] on icon "enhanced table" at bounding box center [1289, 311] width 19 height 19
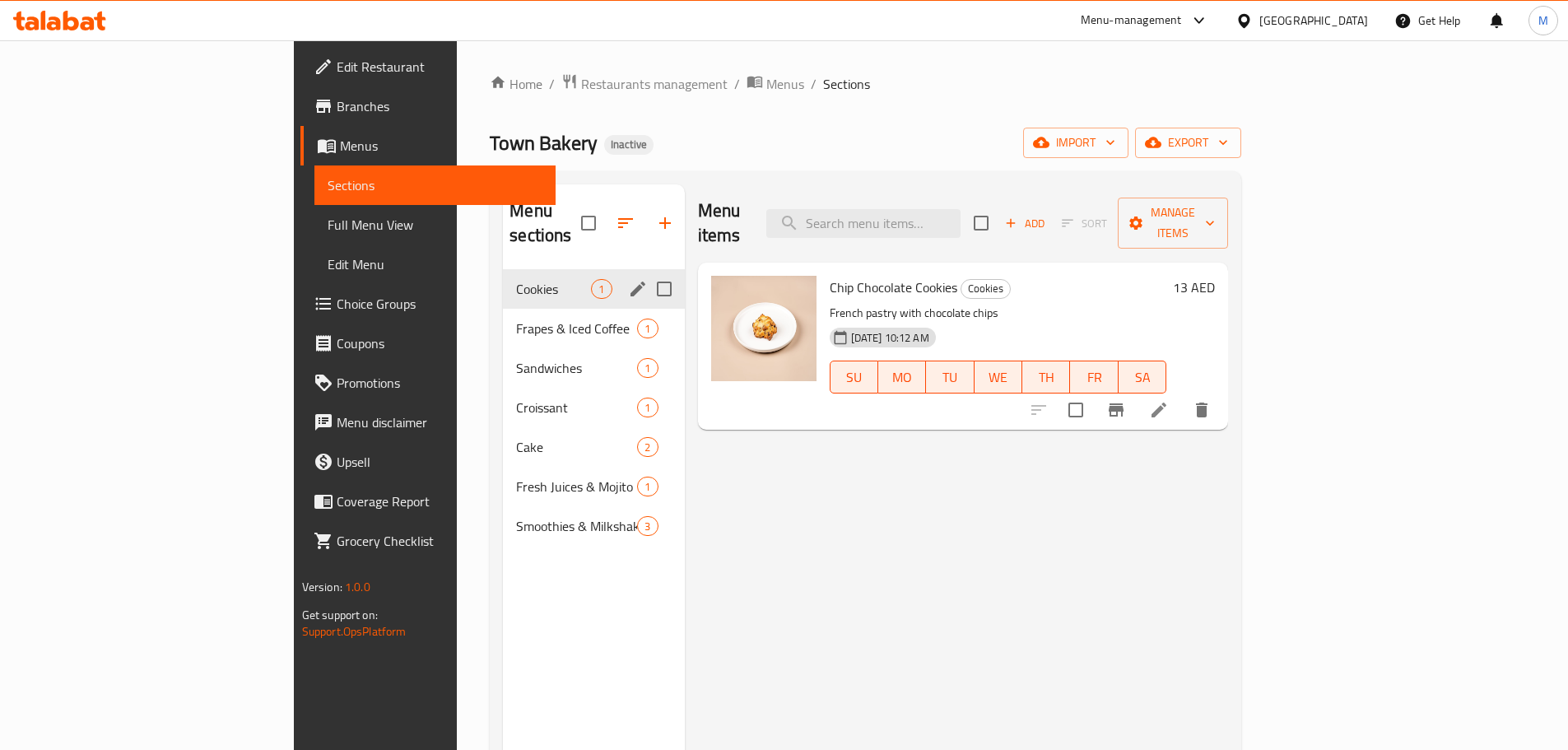
click at [516, 279] on span "Cookies" at bounding box center [554, 288] width 75 height 20
click at [516, 319] on span "Frapes & Iced Coffee" at bounding box center [554, 328] width 75 height 20
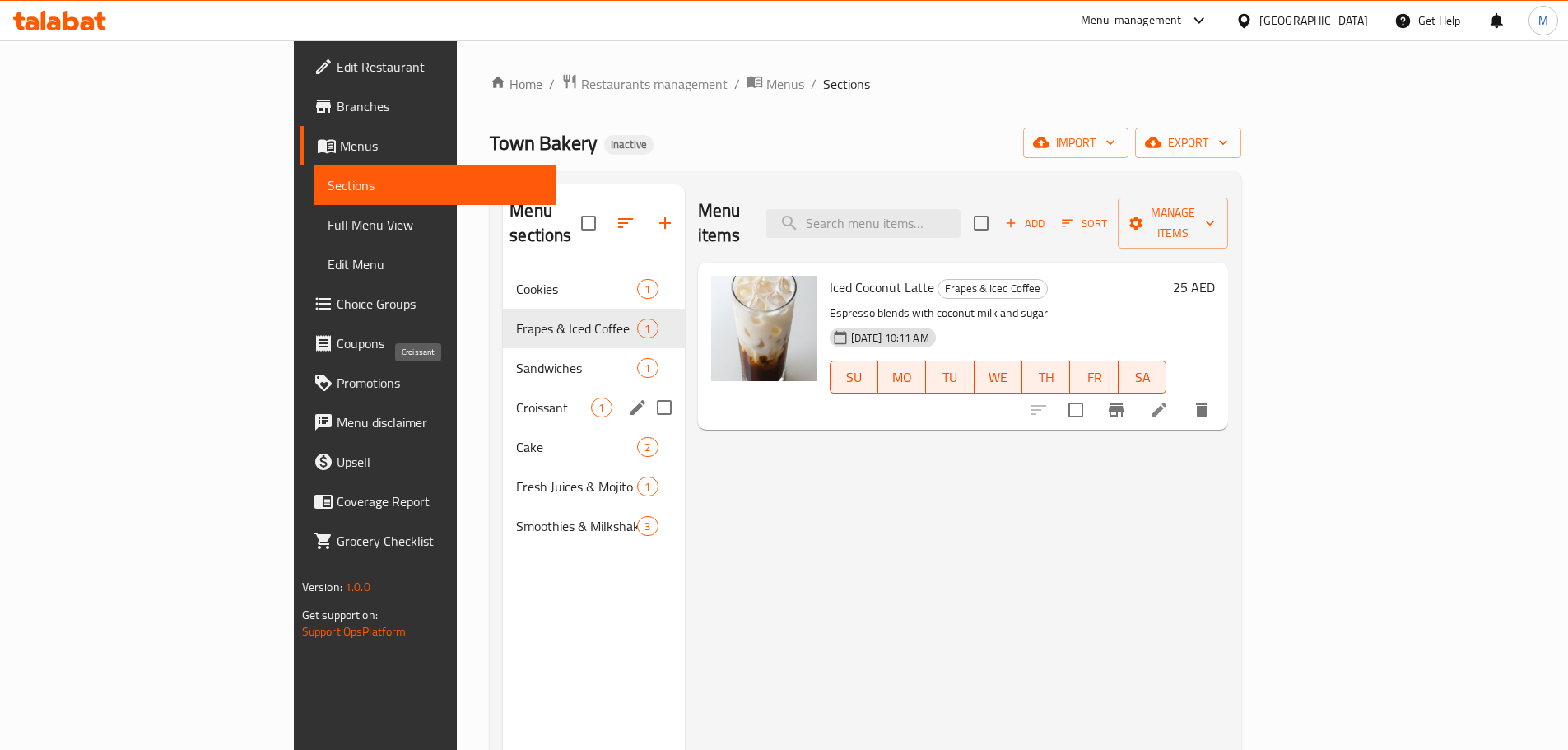
click at [503, 400] on div "Croissant 1" at bounding box center [594, 407] width 181 height 40
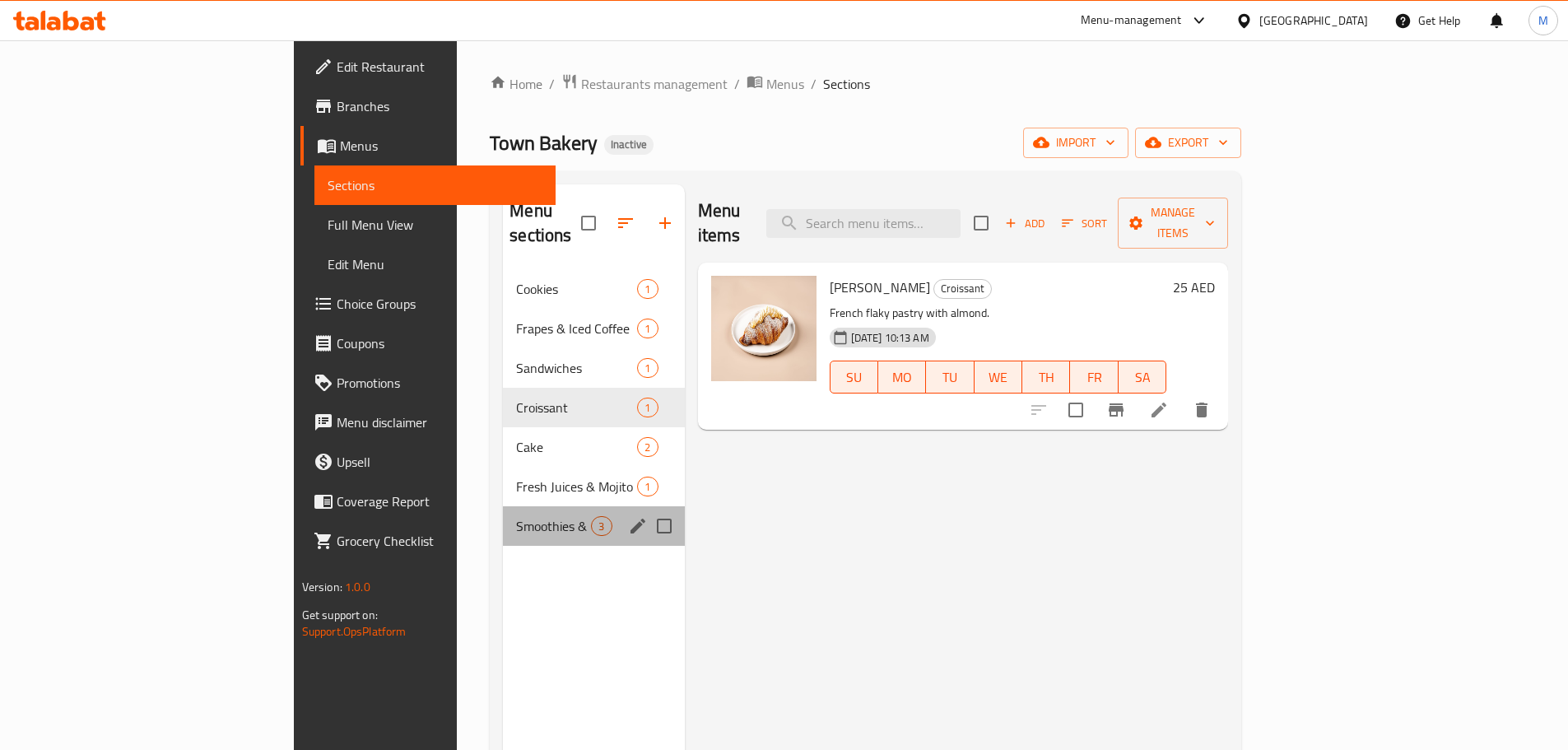
click at [503, 507] on div "Smoothies & Milkshakes 3" at bounding box center [594, 526] width 181 height 40
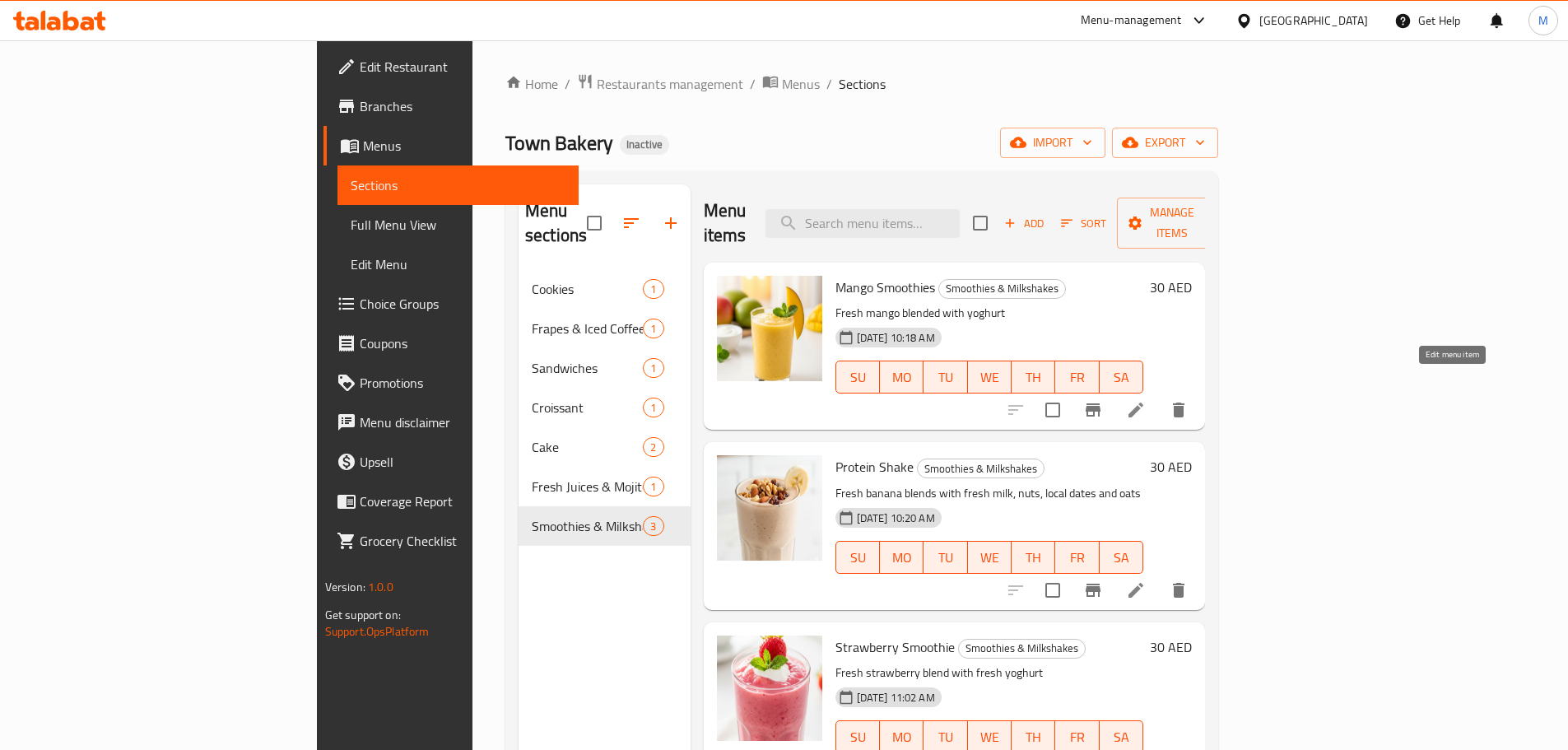
click at [1146, 400] on icon at bounding box center [1136, 410] width 20 height 20
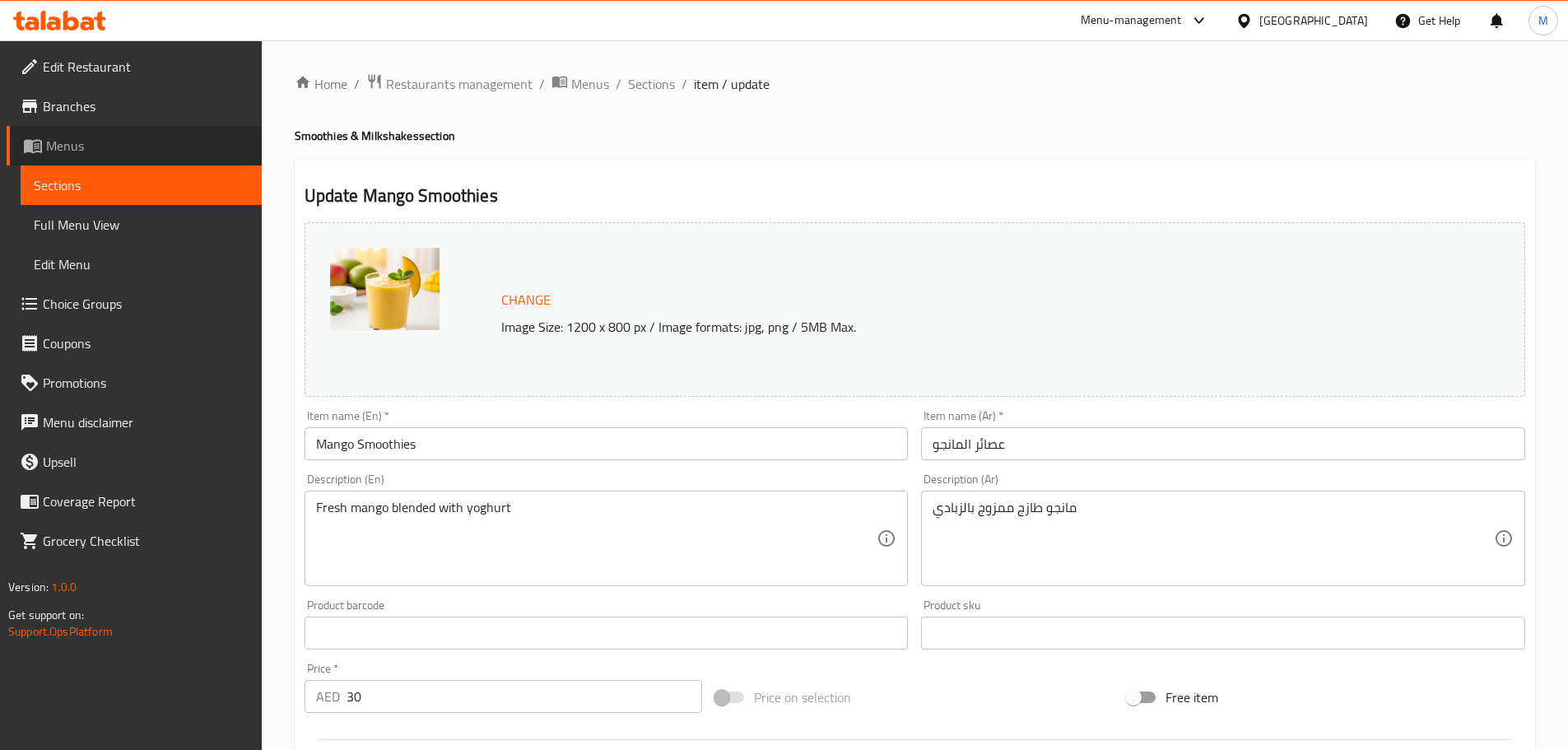
click at [117, 154] on span "Menus" at bounding box center [147, 145] width 203 height 20
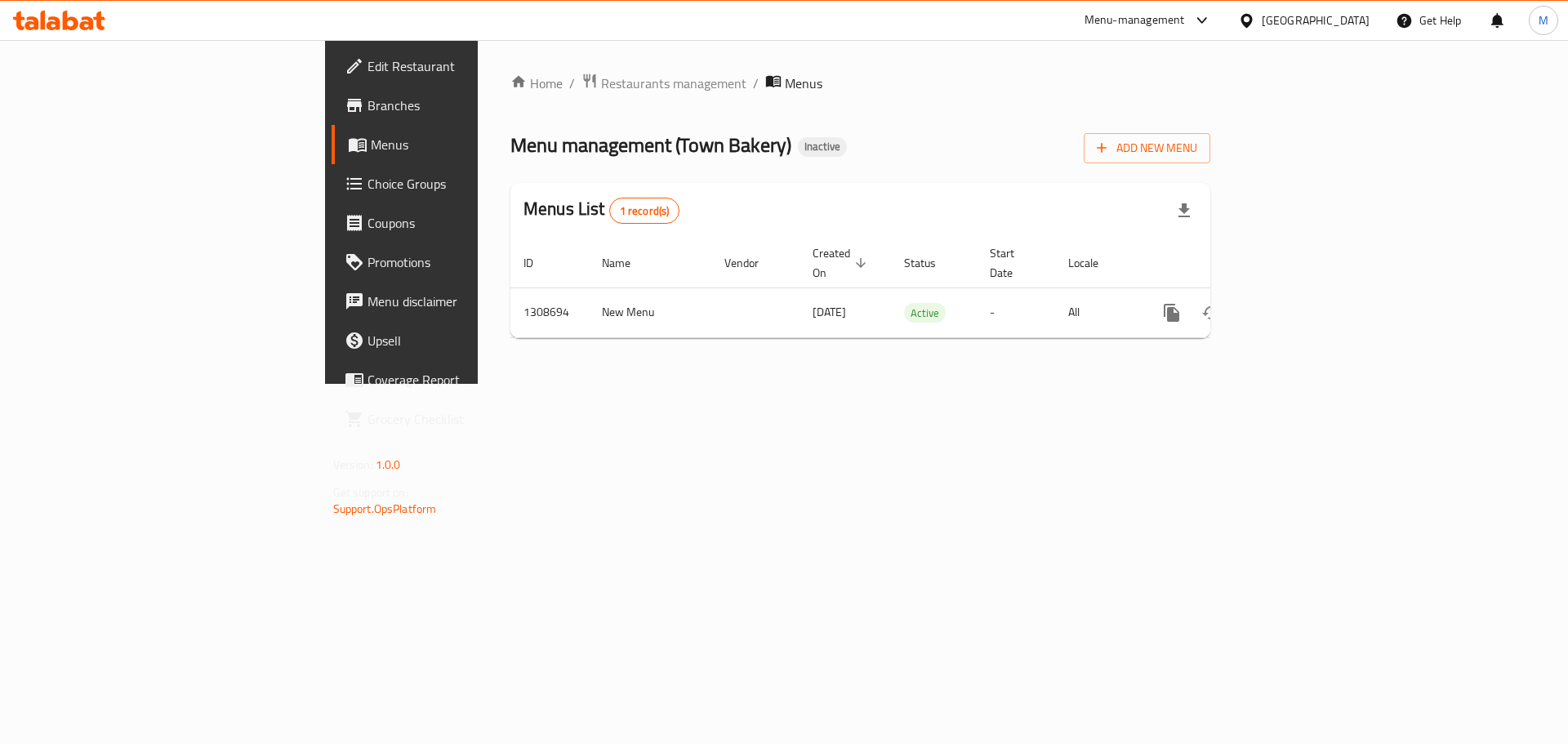
click at [739, 384] on div "Home / Restaurants management / Menus Menu management ( Town Bakery ) Inactive …" at bounding box center [861, 212] width 765 height 344
click at [1060, 384] on div "Home / Restaurants management / Menus Menu management ( Town Bakery ) Inactive …" at bounding box center [861, 212] width 765 height 344
click at [1200, 22] on icon at bounding box center [1201, 20] width 19 height 19
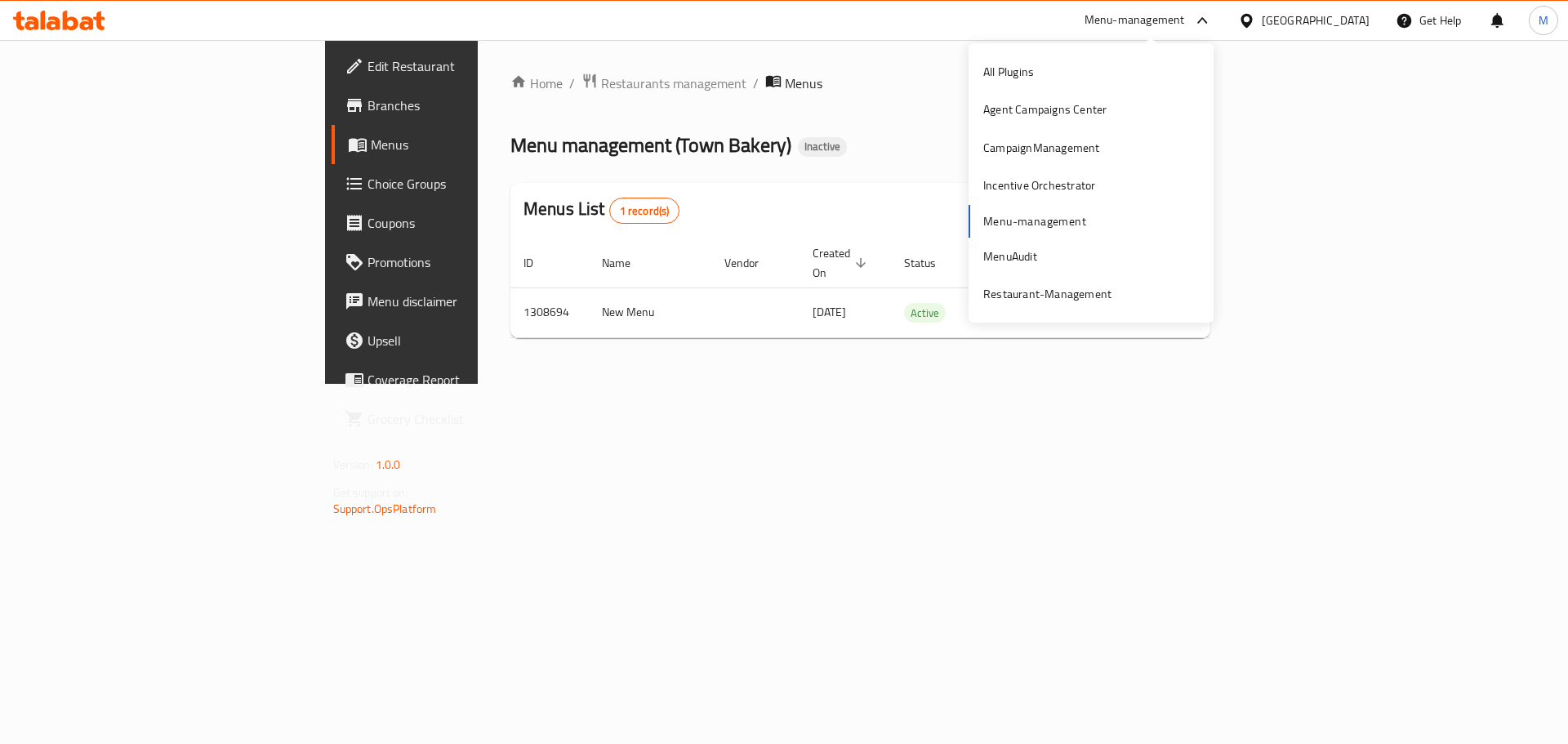
click at [881, 92] on ol "Home / Restaurants management / Menus" at bounding box center [861, 82] width 700 height 21
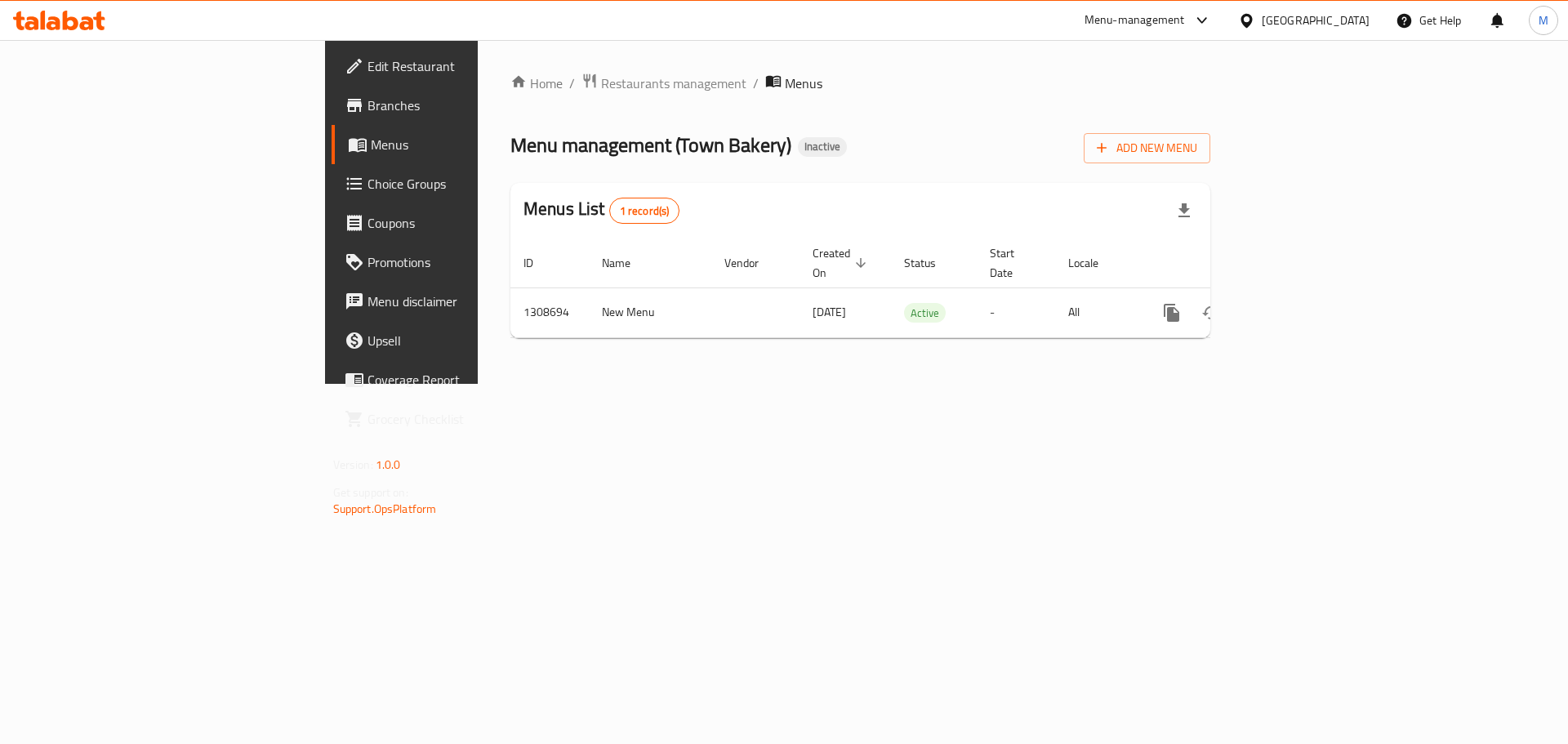
click at [1284, 21] on div "[GEOGRAPHIC_DATA]" at bounding box center [1316, 20] width 108 height 18
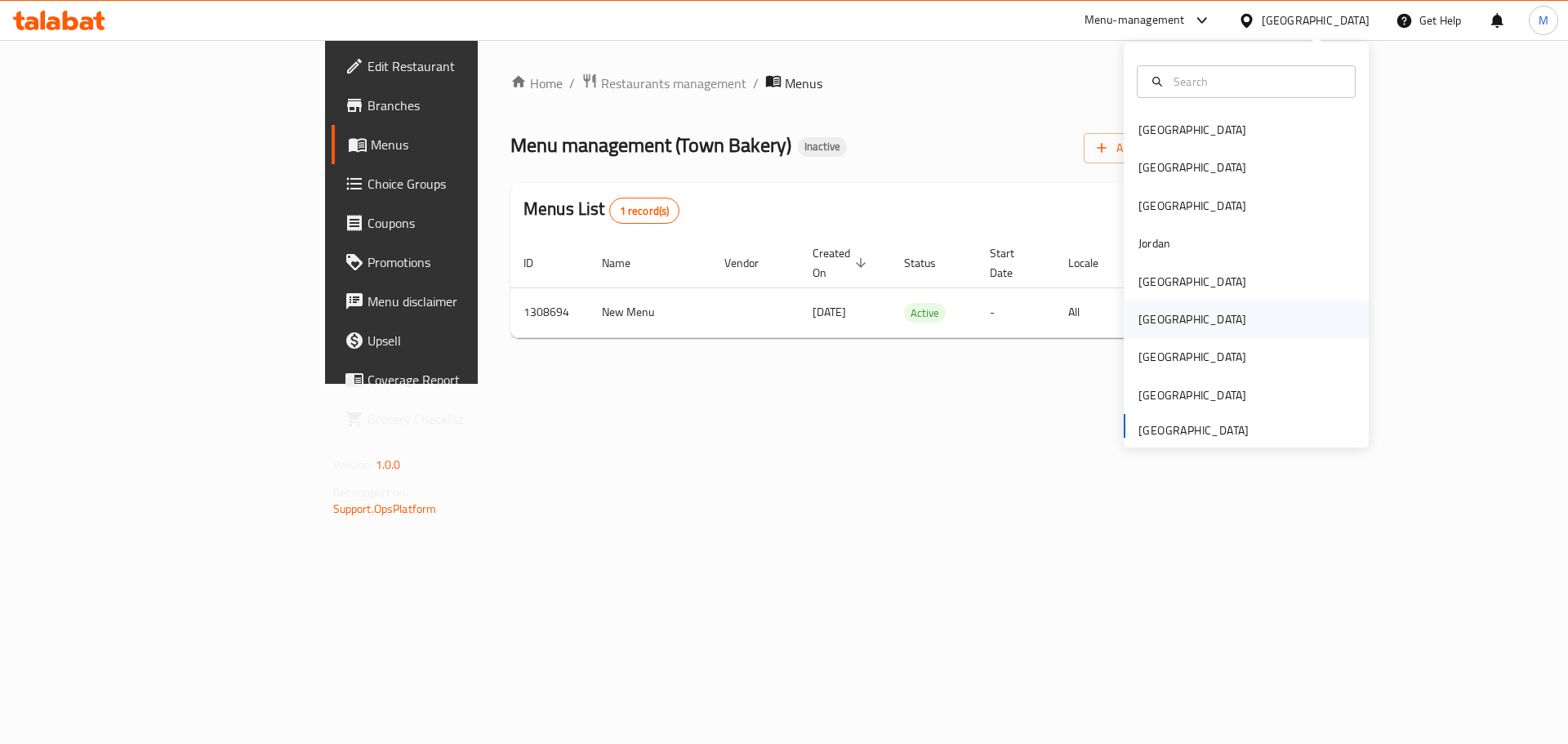
click at [1162, 321] on div "Oman" at bounding box center [1192, 319] width 134 height 38
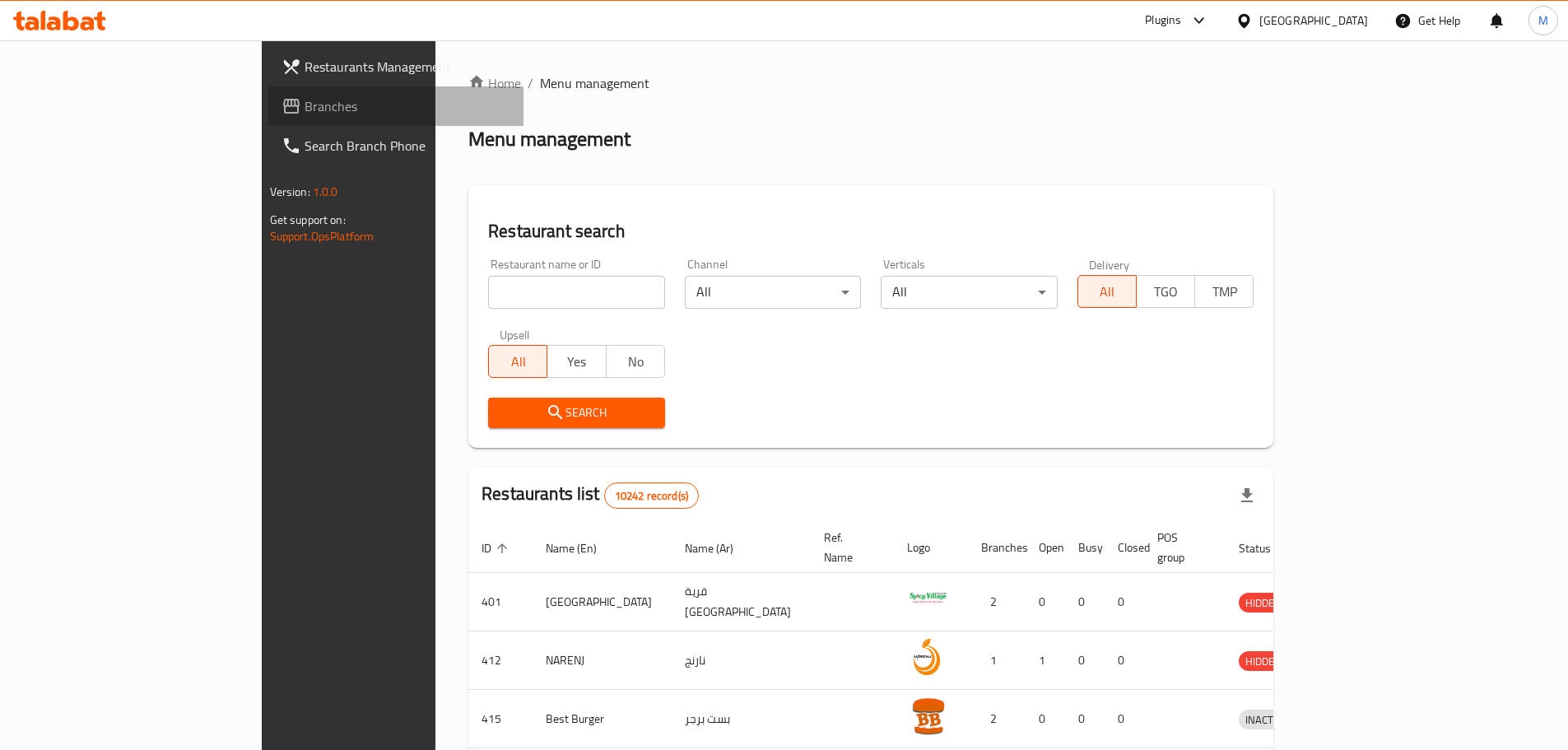
click at [282, 104] on span at bounding box center [293, 106] width 23 height 20
